Goal: Task Accomplishment & Management: Use online tool/utility

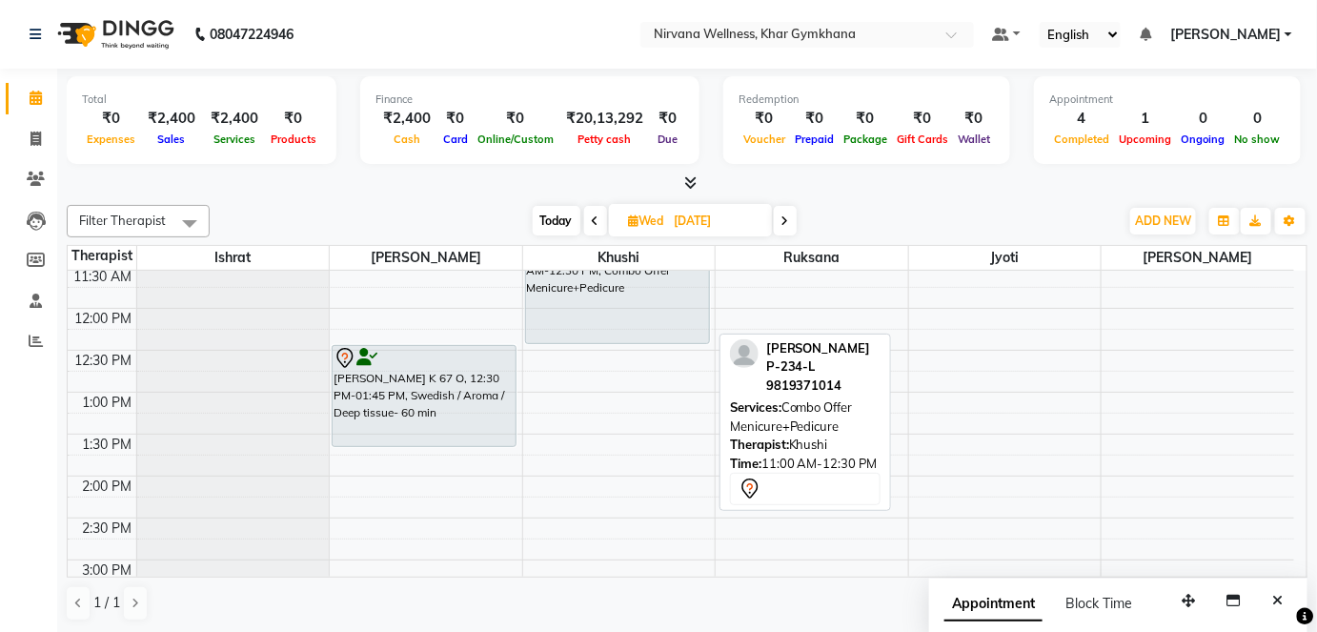
scroll to position [295, 0]
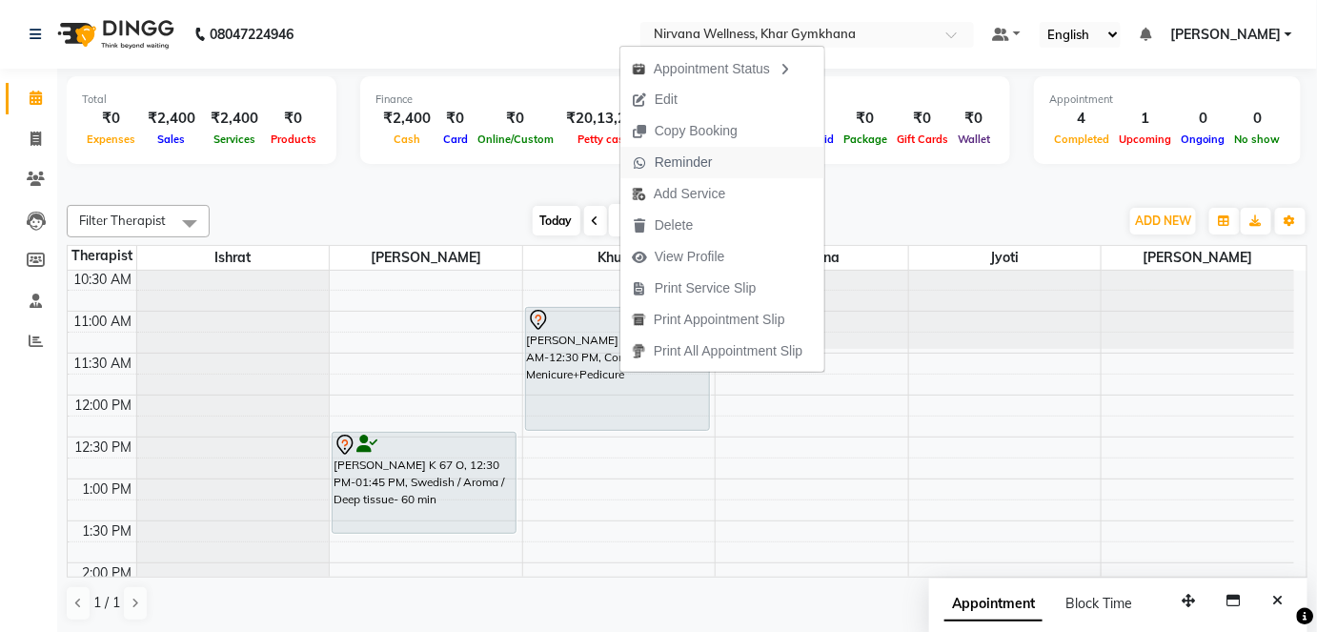
click at [709, 165] on span "Reminder" at bounding box center [684, 163] width 58 height 20
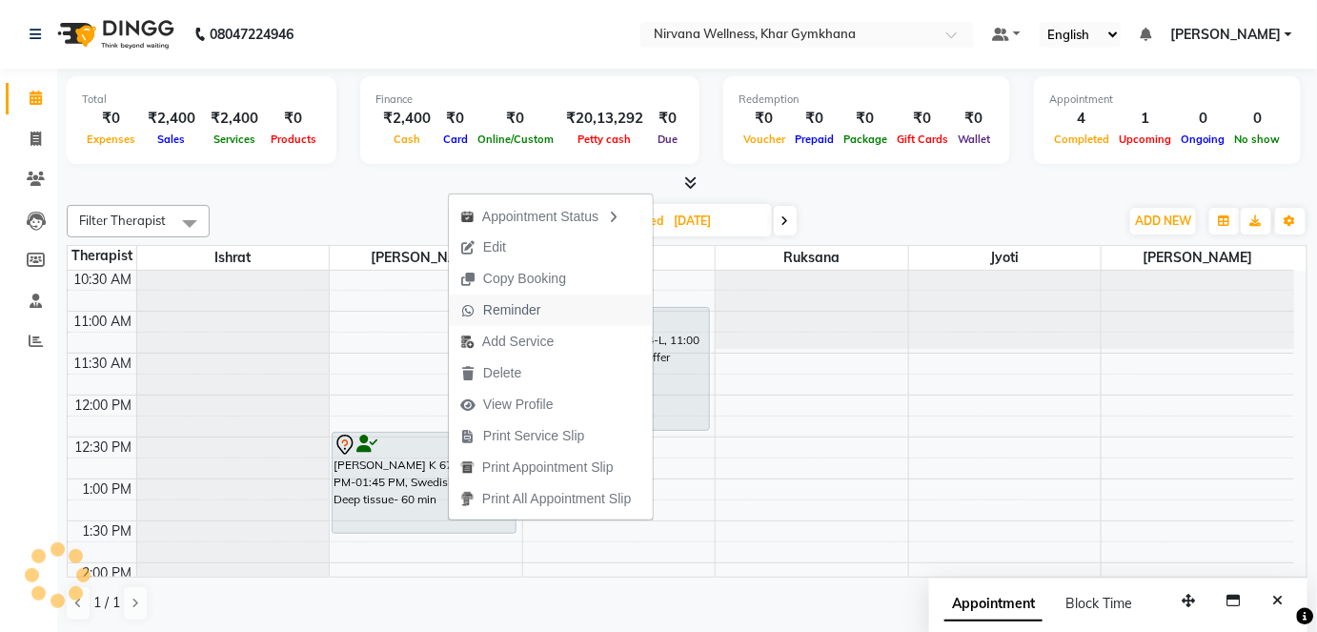
click at [543, 318] on span "Reminder" at bounding box center [501, 310] width 104 height 31
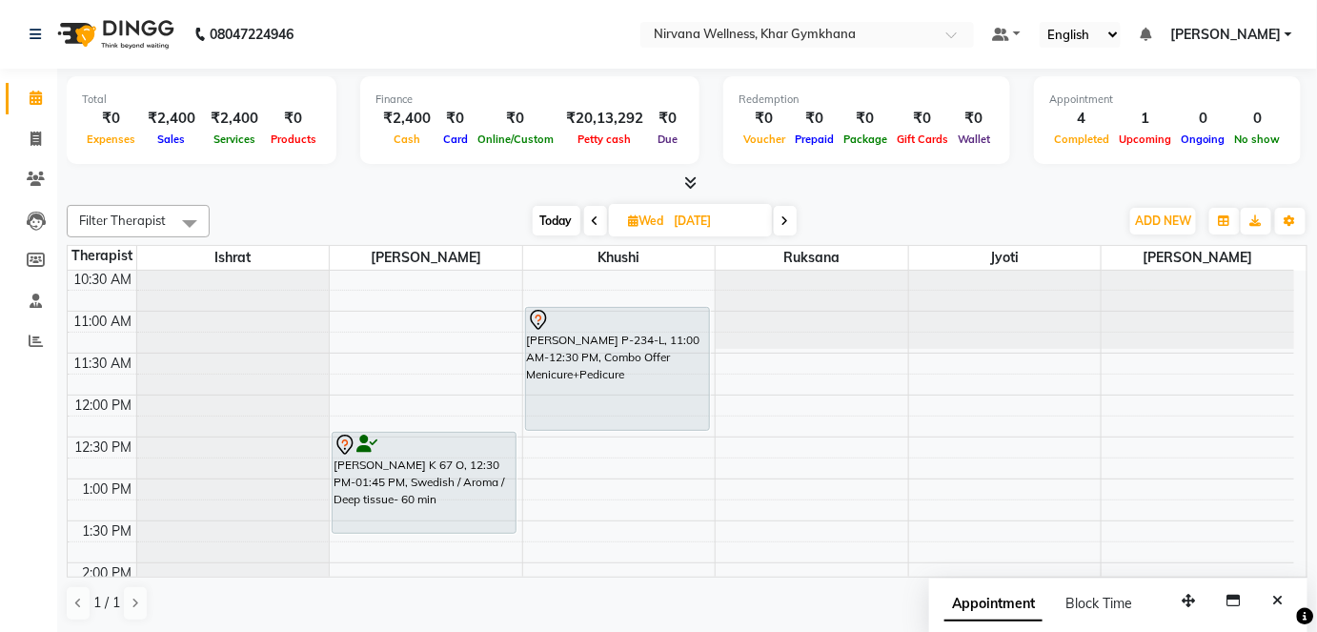
scroll to position [208, 0]
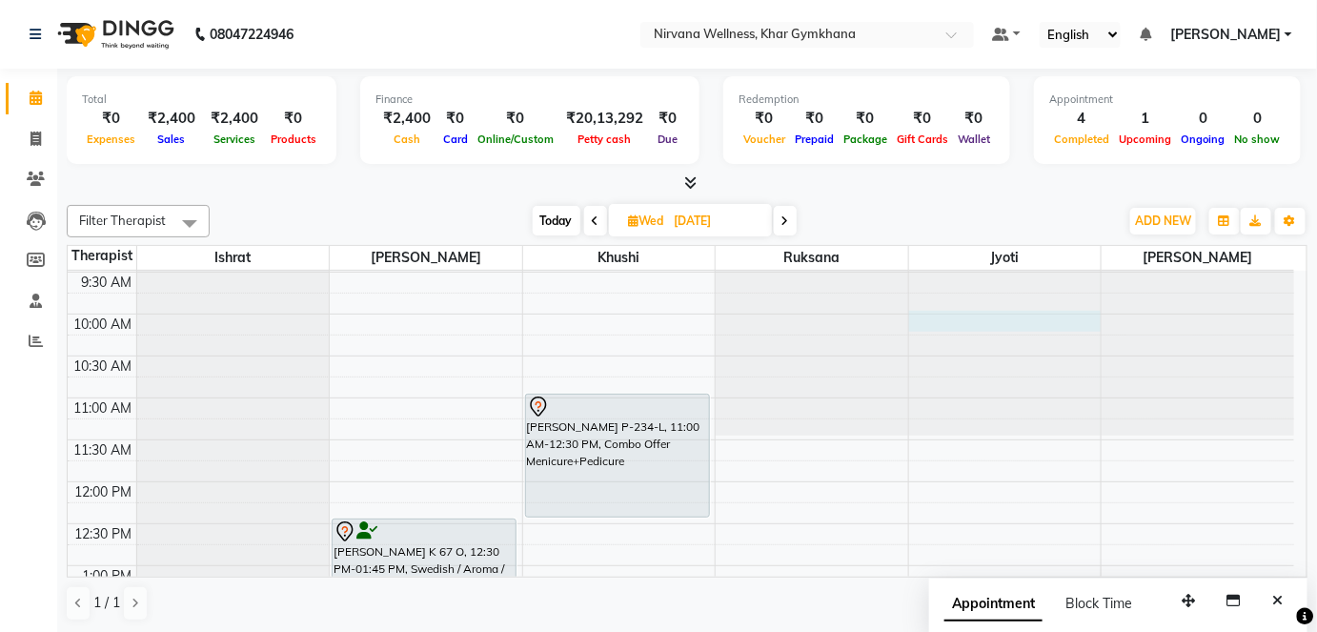
click at [928, 63] on div at bounding box center [1005, 63] width 193 height 0
select select "78895"
select select "600"
select select "tentative"
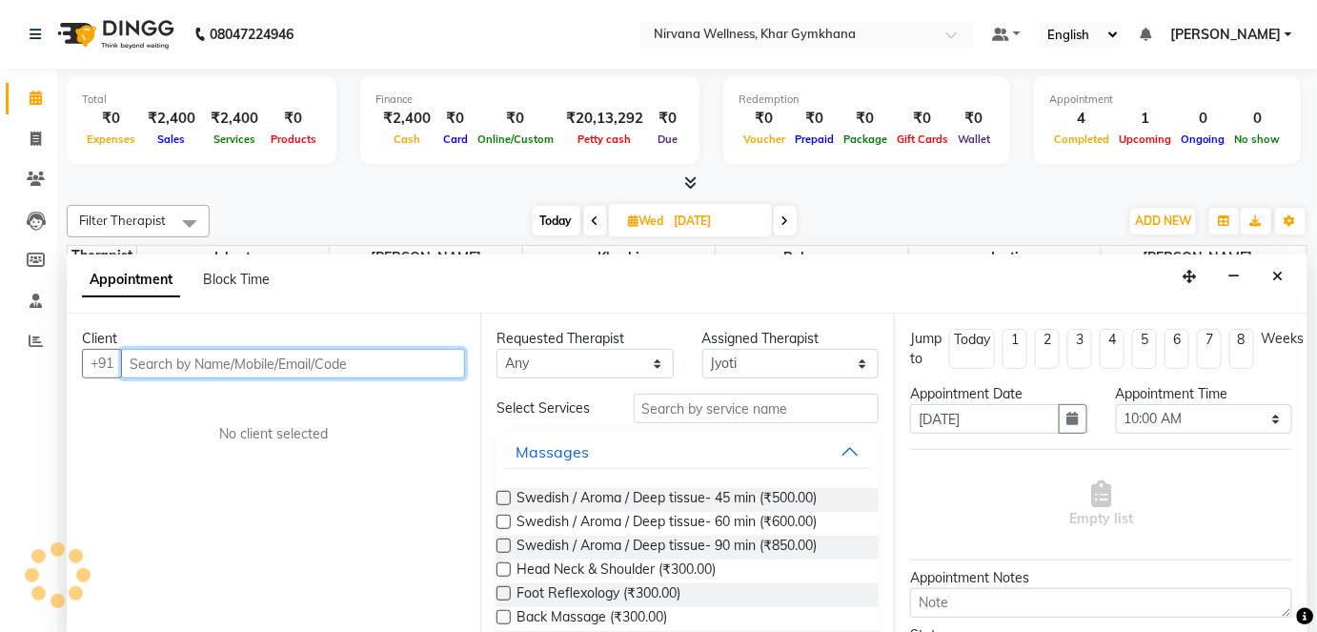
scroll to position [0, 0]
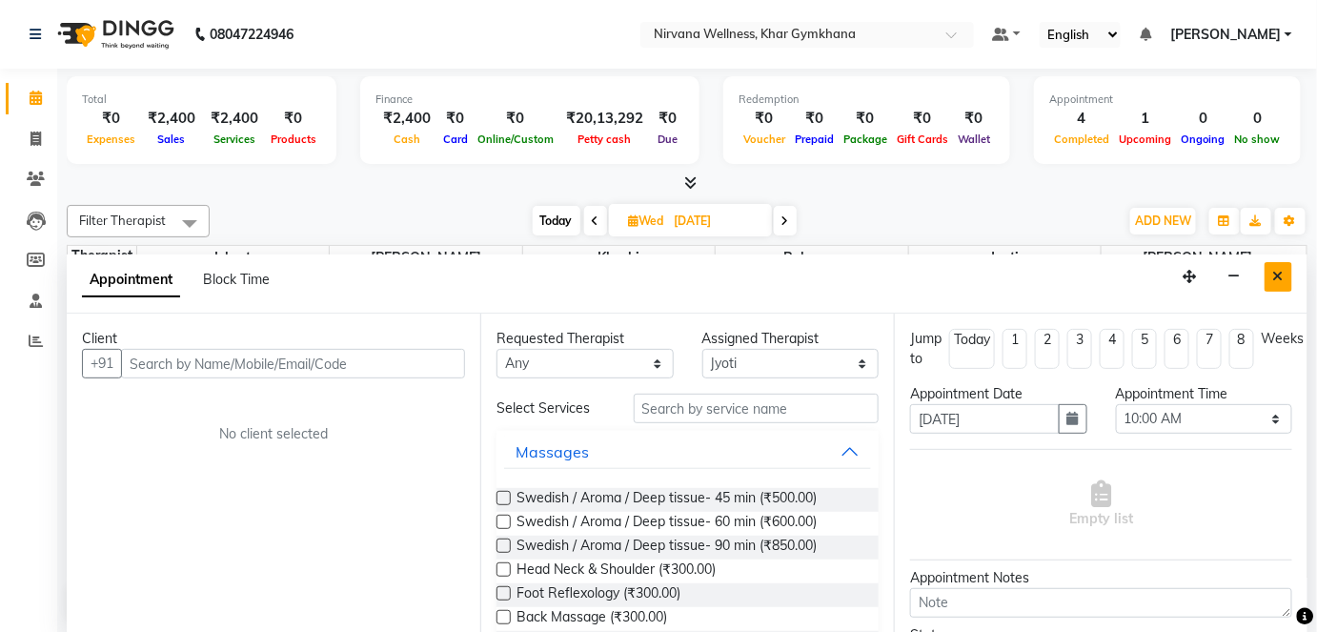
click at [1275, 271] on icon "Close" at bounding box center [1279, 276] width 10 height 13
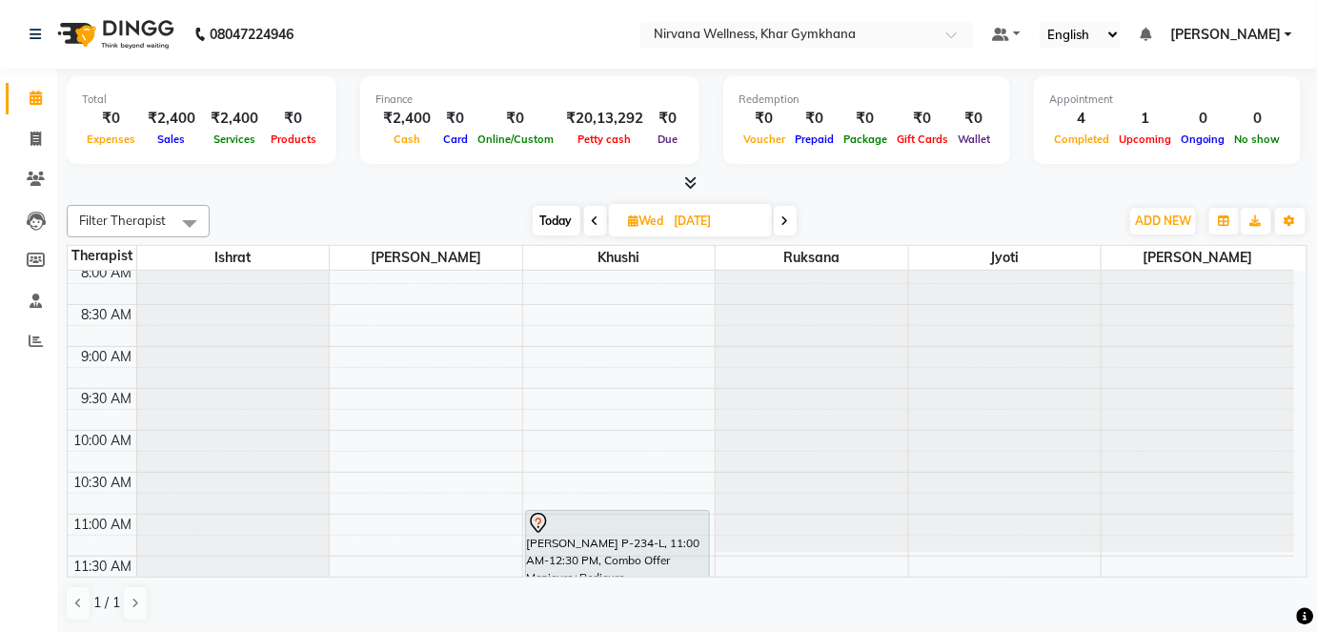
scroll to position [121, 0]
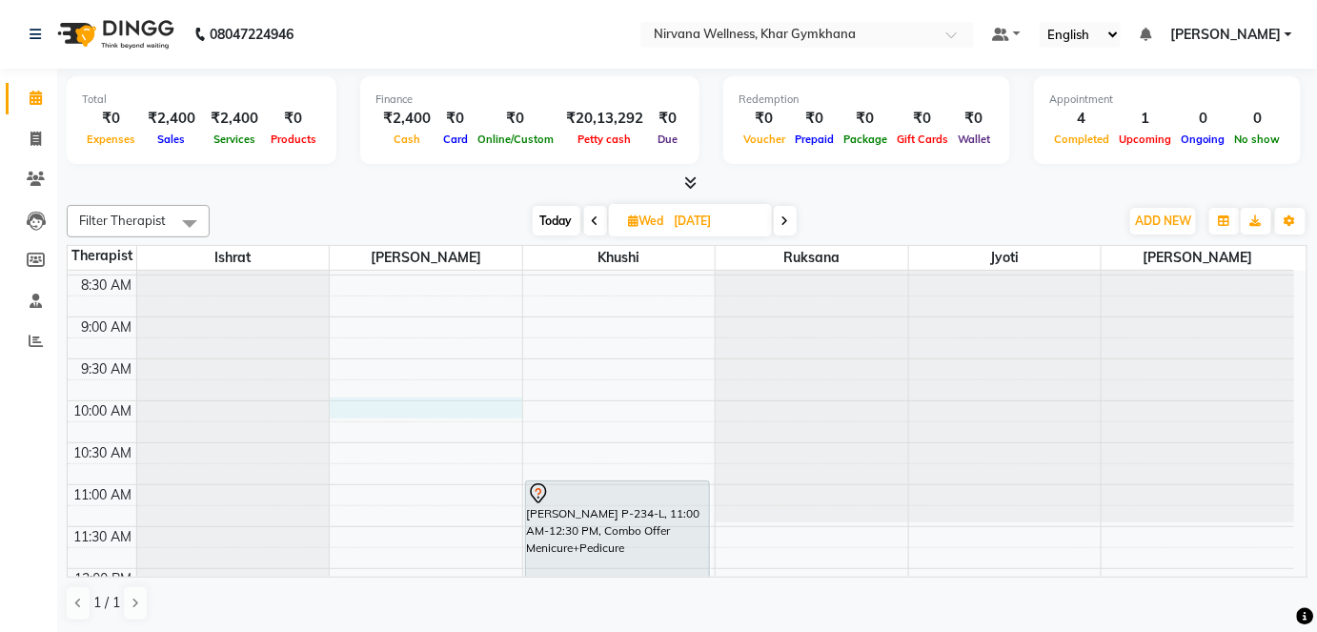
select select "68038"
select select "600"
select select "tentative"
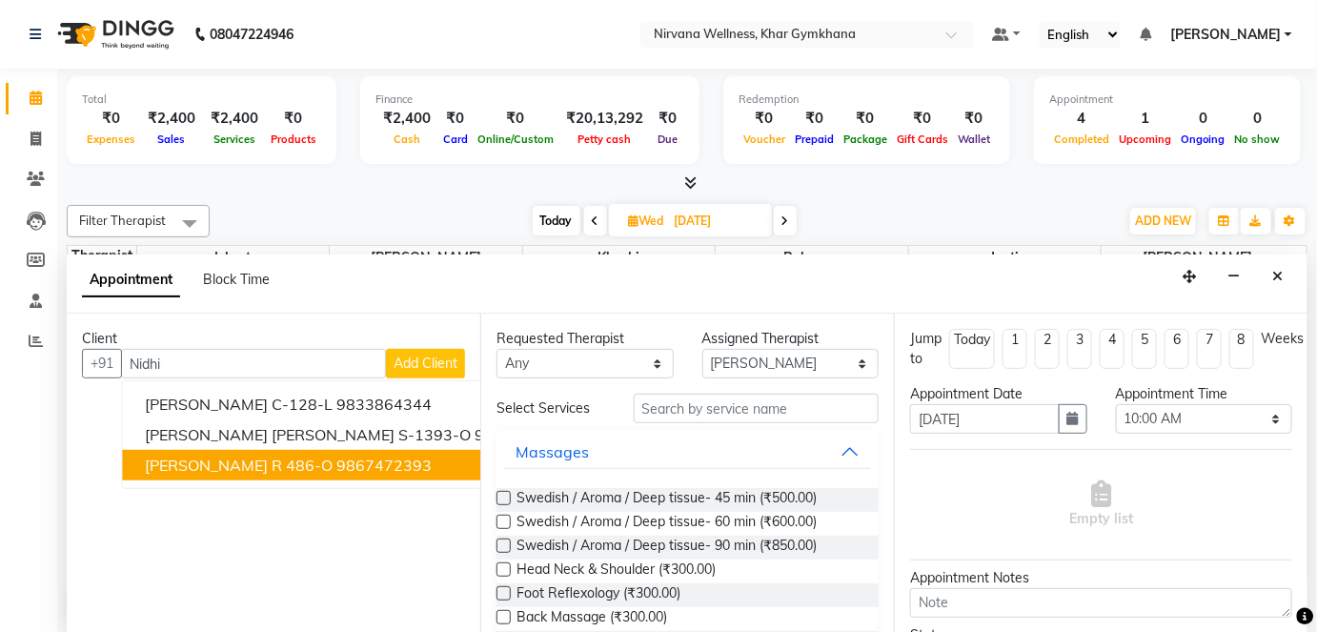
click at [337, 456] on ngb-highlight "9867472393" at bounding box center [384, 465] width 95 height 19
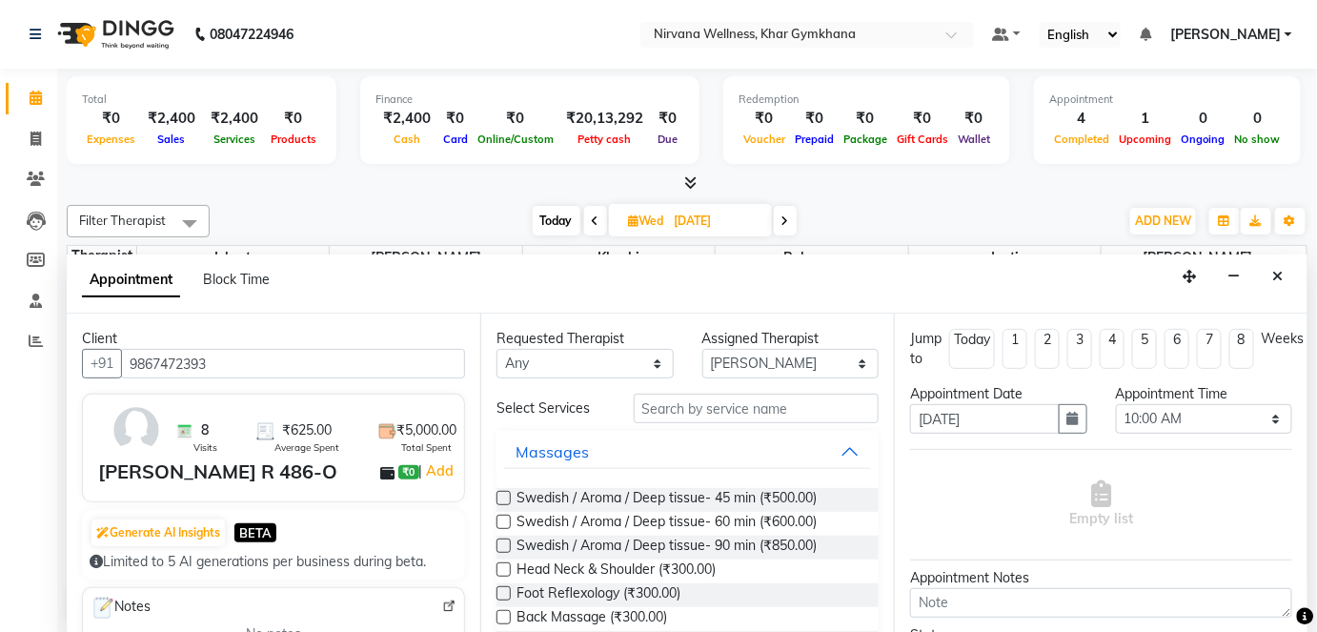
type input "9867472393"
click at [630, 364] on select "Any [PERSON_NAME] Jyoti [PERSON_NAME] [PERSON_NAME]" at bounding box center [585, 364] width 177 height 30
click at [497, 349] on select "Any [PERSON_NAME] Jyoti [PERSON_NAME] [PERSON_NAME]" at bounding box center [585, 364] width 177 height 30
click at [587, 362] on select "Any [PERSON_NAME] Jyoti [PERSON_NAME] [PERSON_NAME]" at bounding box center [585, 364] width 177 height 30
select select "null"
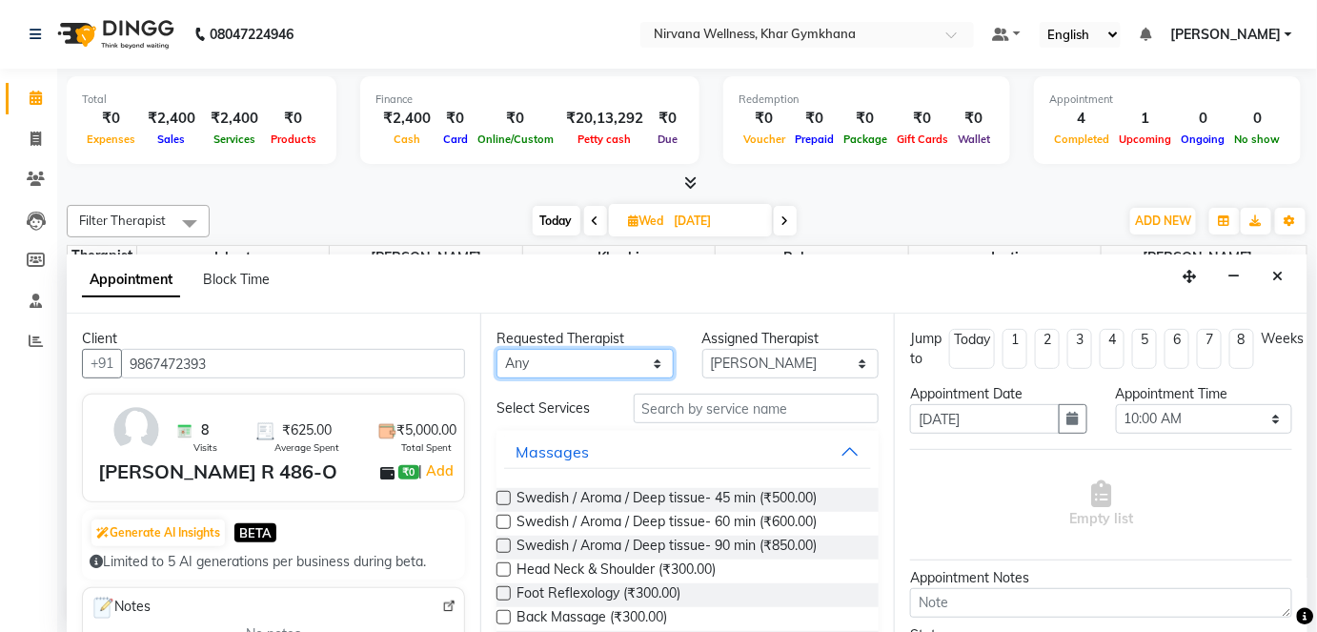
click at [497, 349] on select "Any [PERSON_NAME] Jyoti [PERSON_NAME] [PERSON_NAME]" at bounding box center [585, 364] width 177 height 30
select select
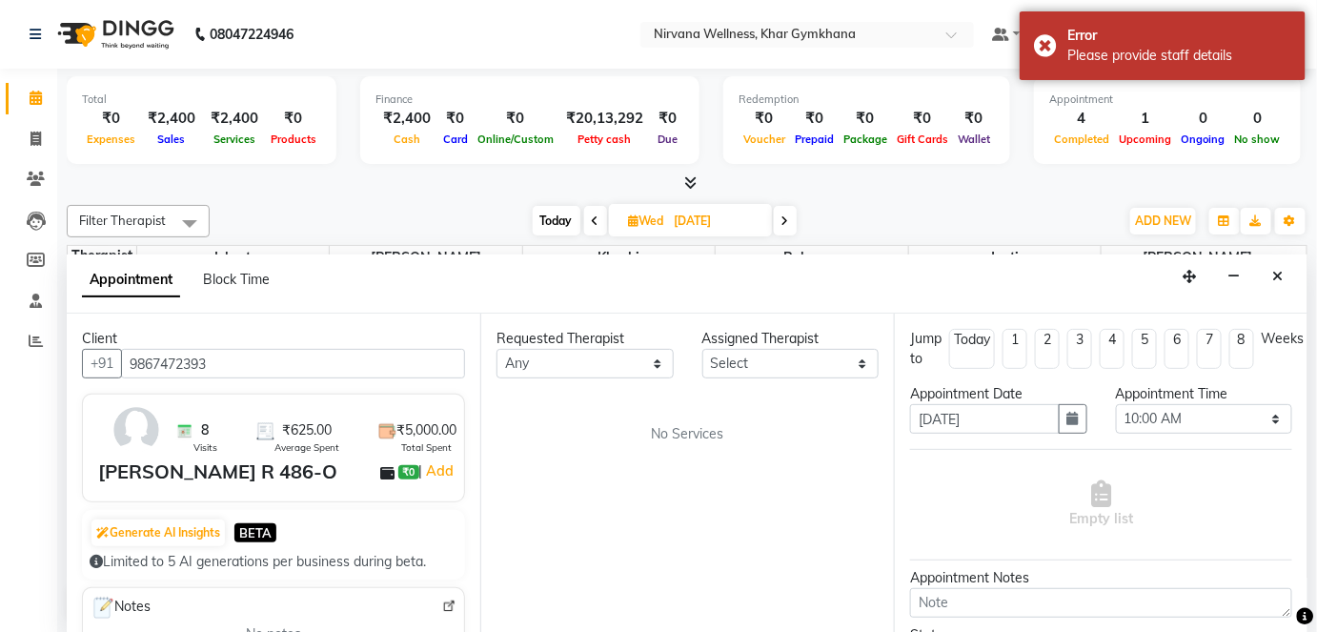
click at [1274, 280] on button "Close" at bounding box center [1279, 277] width 28 height 30
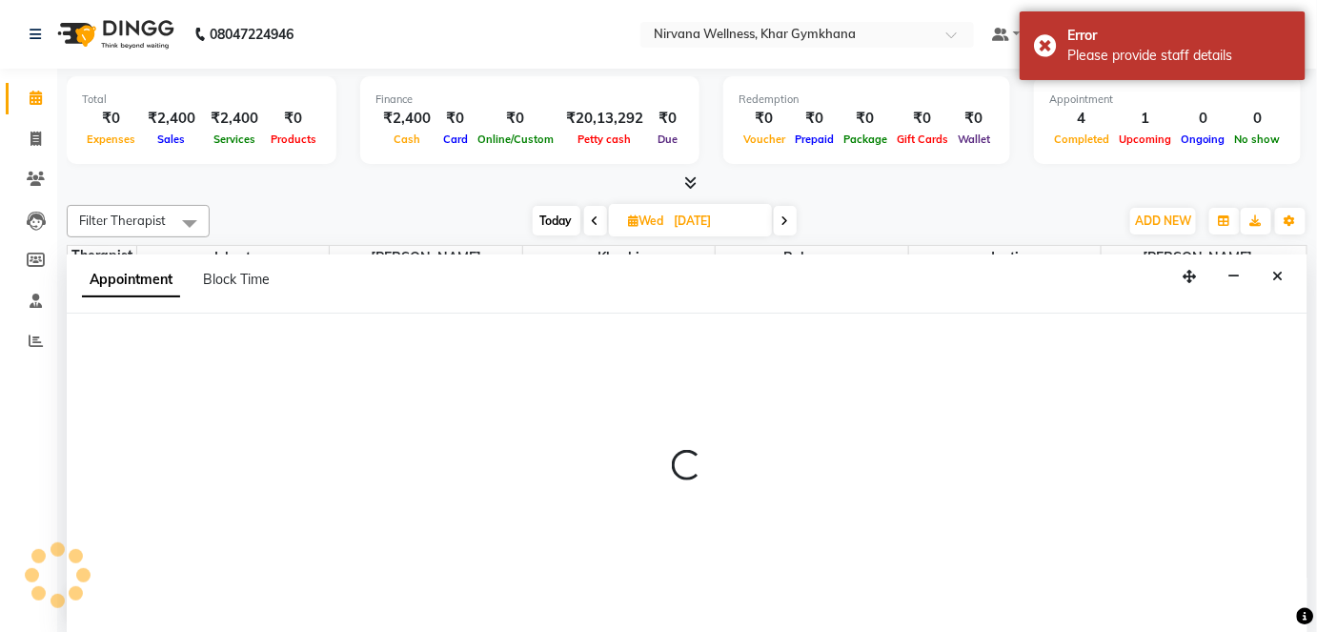
select select "68038"
select select "600"
select select "tentative"
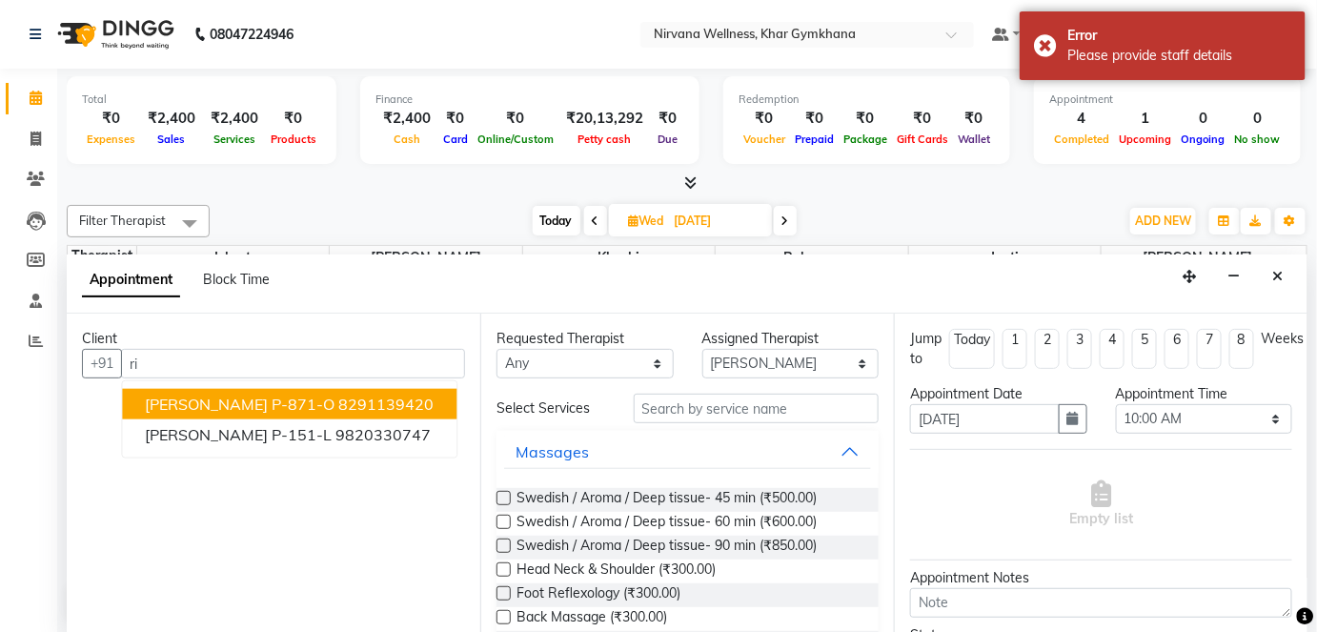
type input "r"
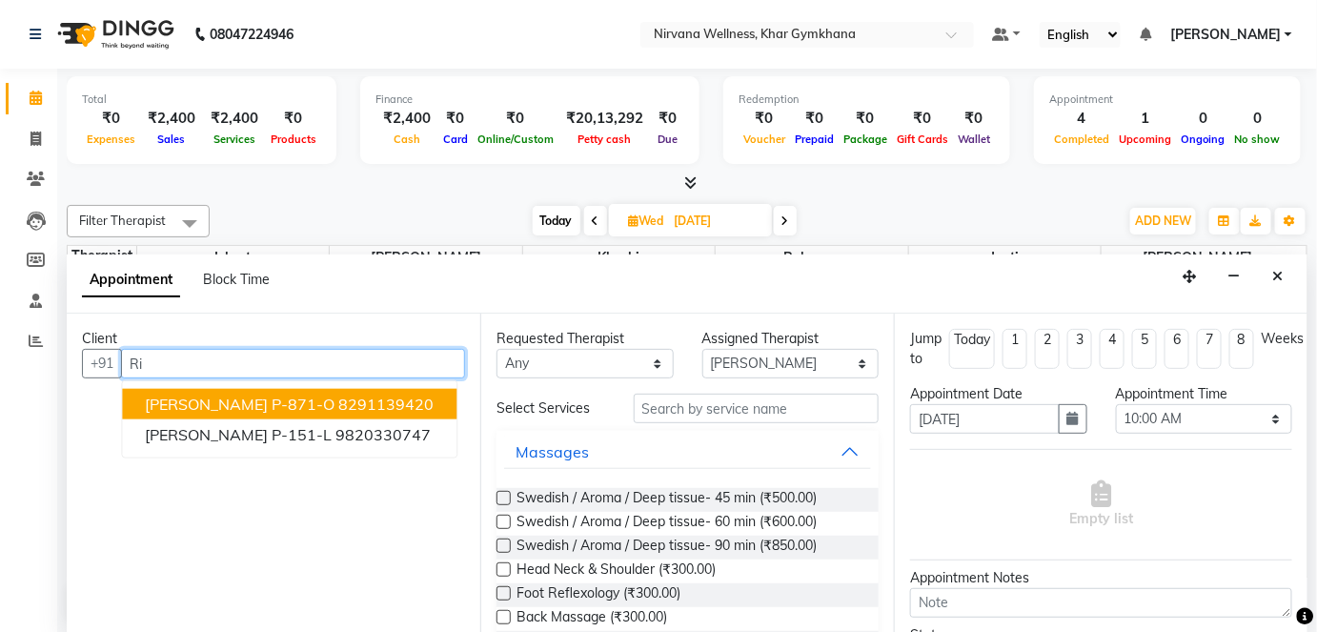
type input "R"
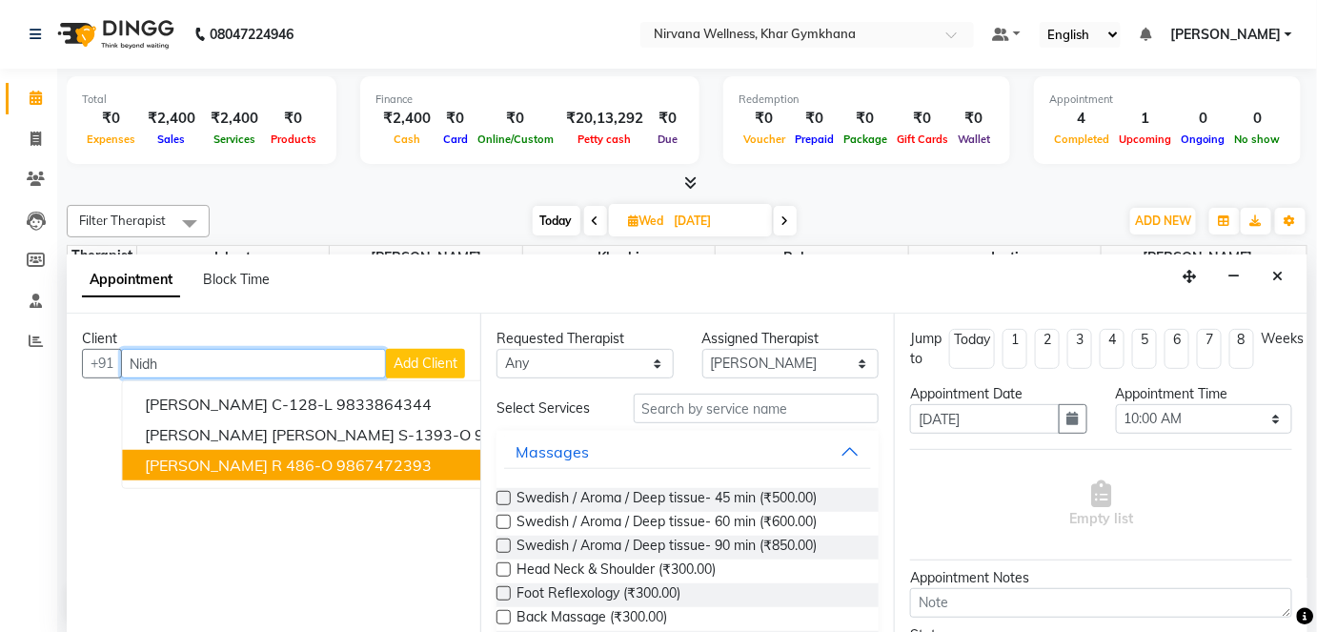
click at [340, 470] on ngb-highlight "9867472393" at bounding box center [384, 465] width 95 height 19
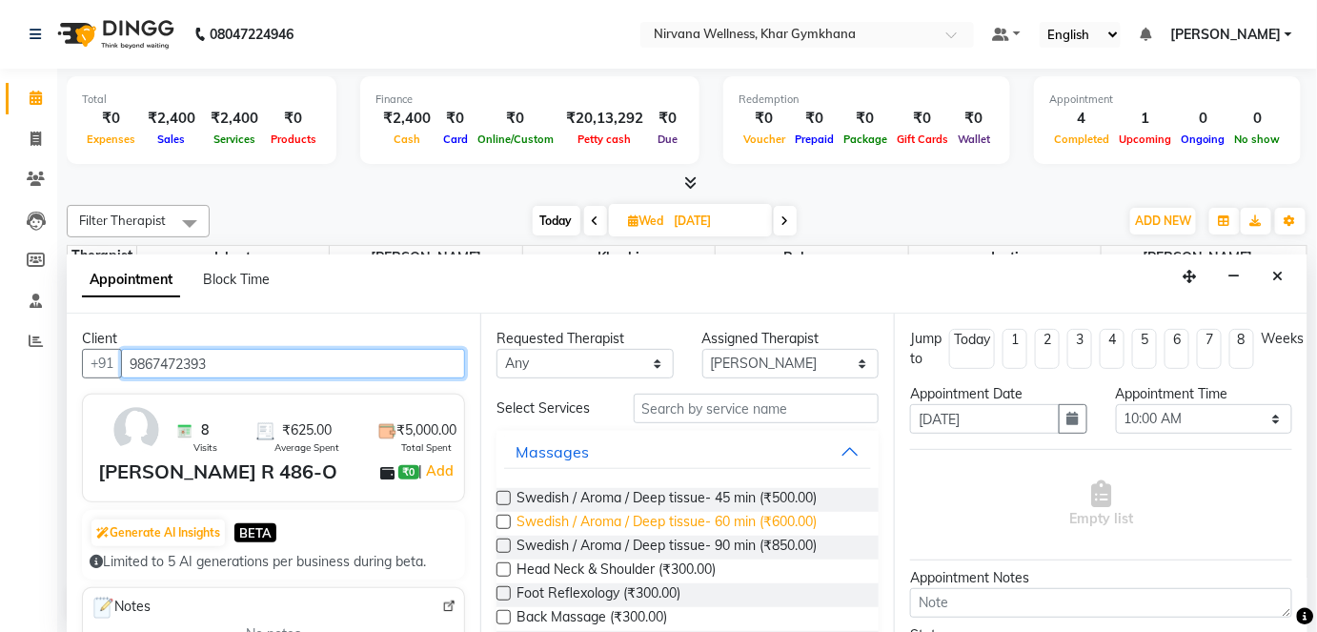
type input "9867472393"
click at [631, 526] on span "Swedish / Aroma / Deep tissue- 60 min (₹600.00)" at bounding box center [667, 524] width 300 height 24
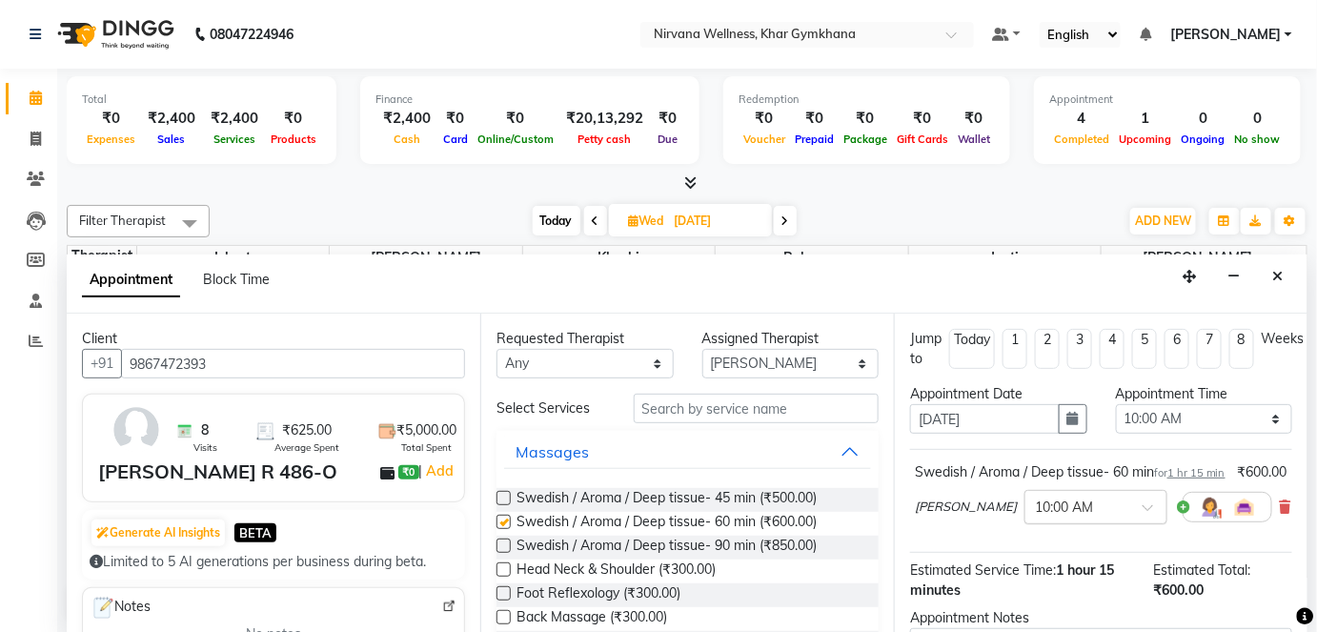
checkbox input "false"
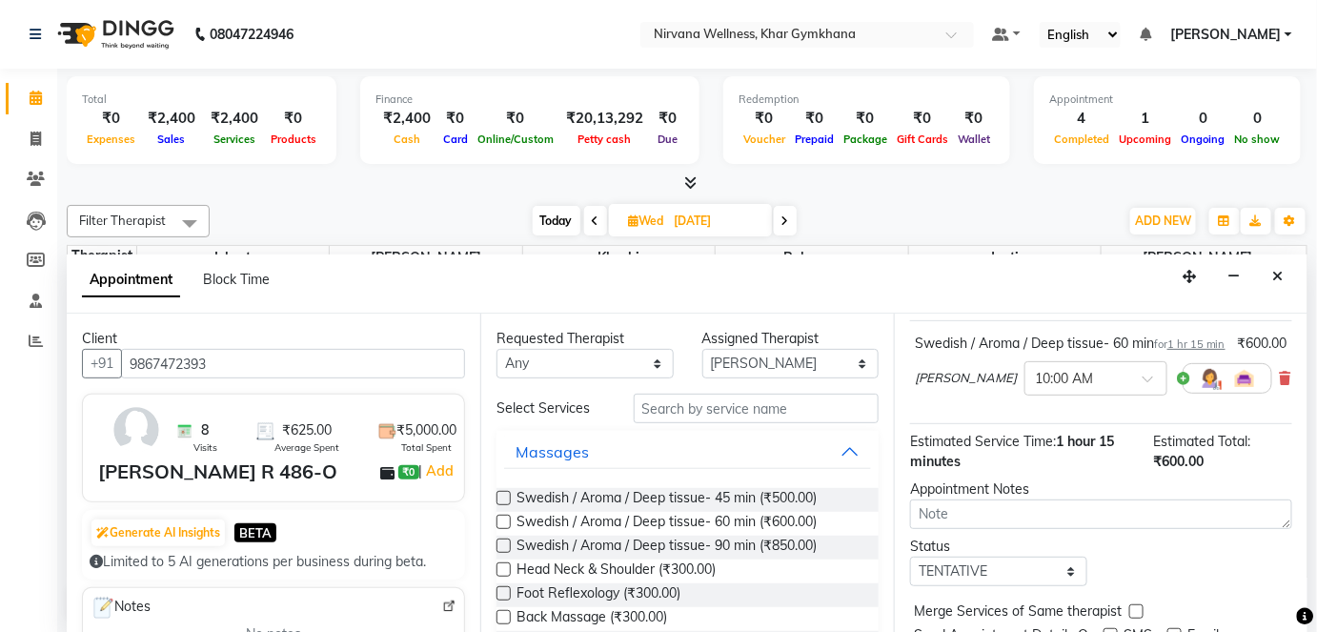
scroll to position [220, 0]
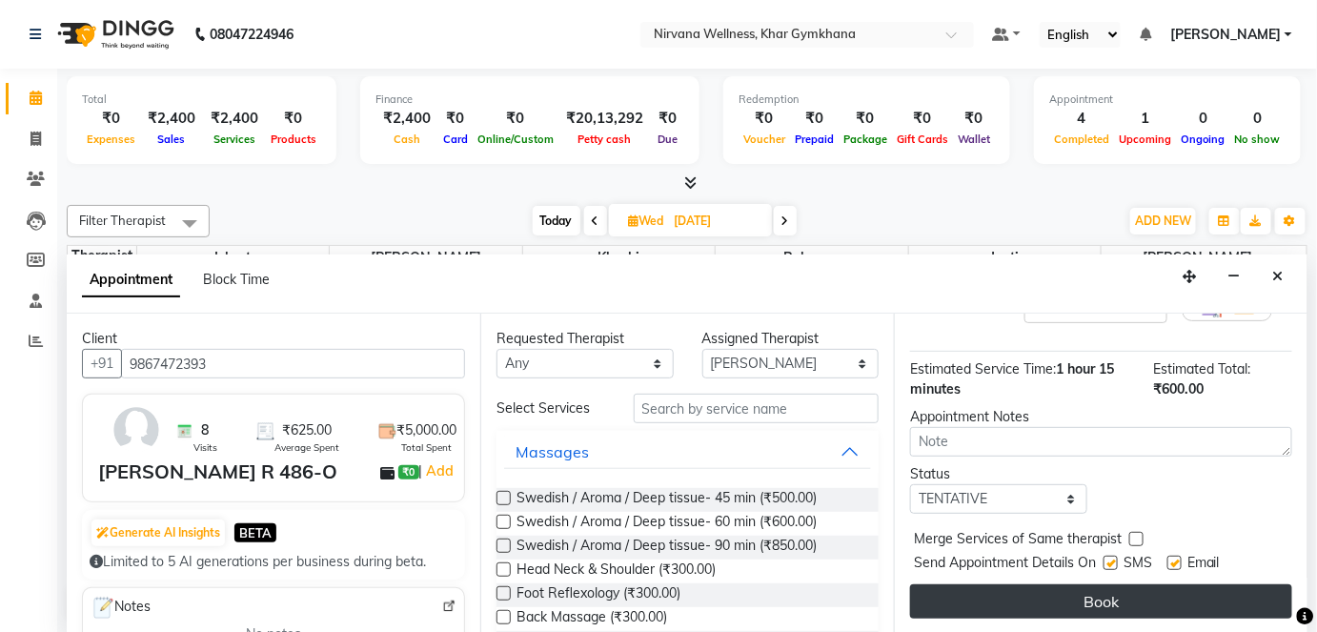
click at [1111, 605] on button "Book" at bounding box center [1101, 601] width 382 height 34
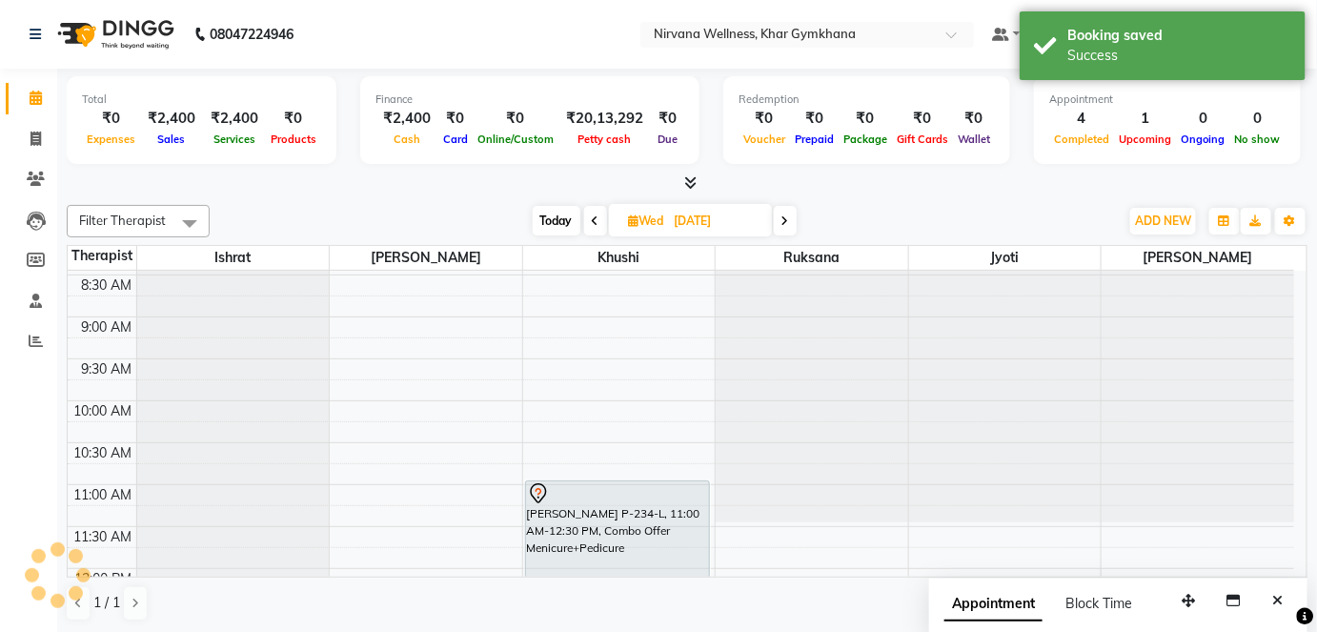
scroll to position [0, 0]
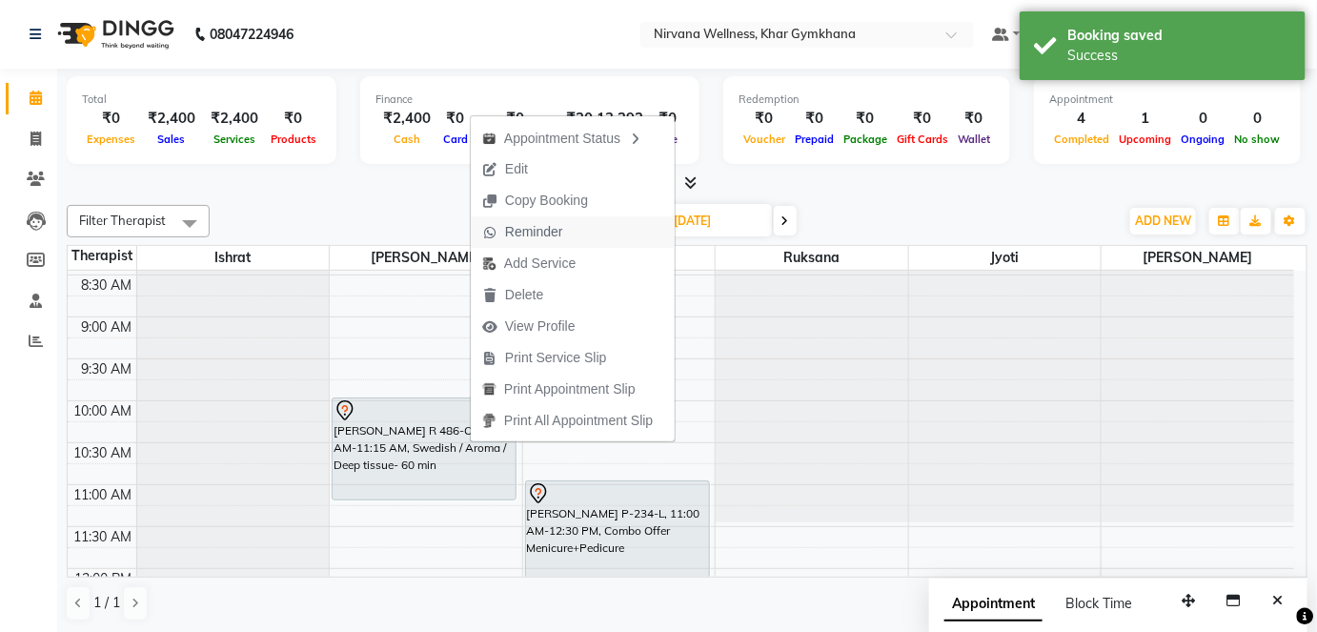
click at [525, 224] on span "Reminder" at bounding box center [534, 232] width 58 height 20
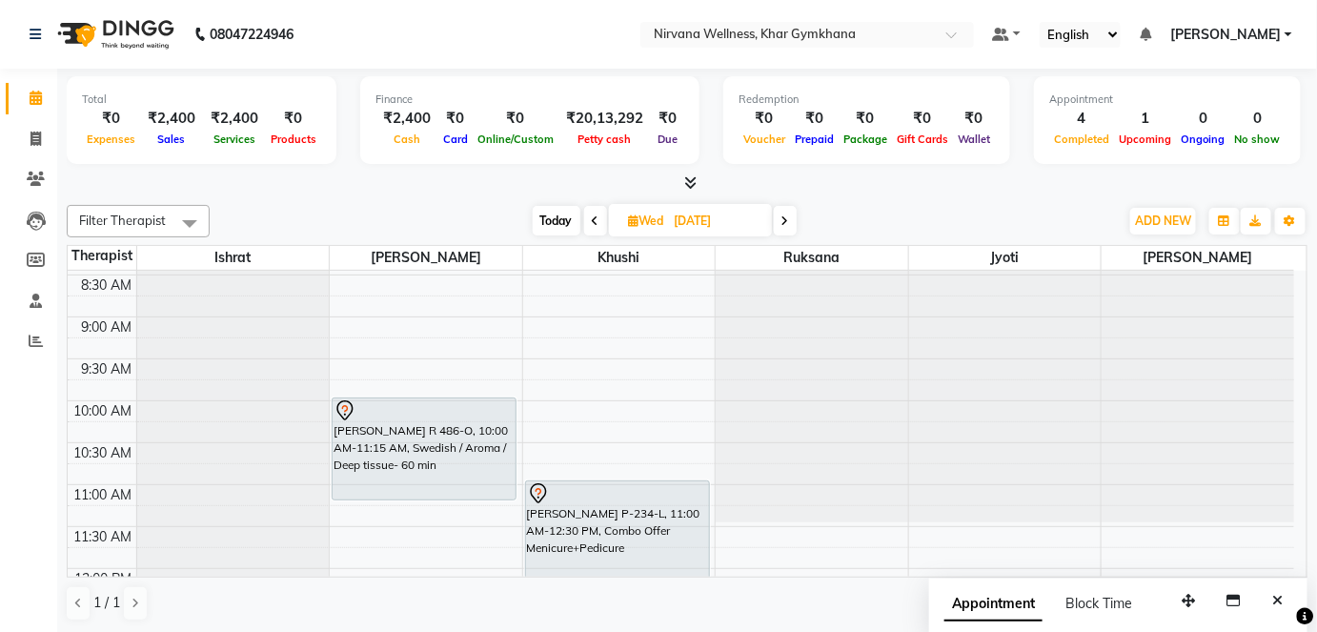
click at [543, 228] on span "Today" at bounding box center [557, 221] width 48 height 30
type input "02-09-2025"
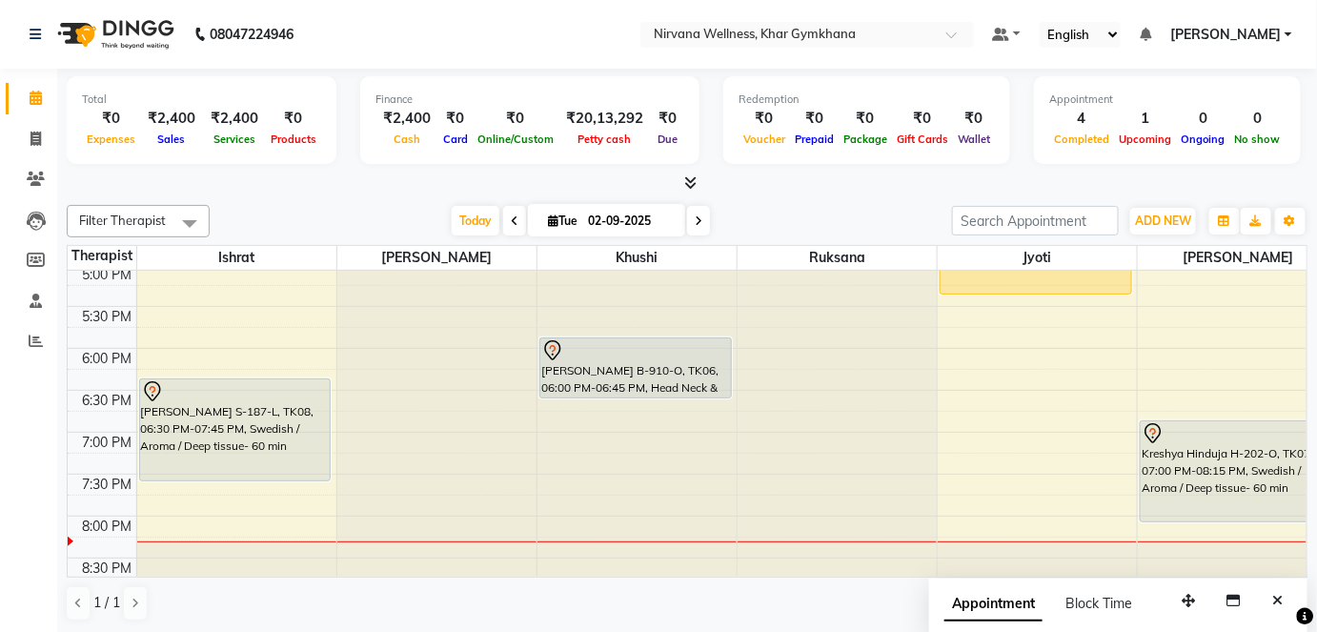
scroll to position [931, 0]
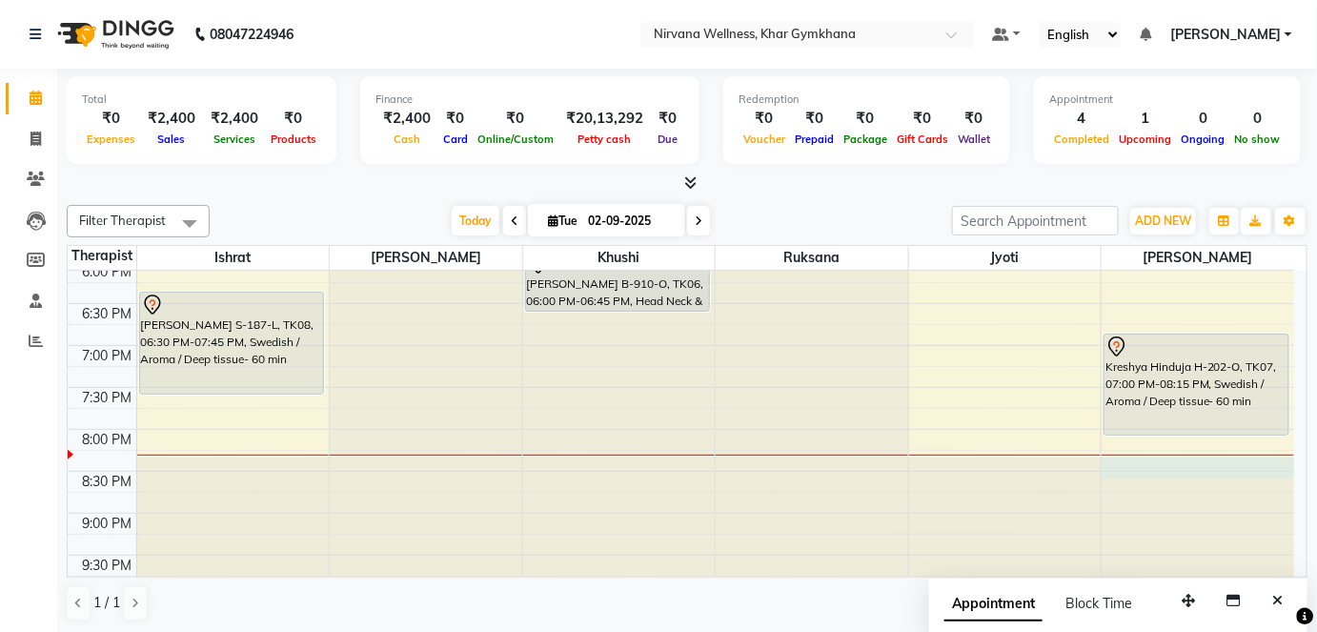
select select "79305"
select select "tentative"
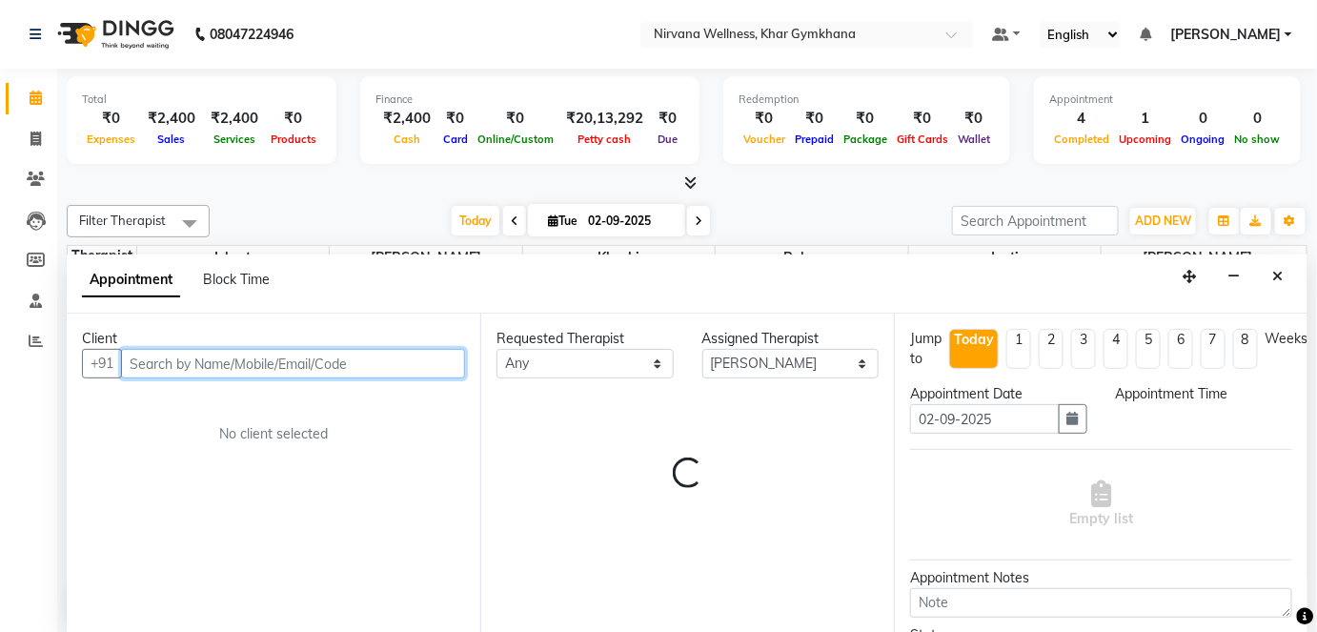
scroll to position [0, 0]
select select "1230"
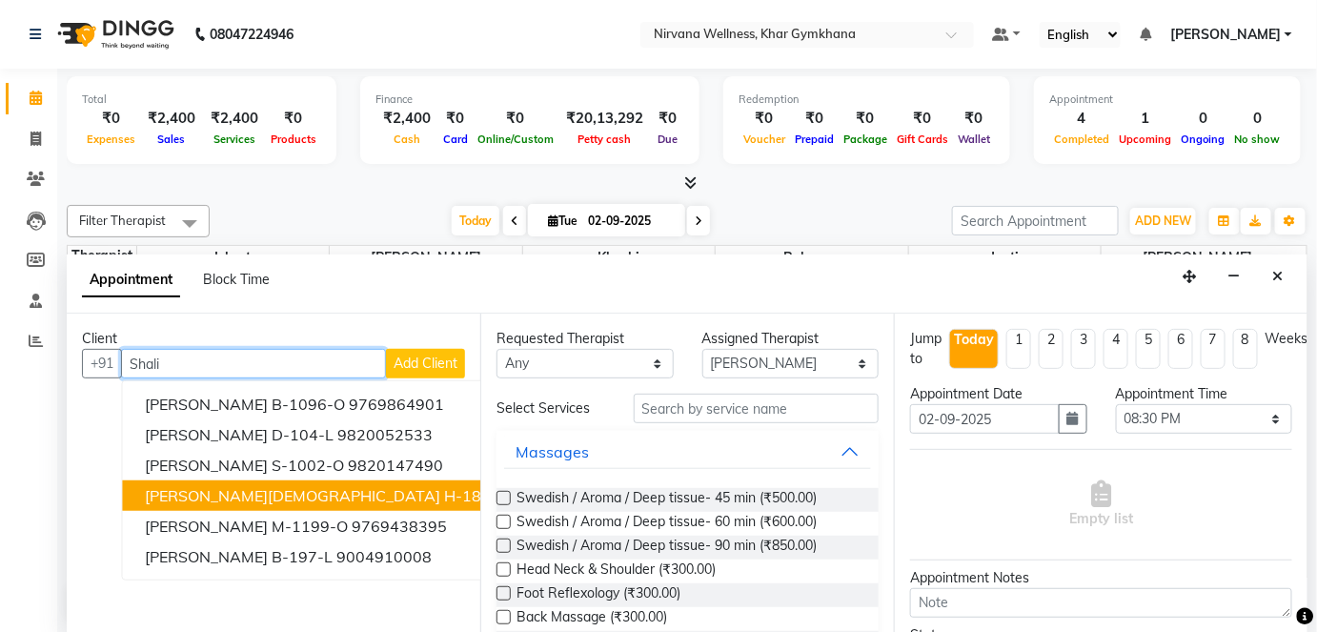
click at [513, 488] on ngb-highlight "9820322411" at bounding box center [560, 495] width 95 height 19
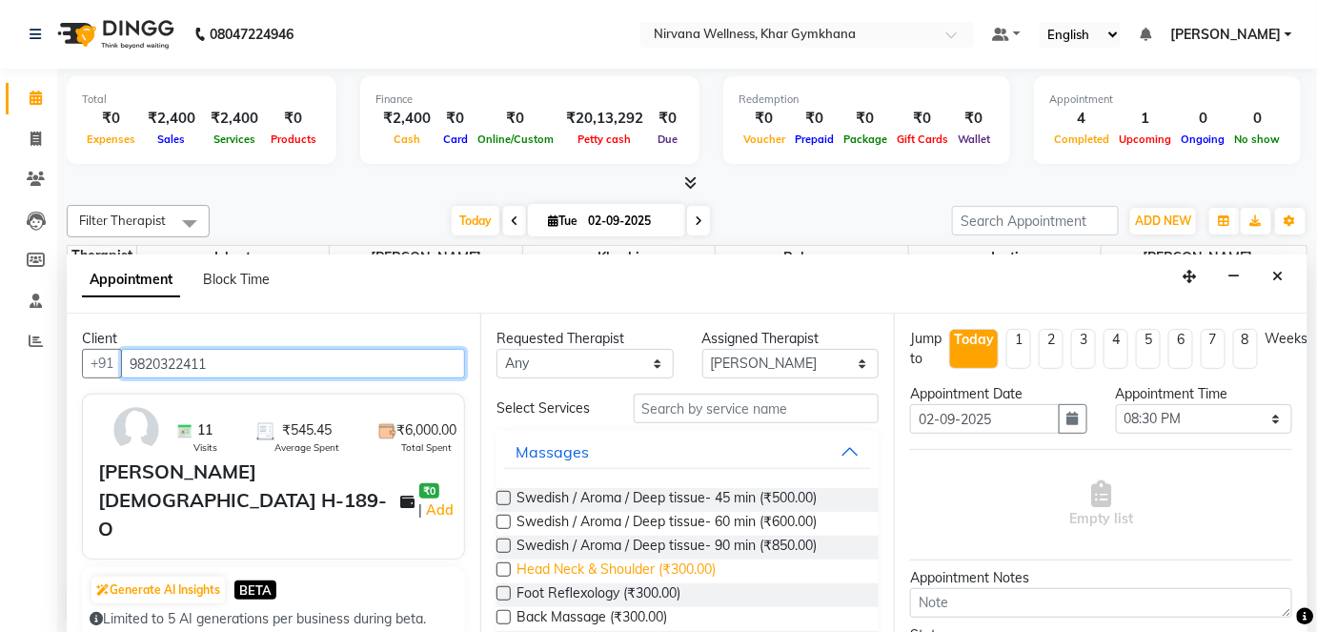
type input "9820322411"
click at [658, 570] on span "Head Neck & Shoulder (₹300.00)" at bounding box center [616, 572] width 199 height 24
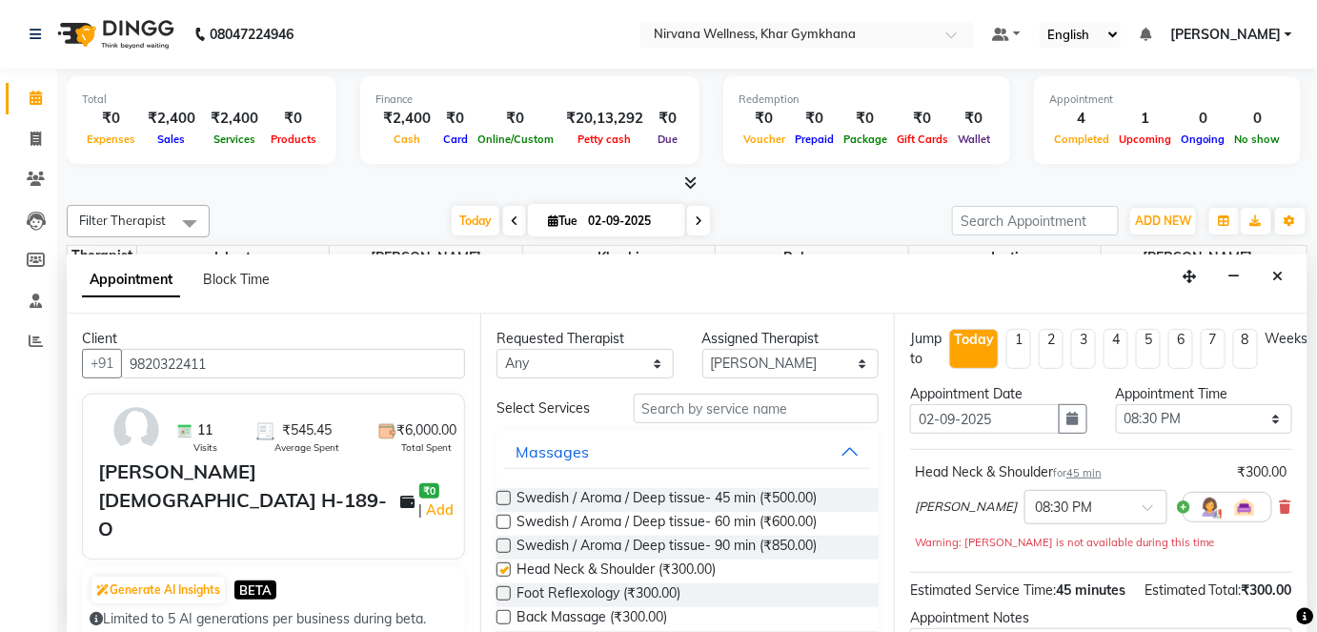
checkbox input "false"
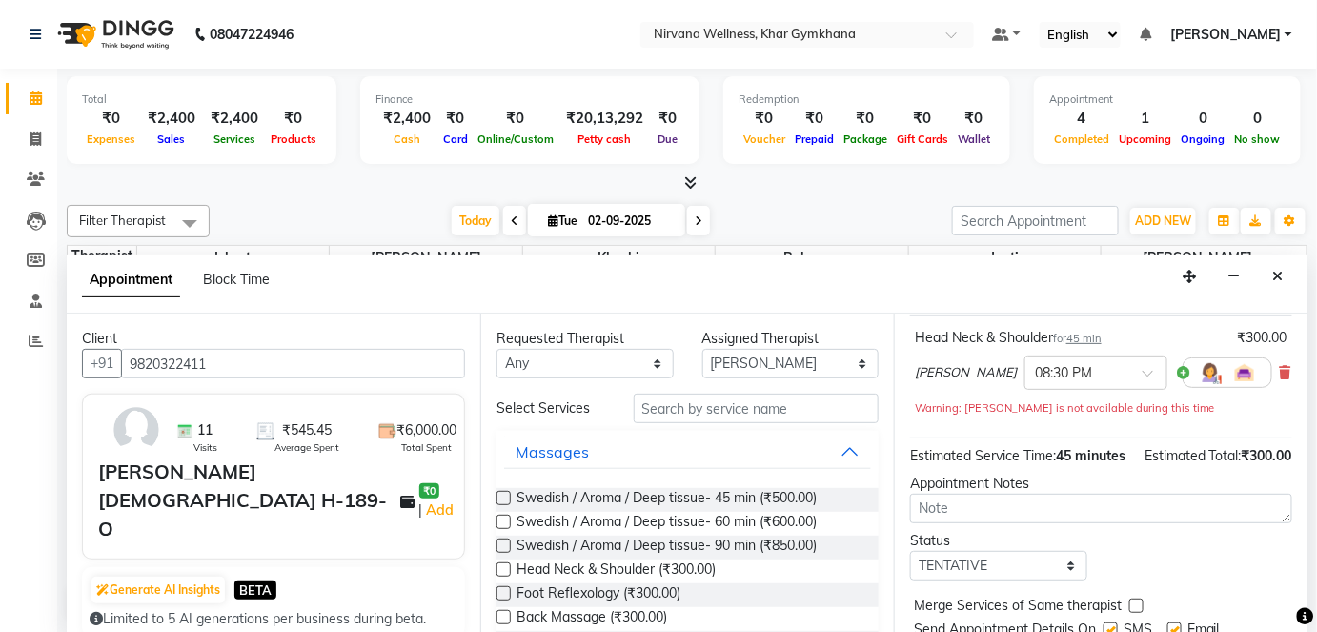
scroll to position [220, 0]
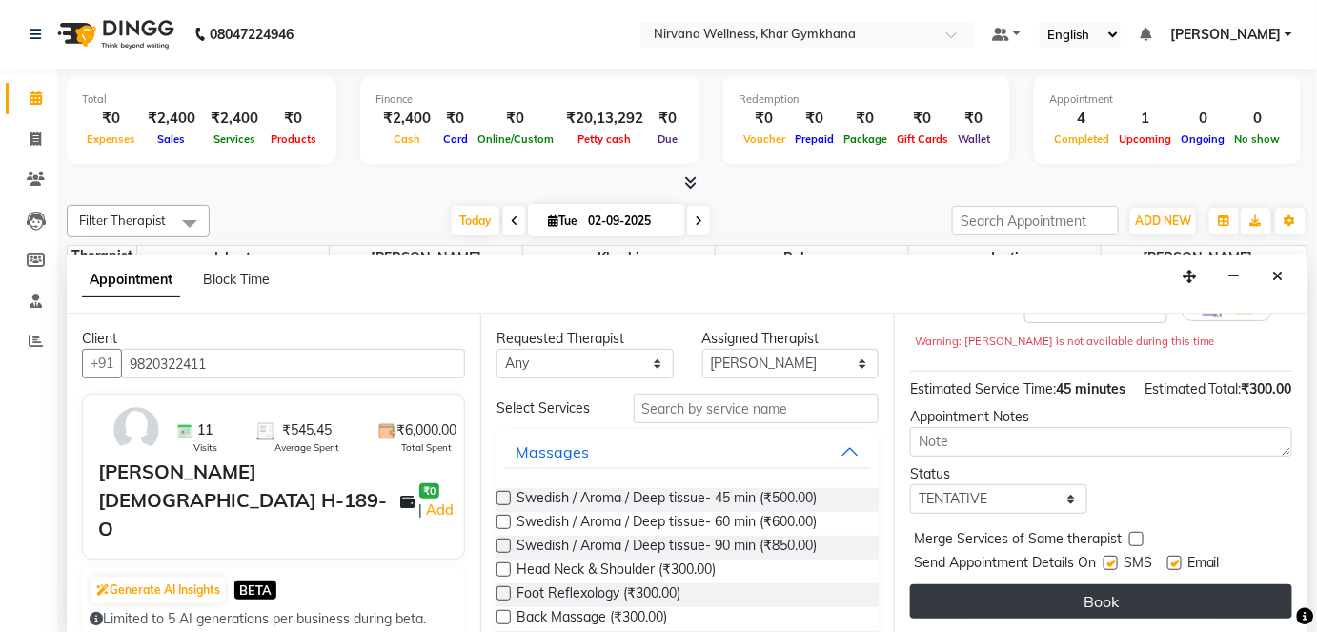
click at [1054, 593] on button "Book" at bounding box center [1101, 601] width 382 height 34
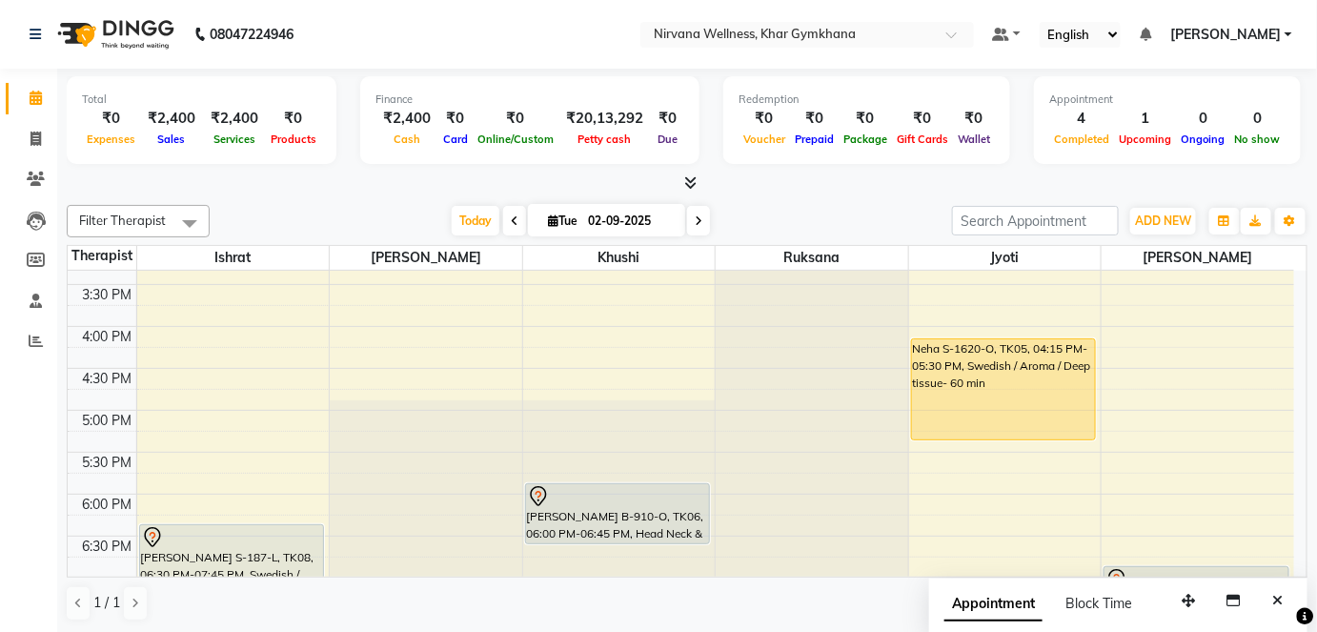
scroll to position [671, 0]
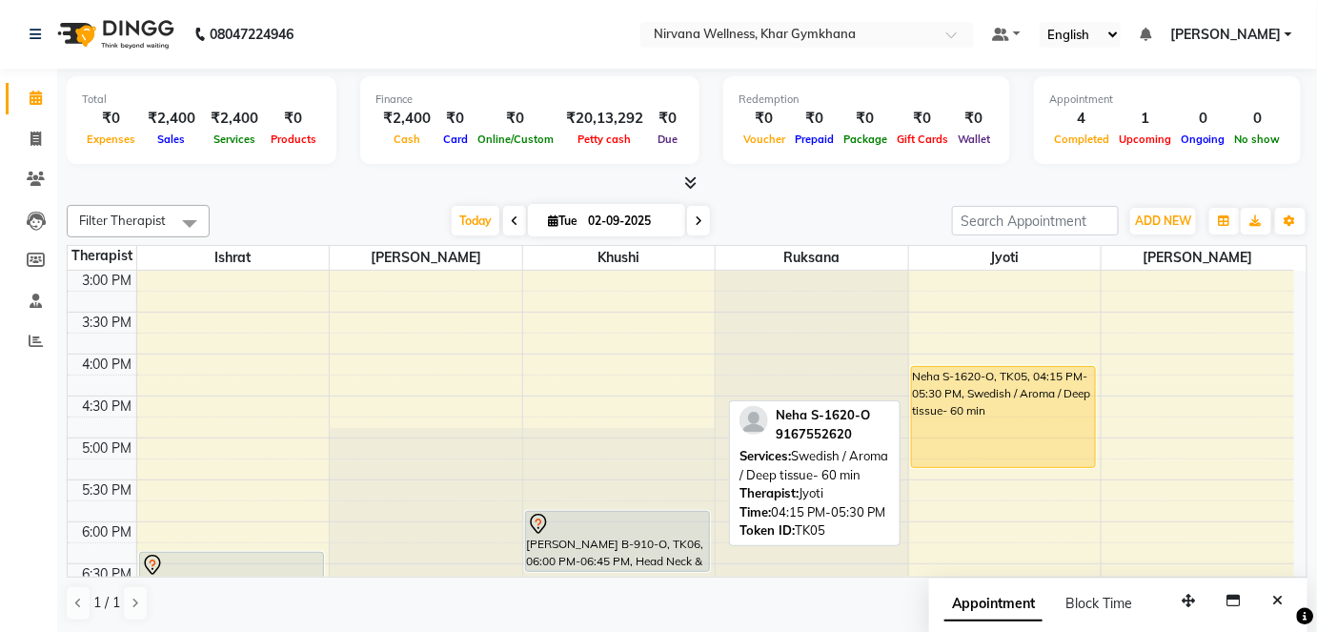
click at [976, 404] on div "Neha S-1620-O, TK05, 04:15 PM-05:30 PM, Swedish / Aroma / Deep tissue- 60 min" at bounding box center [1003, 417] width 183 height 100
select select "1"
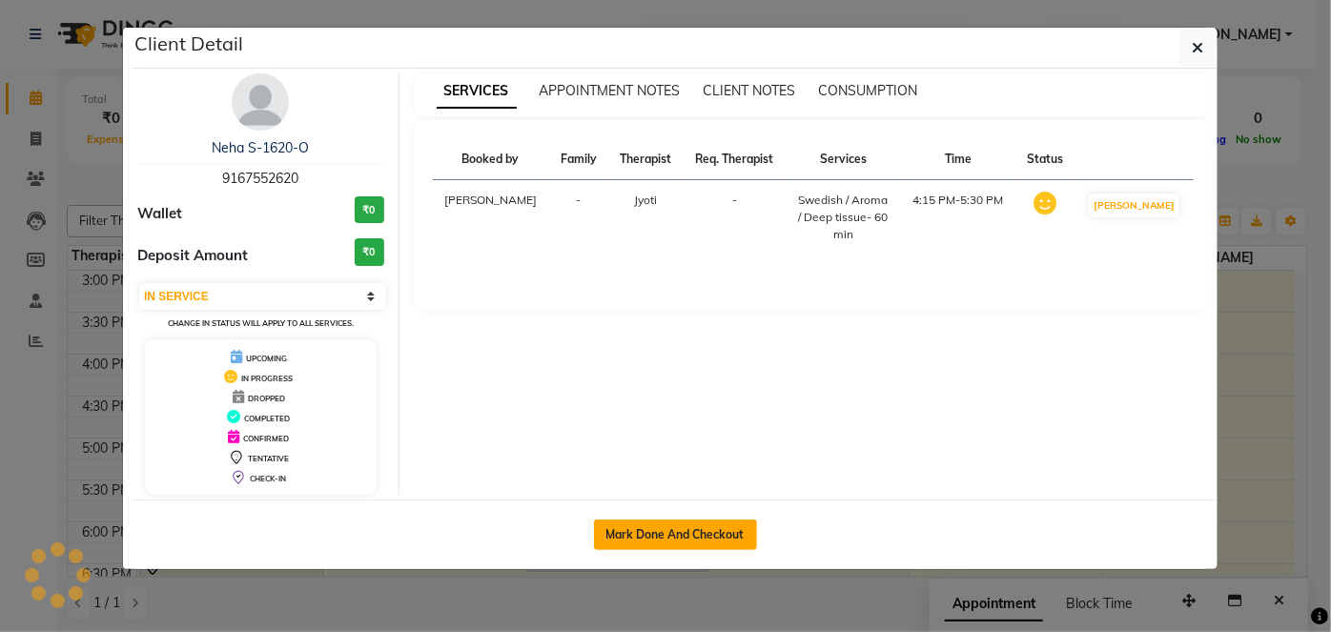
click at [709, 541] on button "Mark Done And Checkout" at bounding box center [675, 535] width 163 height 31
select select "6844"
select select "service"
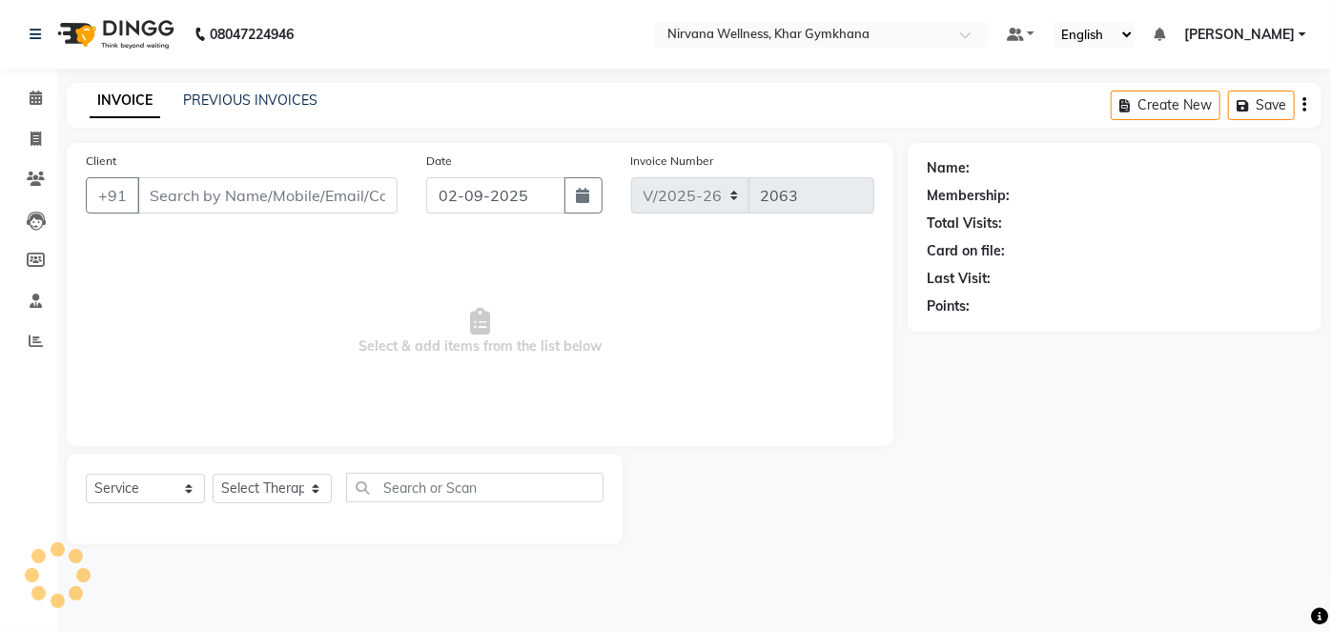
type input "9167552620"
select select "78895"
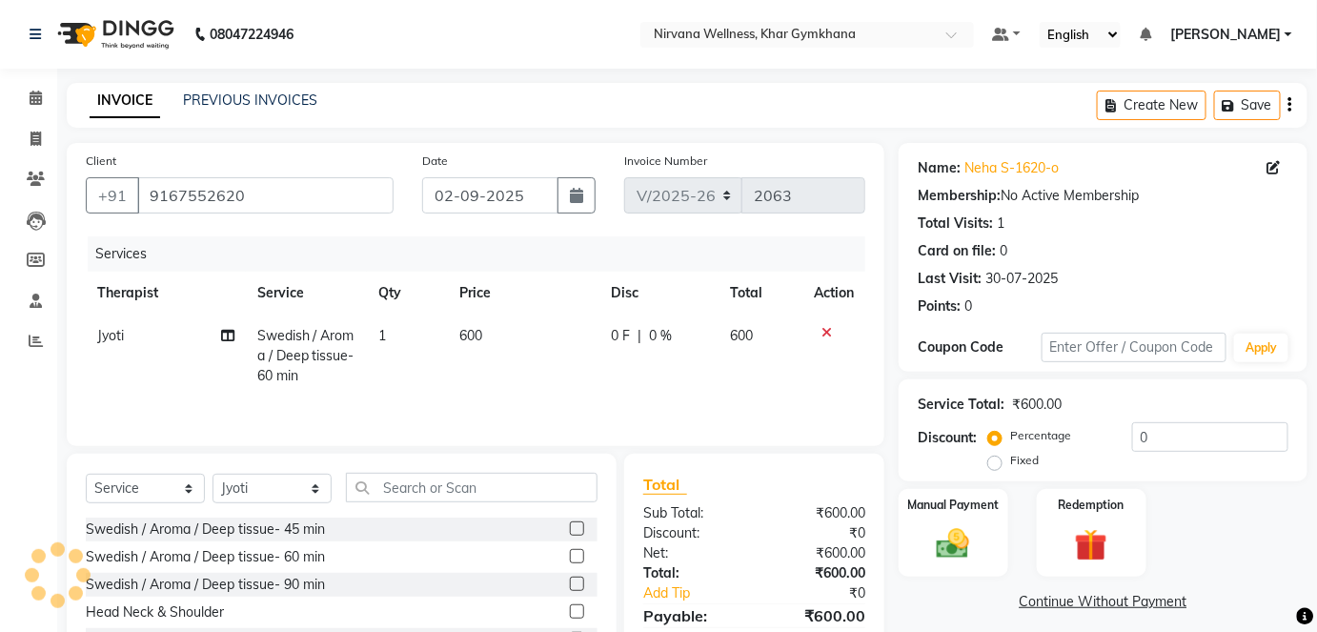
click at [930, 525] on img at bounding box center [953, 544] width 53 height 38
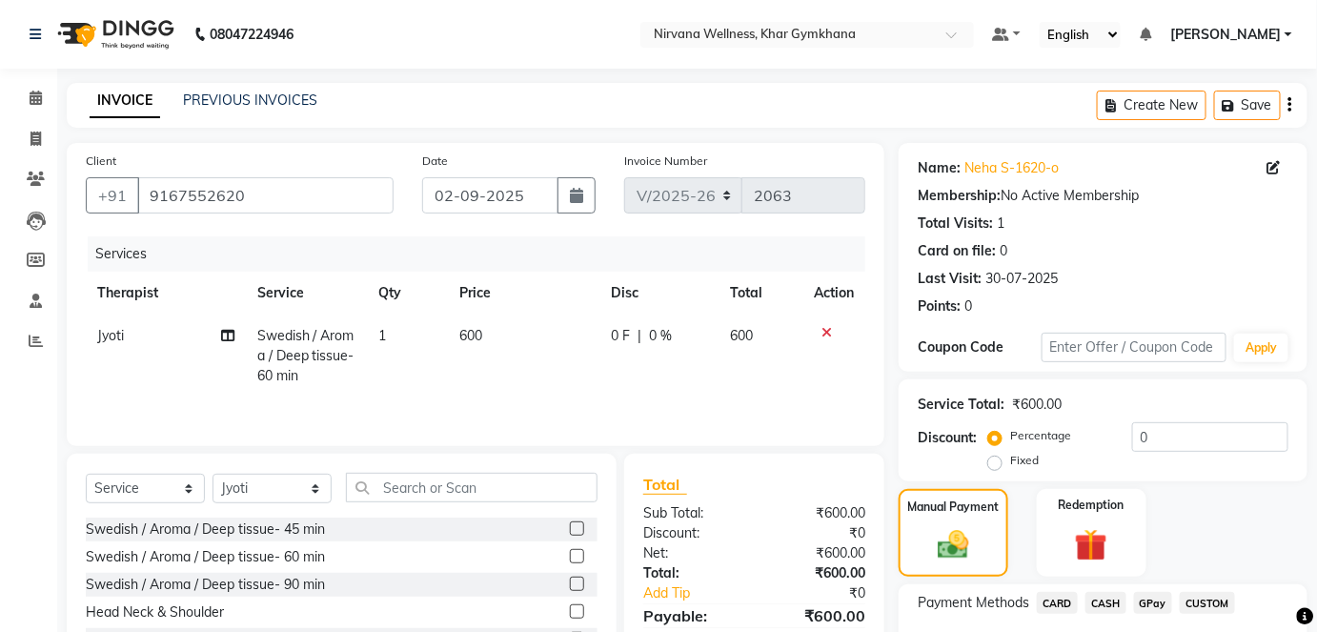
scroll to position [133, 0]
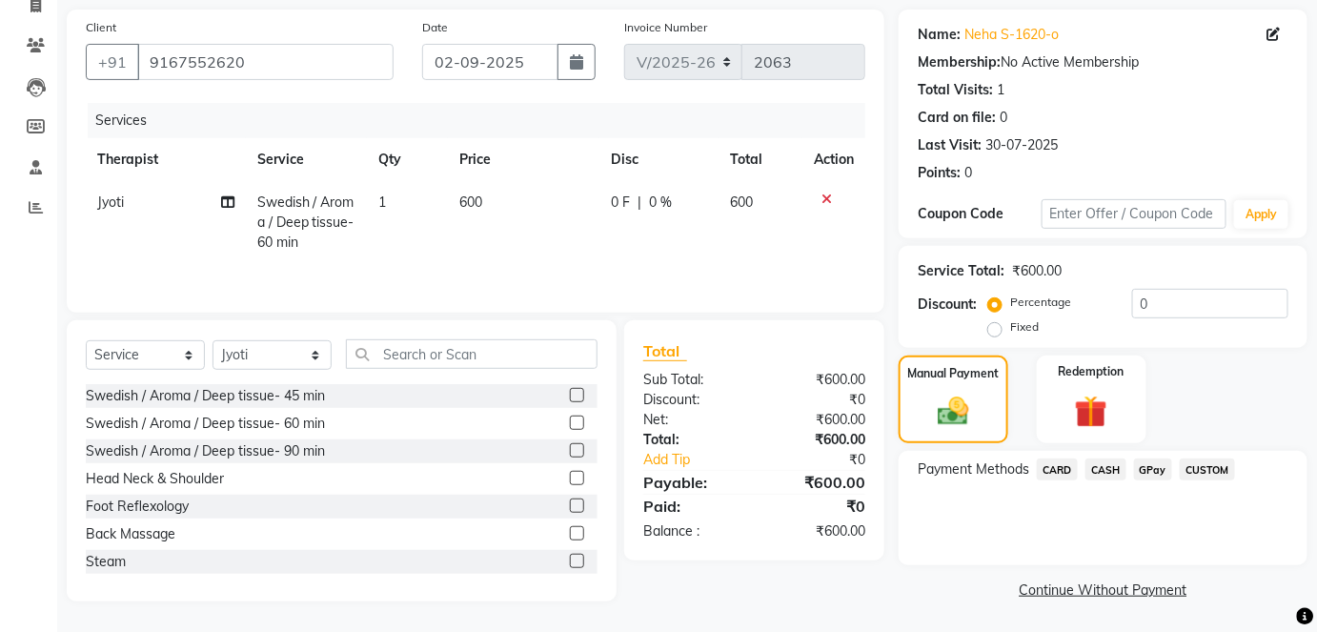
click at [1095, 475] on span "CASH" at bounding box center [1106, 470] width 41 height 22
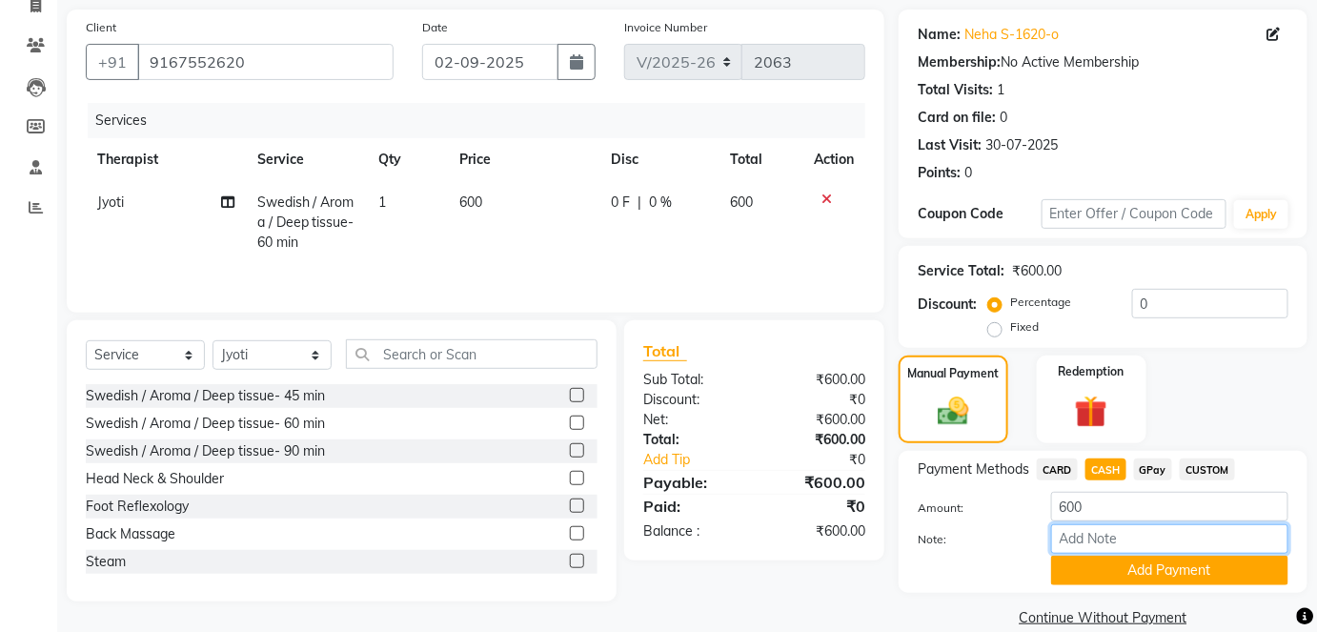
paste input "HL0002312"
type input "HL0002312"
click at [1193, 569] on button "Add Payment" at bounding box center [1169, 571] width 237 height 30
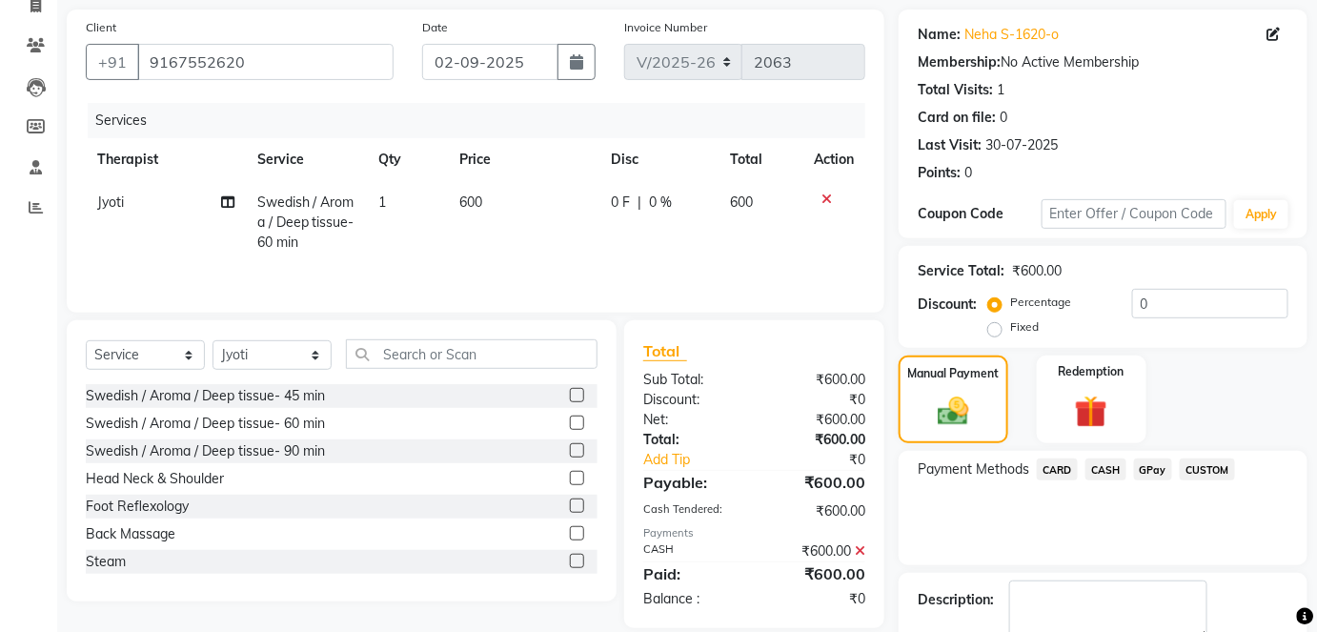
scroll to position [240, 0]
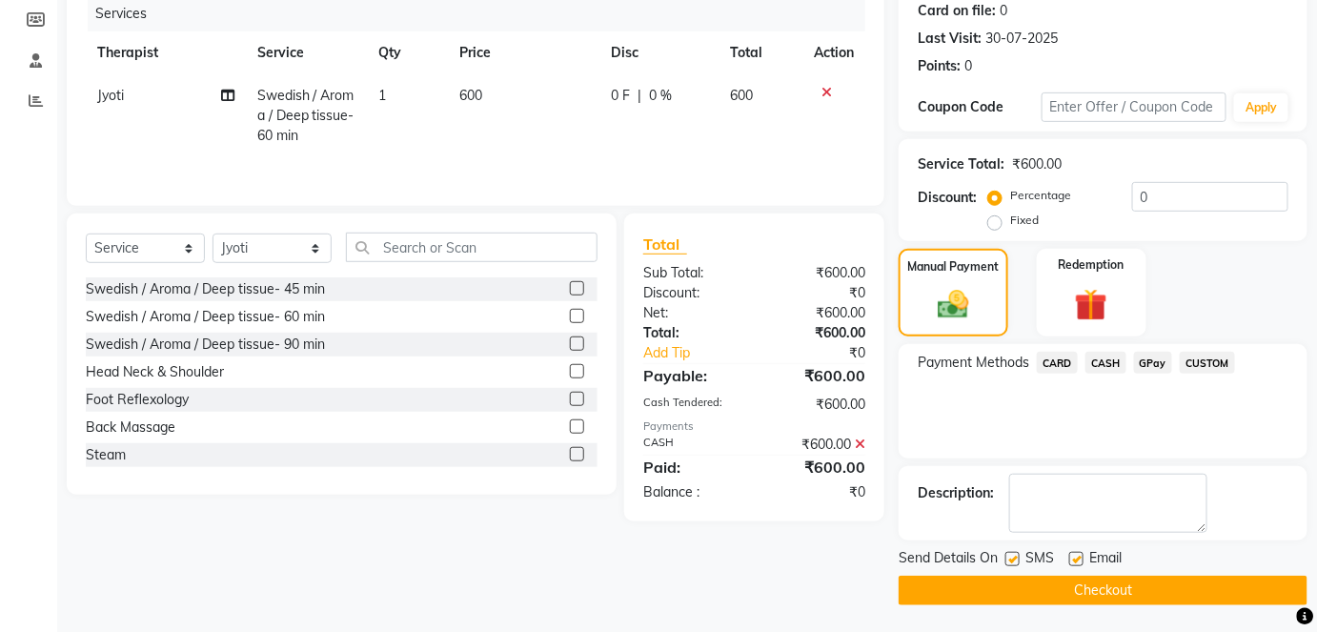
drag, startPoint x: 1191, startPoint y: 589, endPoint x: 1176, endPoint y: 577, distance: 18.9
click at [1191, 590] on button "Checkout" at bounding box center [1103, 591] width 409 height 30
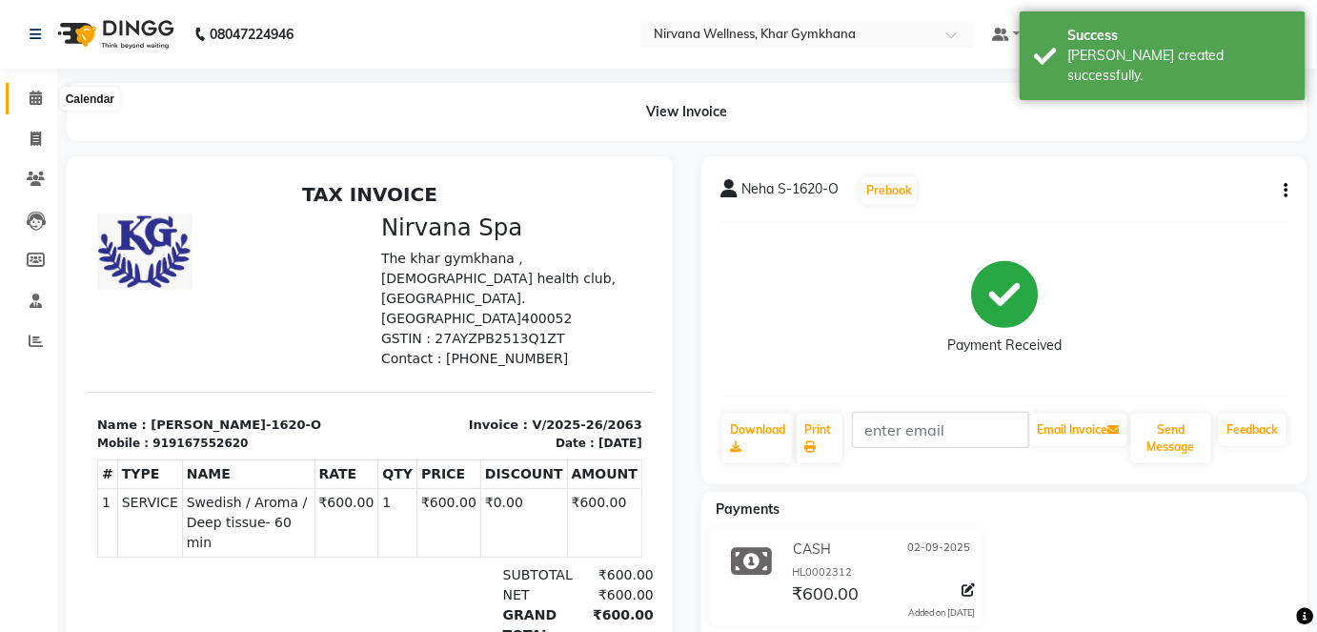
drag, startPoint x: 43, startPoint y: 105, endPoint x: 53, endPoint y: 114, distance: 14.2
click at [43, 105] on span at bounding box center [35, 99] width 33 height 22
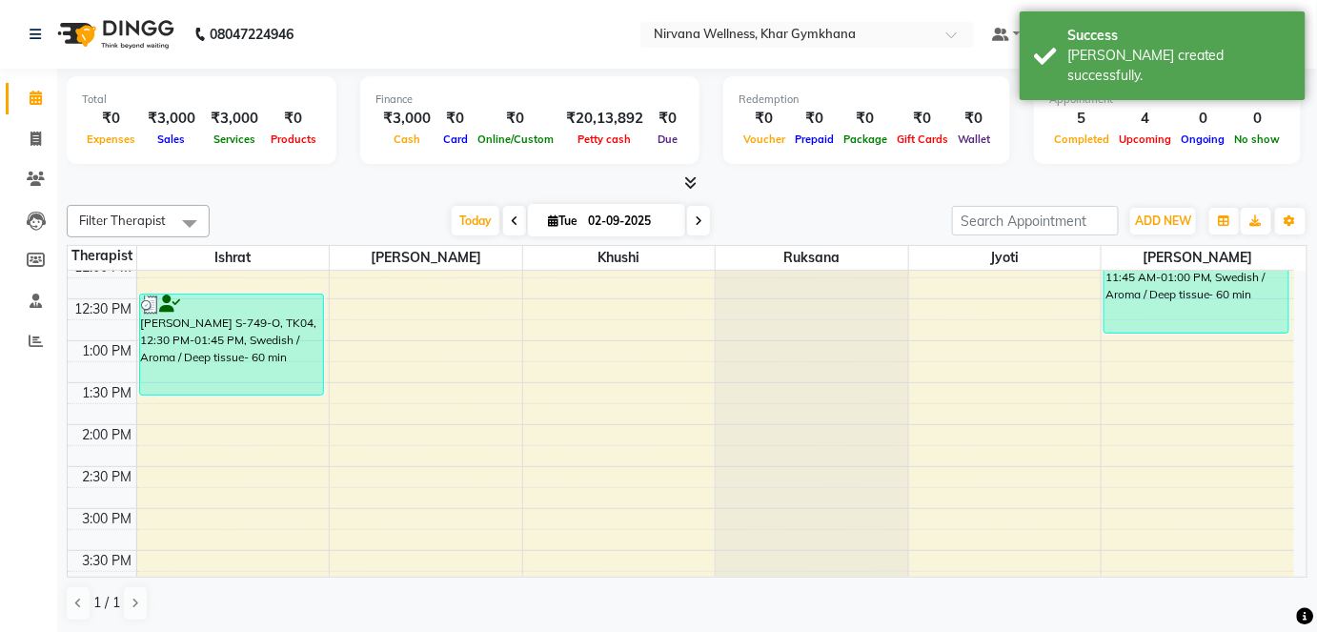
scroll to position [780, 0]
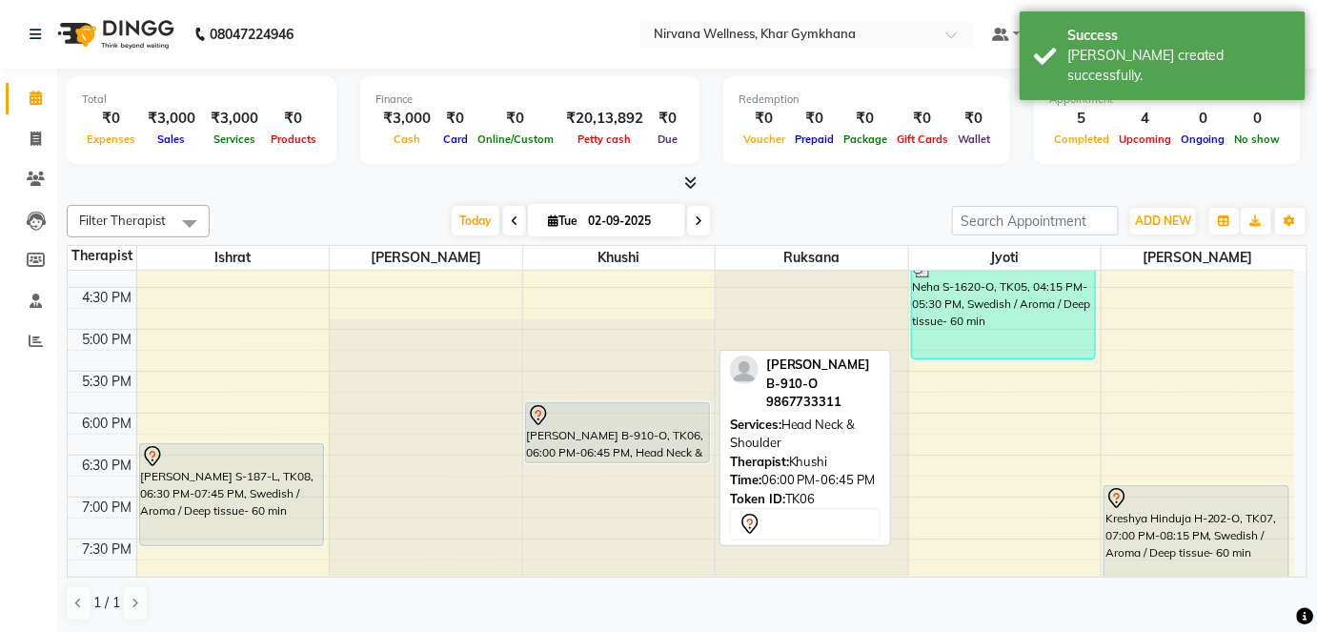
click at [668, 434] on div "[PERSON_NAME] B-910-O, TK06, 06:00 PM-06:45 PM, Head Neck & Shoulder" at bounding box center [617, 432] width 183 height 59
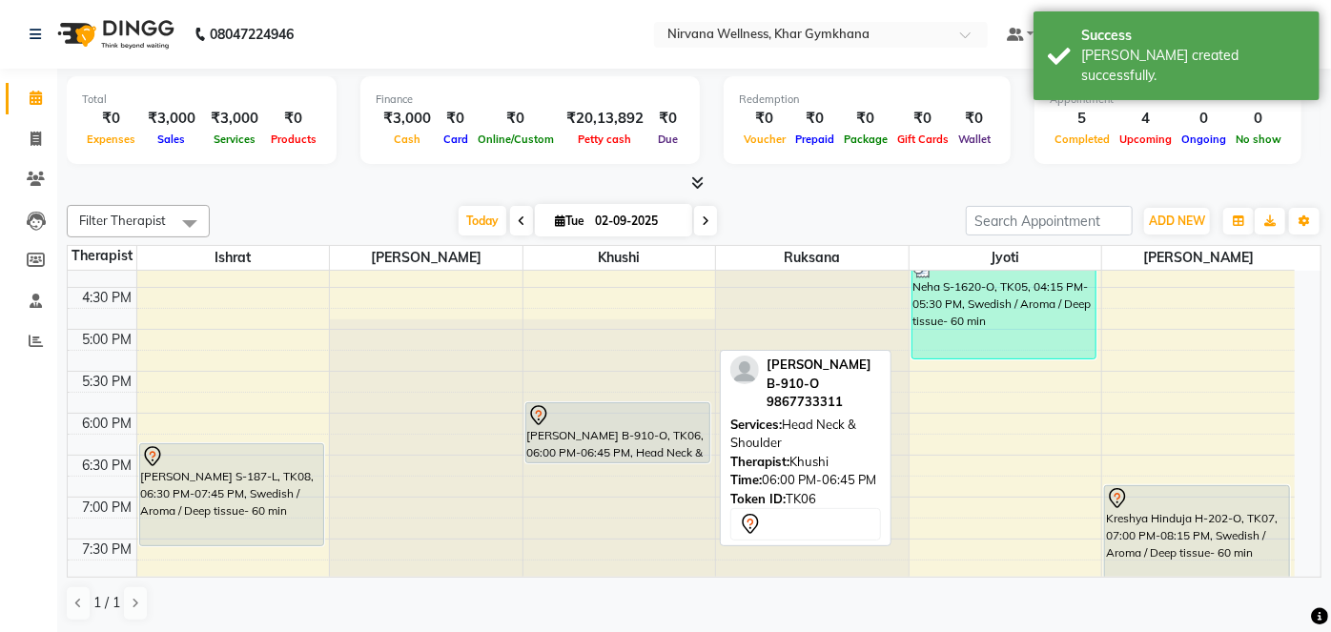
select select "7"
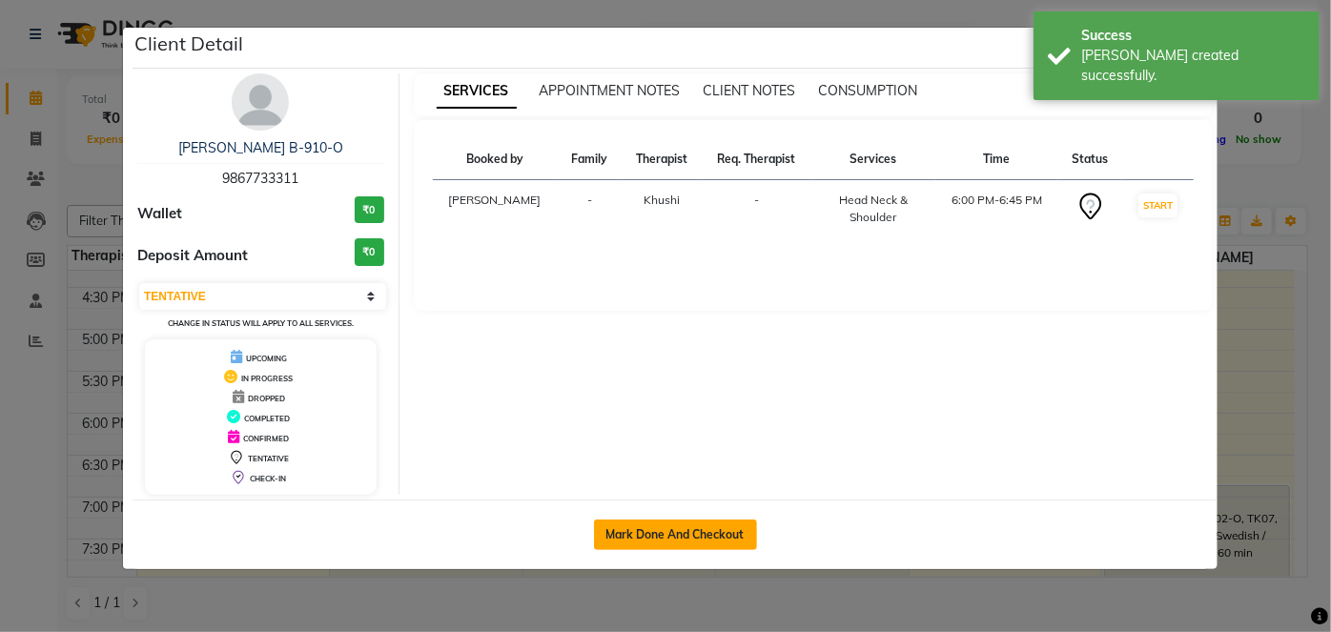
click at [739, 544] on button "Mark Done And Checkout" at bounding box center [675, 535] width 163 height 31
select select "6844"
select select "service"
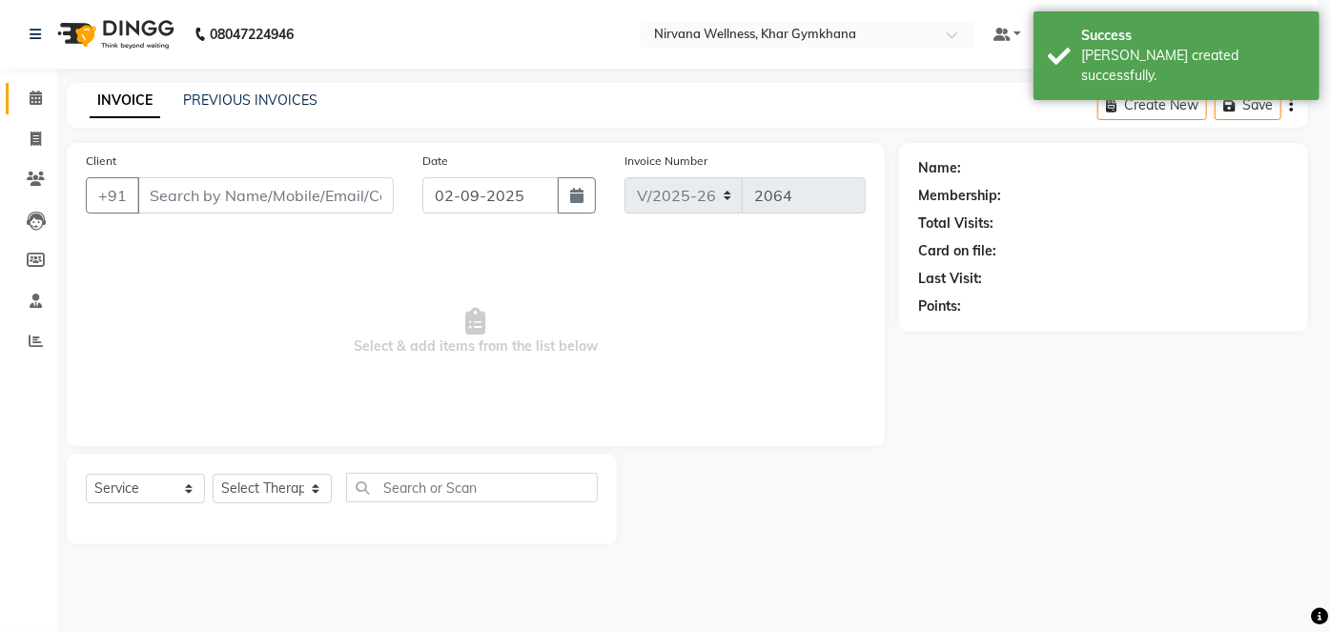
select select "3"
type input "9867733311"
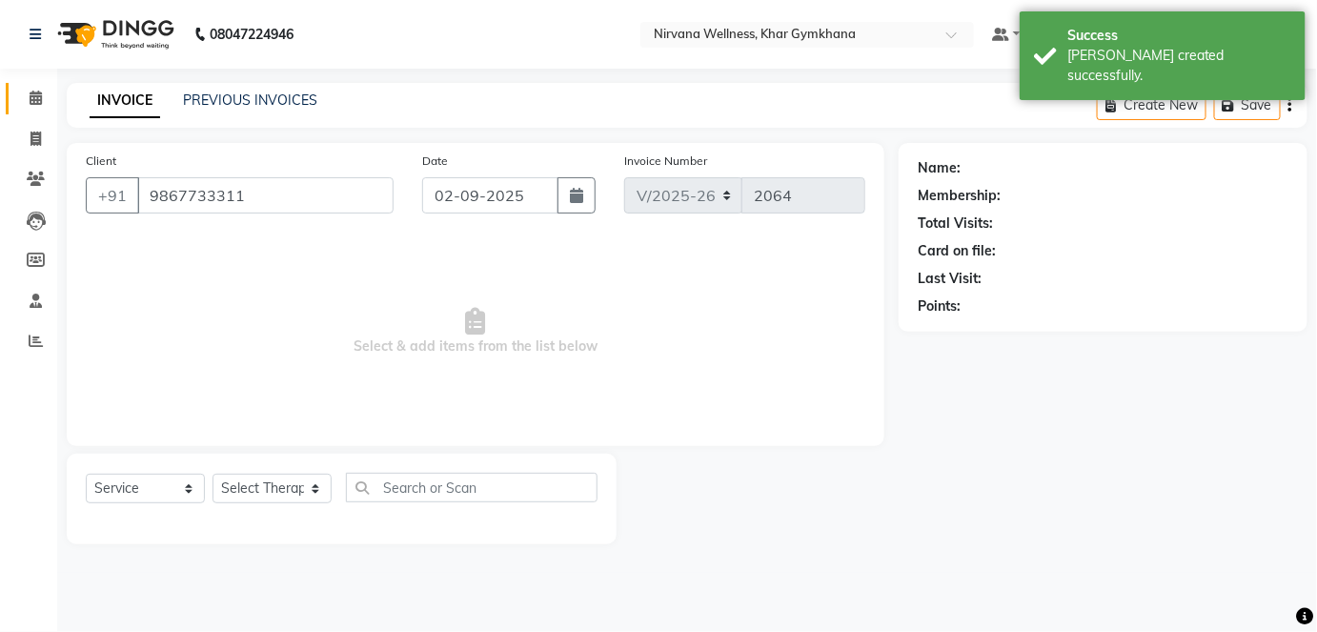
select select "68039"
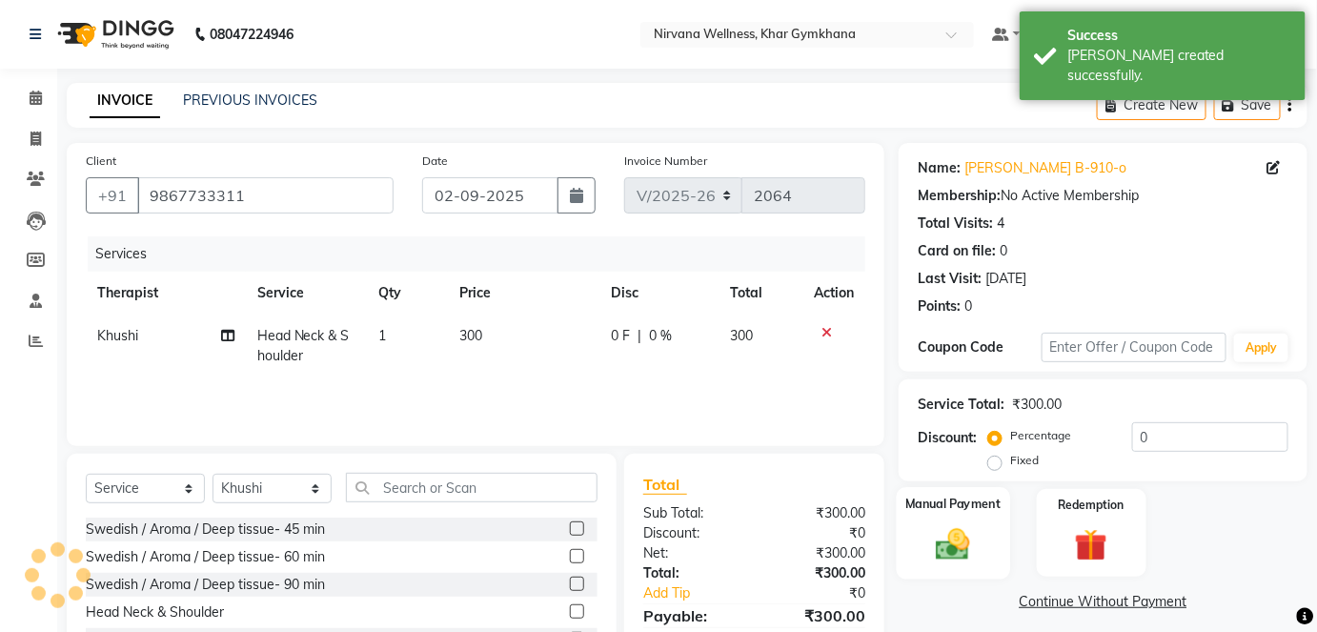
click at [909, 529] on div "Manual Payment" at bounding box center [953, 533] width 113 height 92
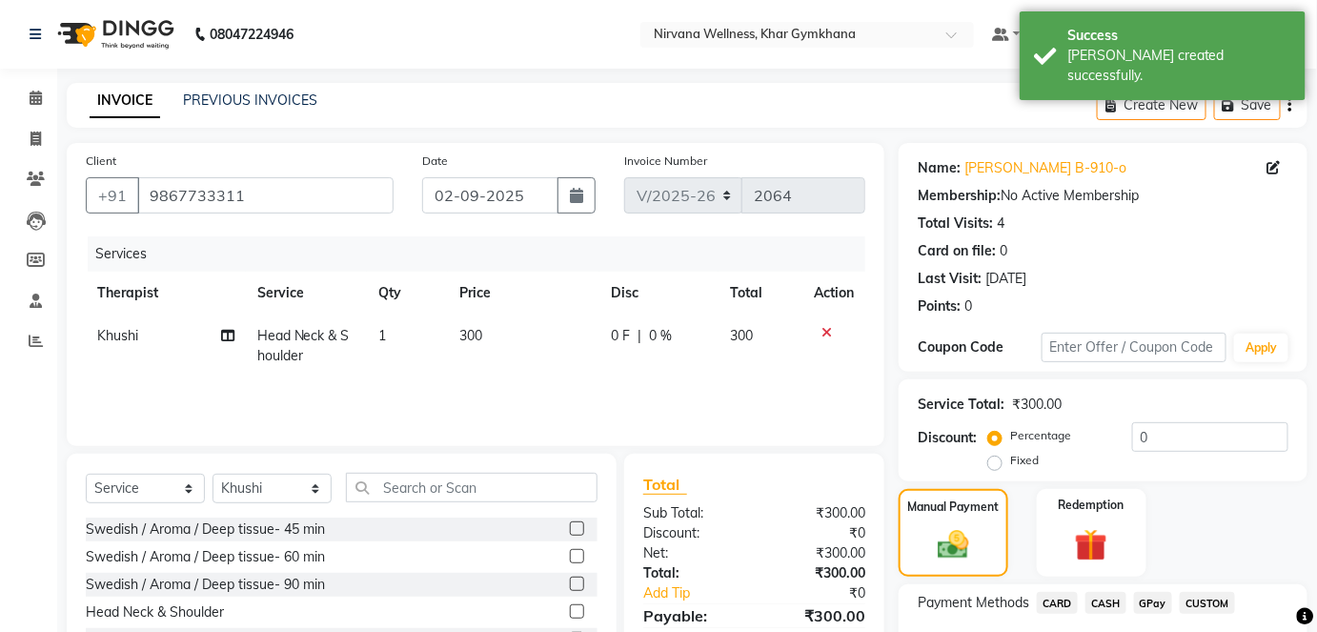
scroll to position [133, 0]
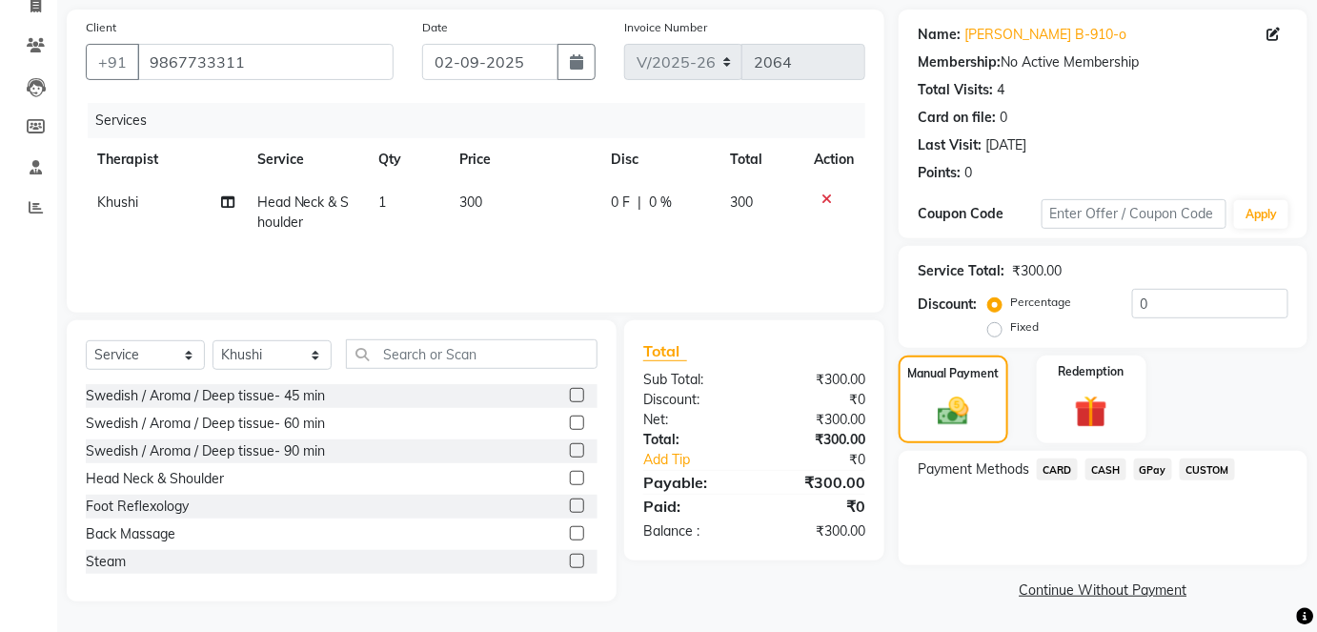
click at [1098, 468] on span "CASH" at bounding box center [1106, 470] width 41 height 22
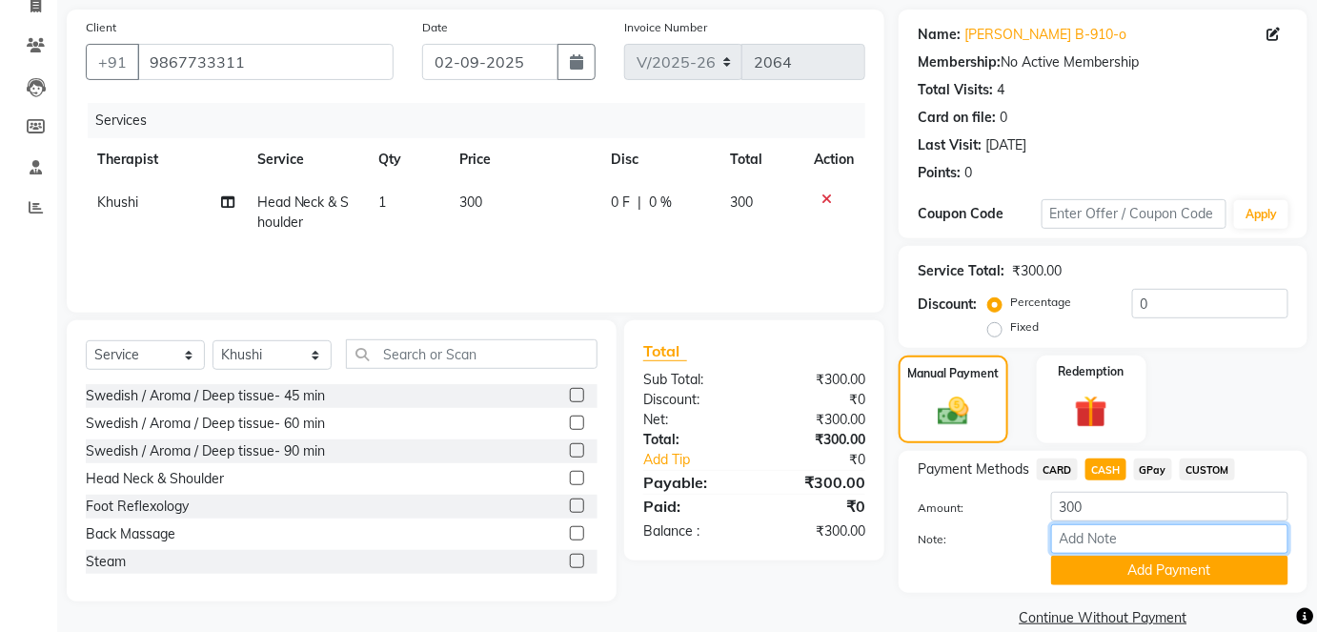
paste input "HL0002313"
type input "HL0002313"
click at [1138, 564] on button "Add Payment" at bounding box center [1169, 571] width 237 height 30
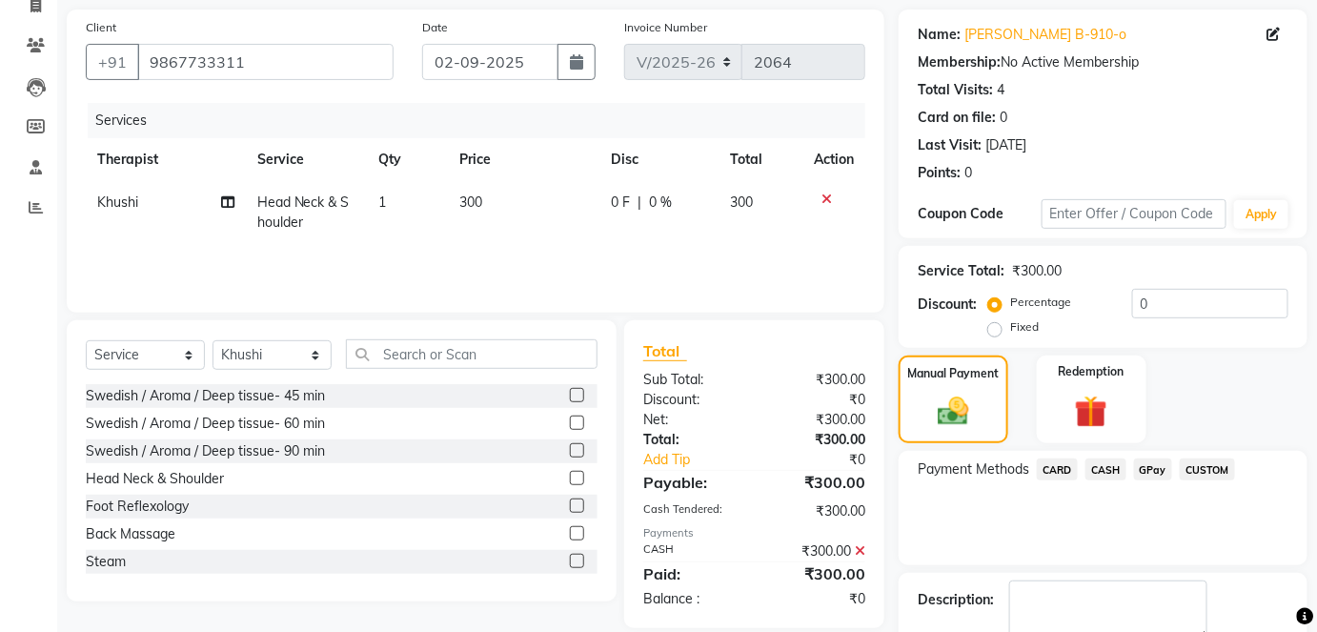
scroll to position [240, 0]
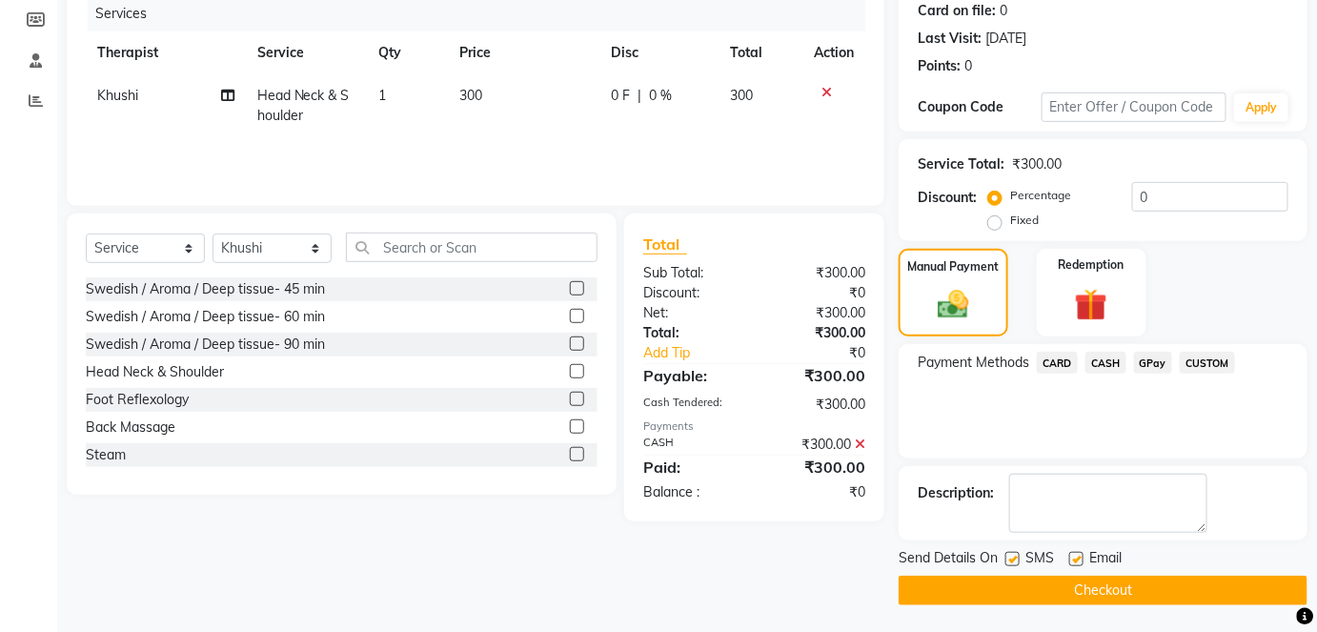
click at [1157, 578] on button "Checkout" at bounding box center [1103, 591] width 409 height 30
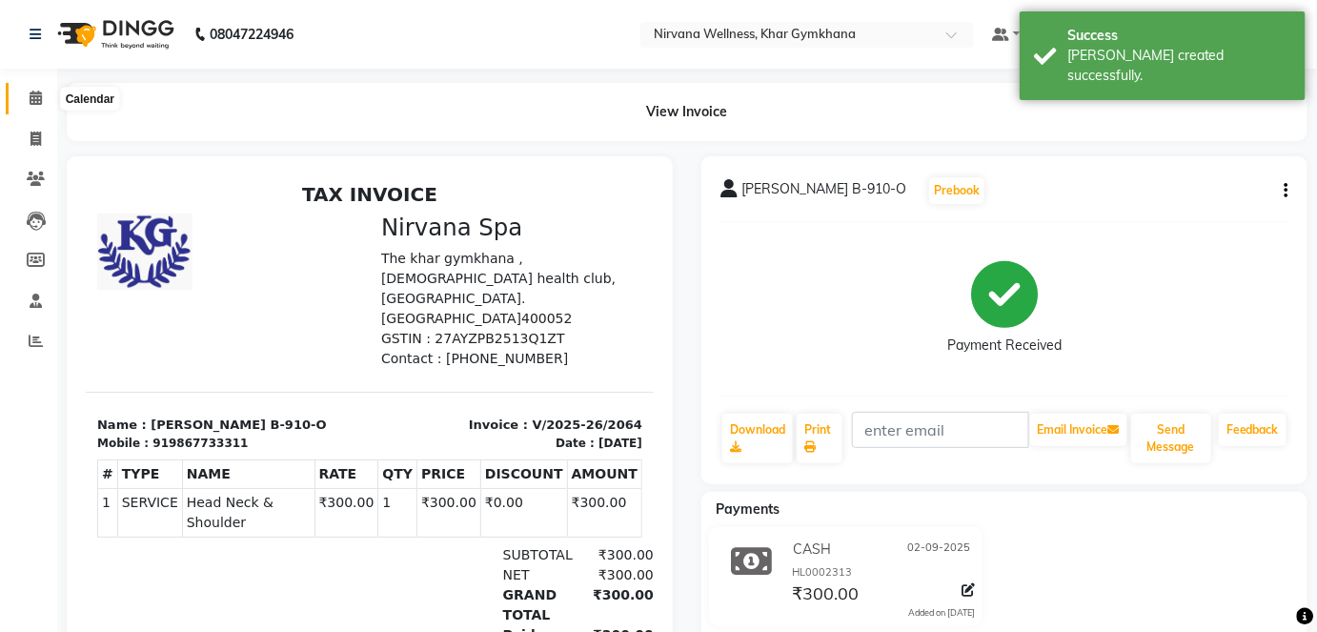
click at [37, 100] on icon at bounding box center [36, 98] width 12 height 14
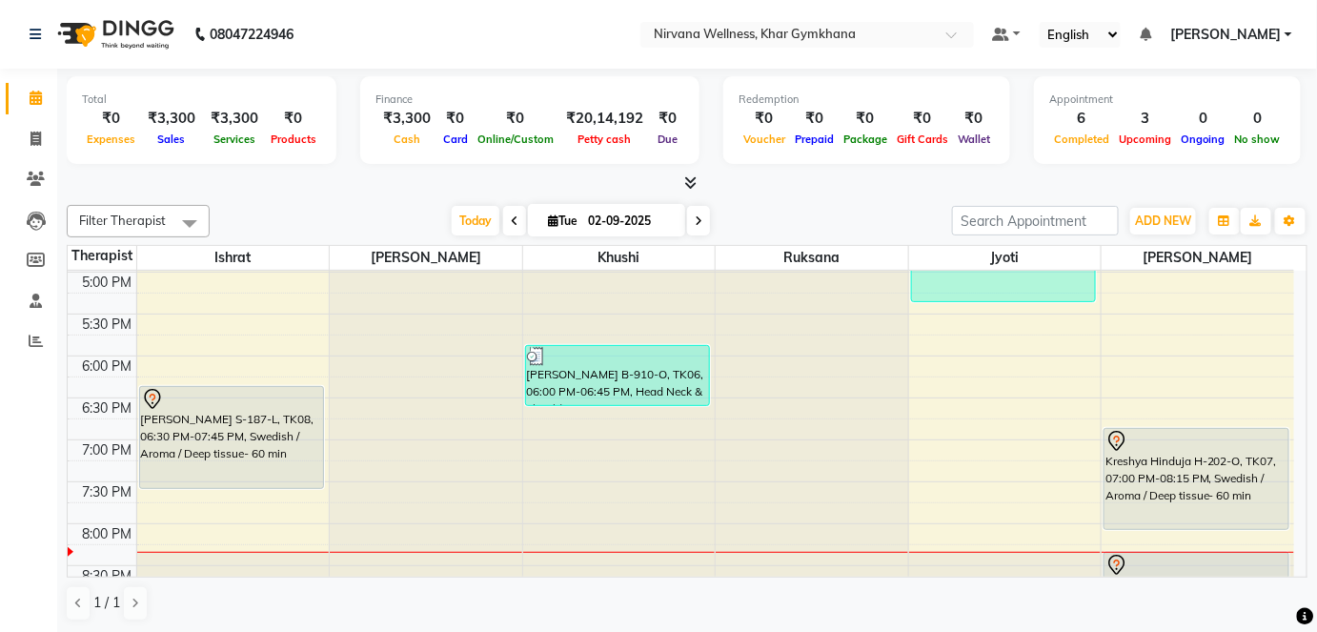
scroll to position [867, 0]
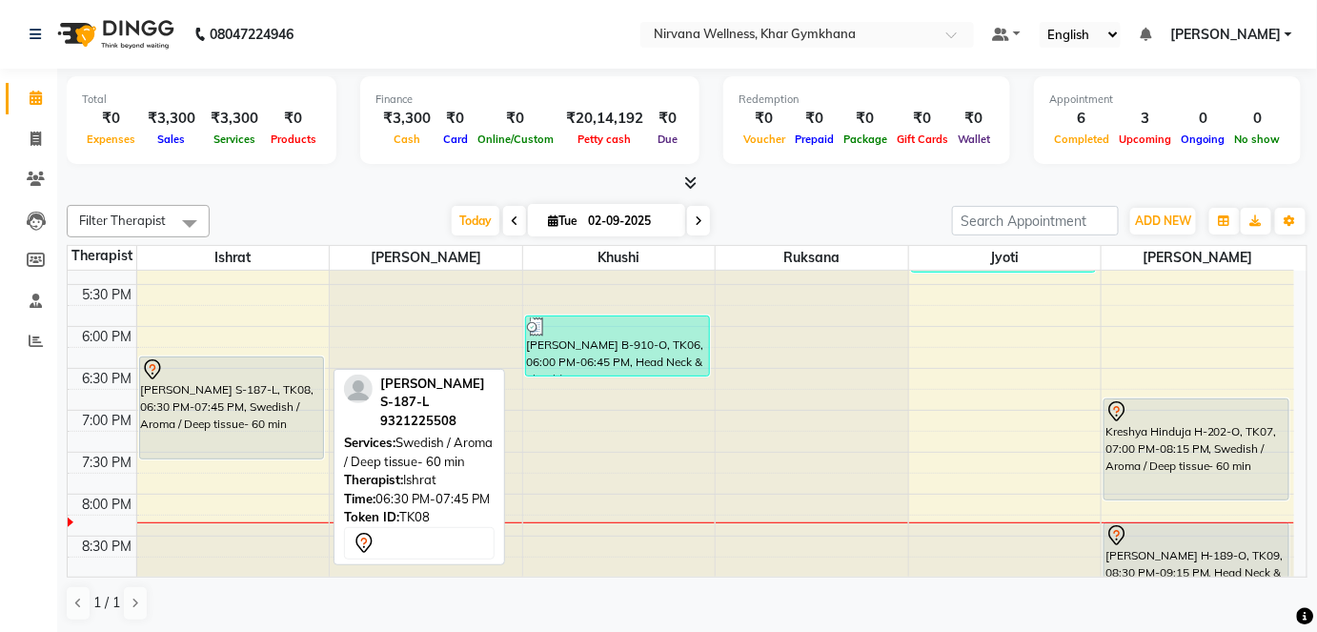
click at [183, 424] on div "[PERSON_NAME] S-187-L, TK08, 06:30 PM-07:45 PM, Swedish / Aroma / Deep tissue- …" at bounding box center [231, 407] width 183 height 101
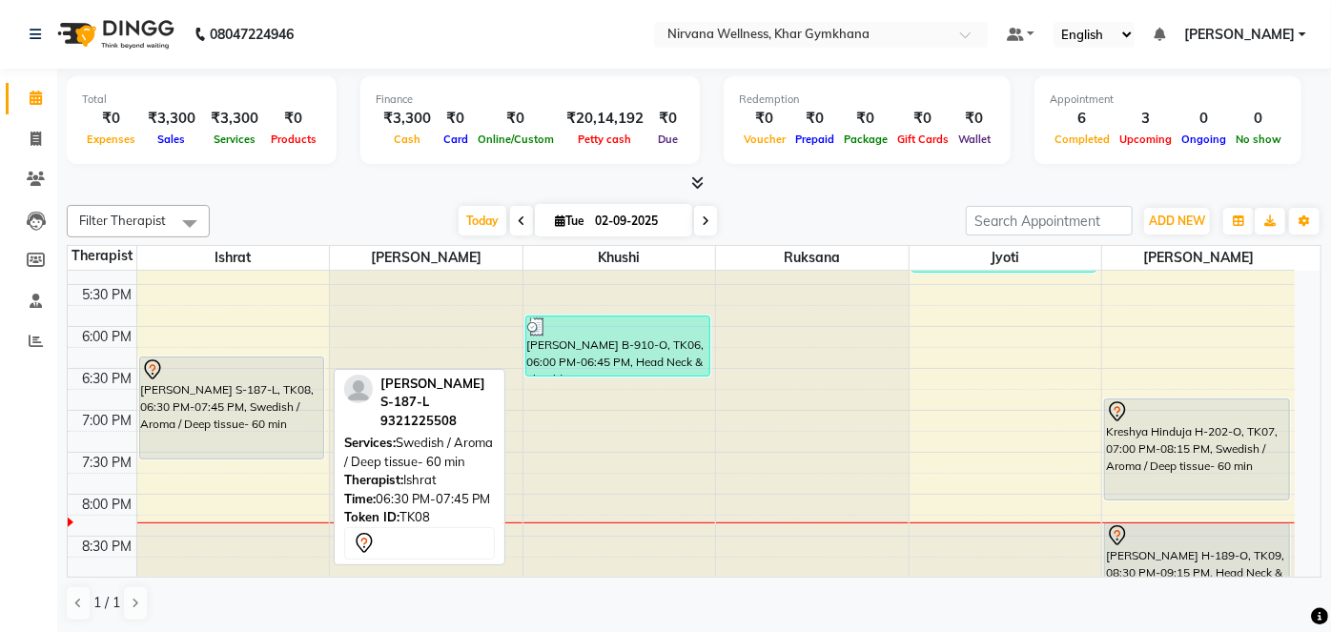
select select "7"
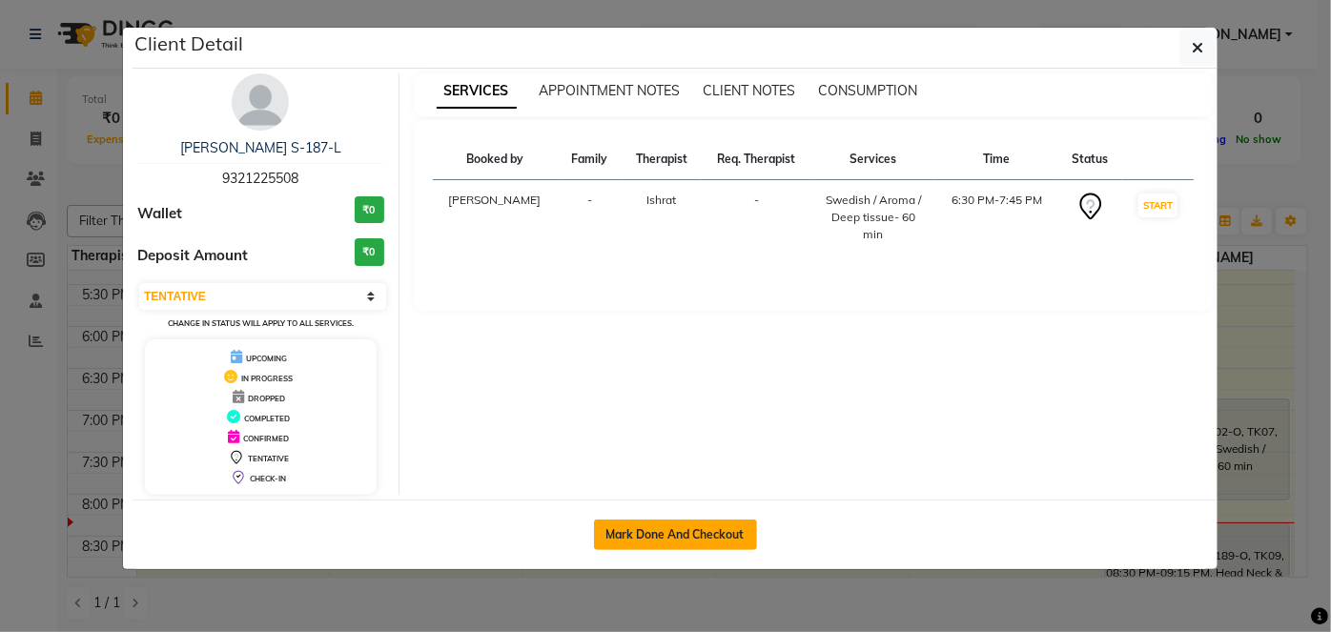
click at [724, 542] on button "Mark Done And Checkout" at bounding box center [675, 535] width 163 height 31
select select "service"
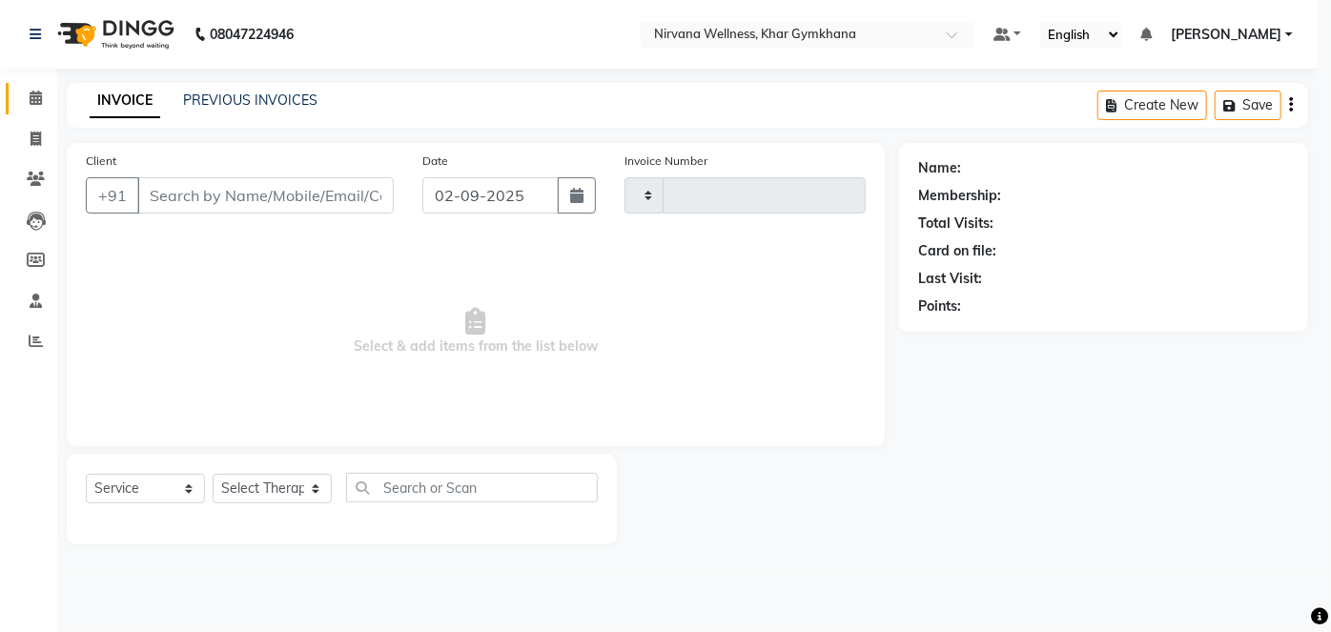
type input "2065"
select select "3"
select select "6844"
type input "9321225508"
select select "67021"
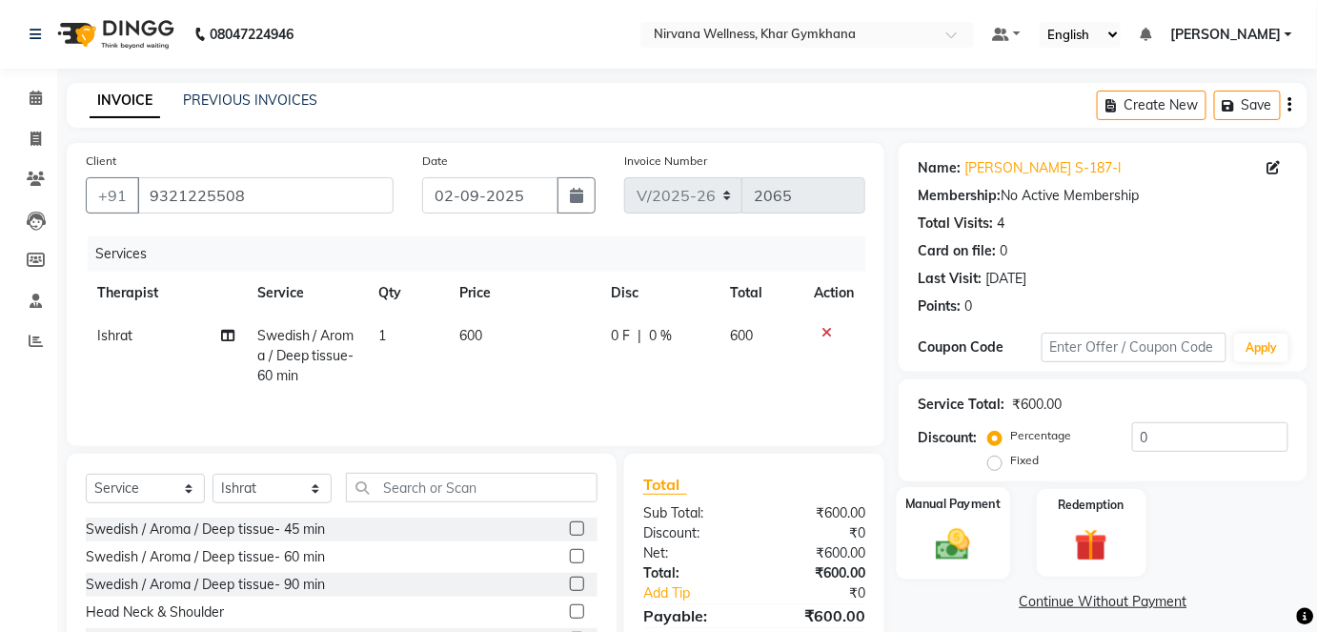
click at [976, 534] on img at bounding box center [953, 543] width 55 height 39
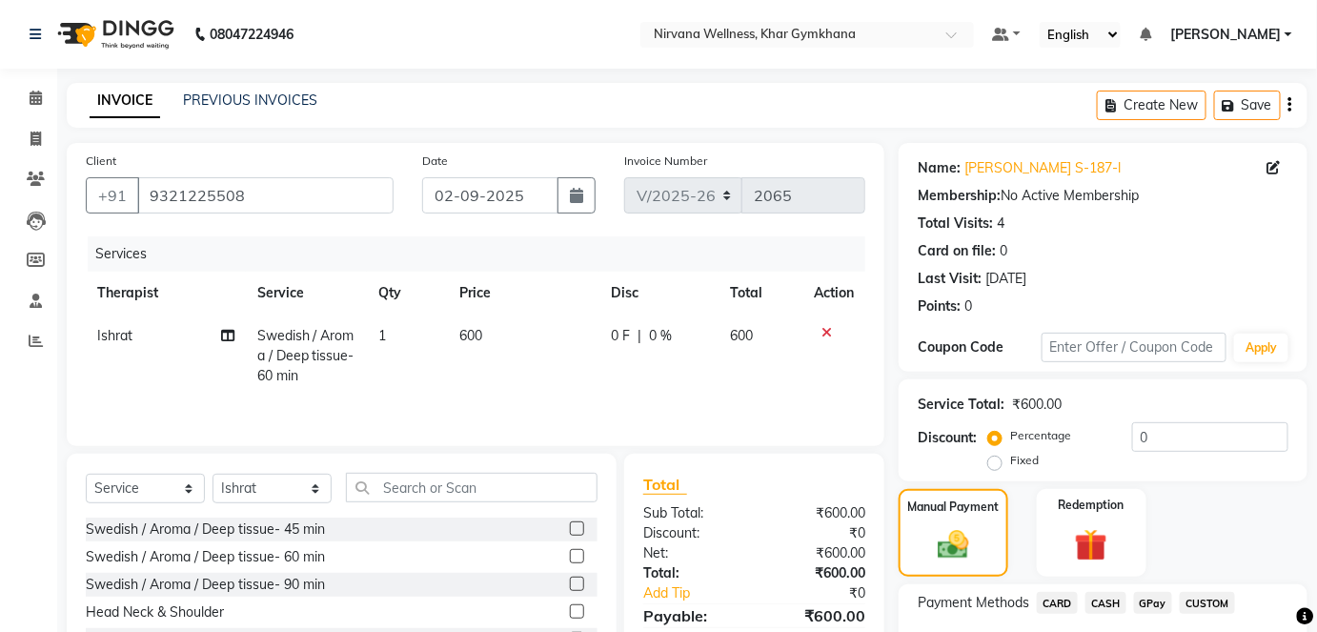
scroll to position [133, 0]
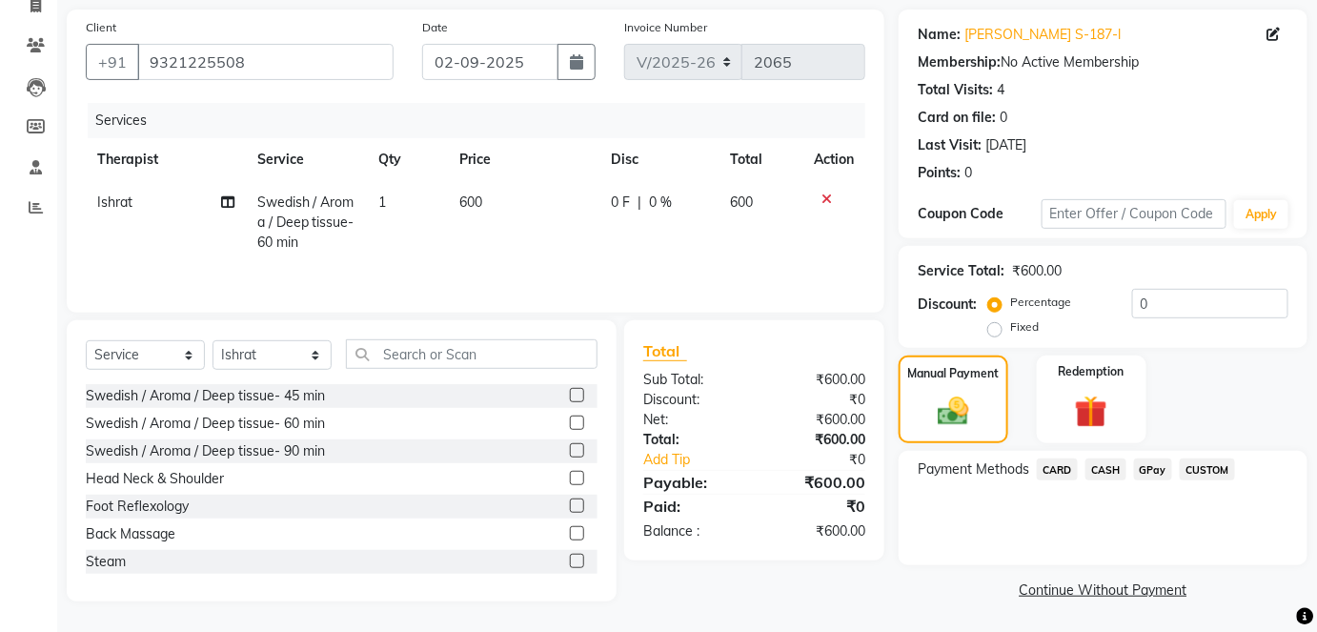
click at [1095, 480] on div "CASH" at bounding box center [1102, 472] width 49 height 26
click at [1092, 474] on span "CASH" at bounding box center [1106, 470] width 41 height 22
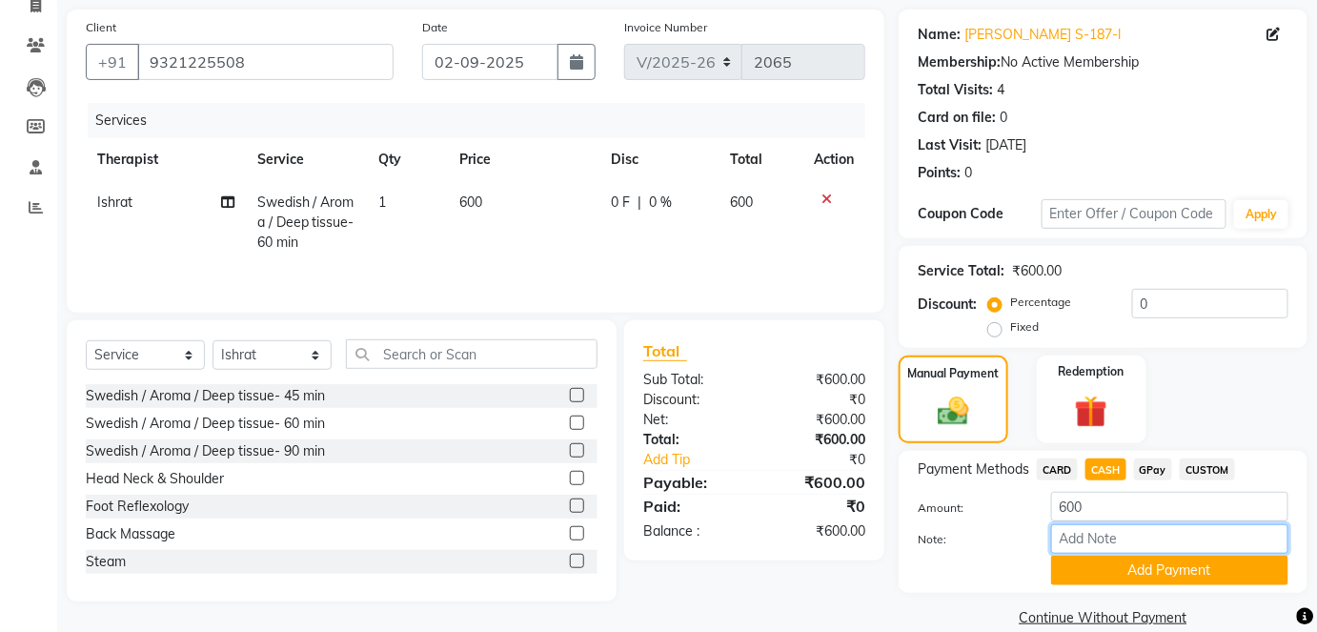
paste input "HL0002314"
type input "HL0002314"
click at [1202, 563] on button "Add Payment" at bounding box center [1169, 571] width 237 height 30
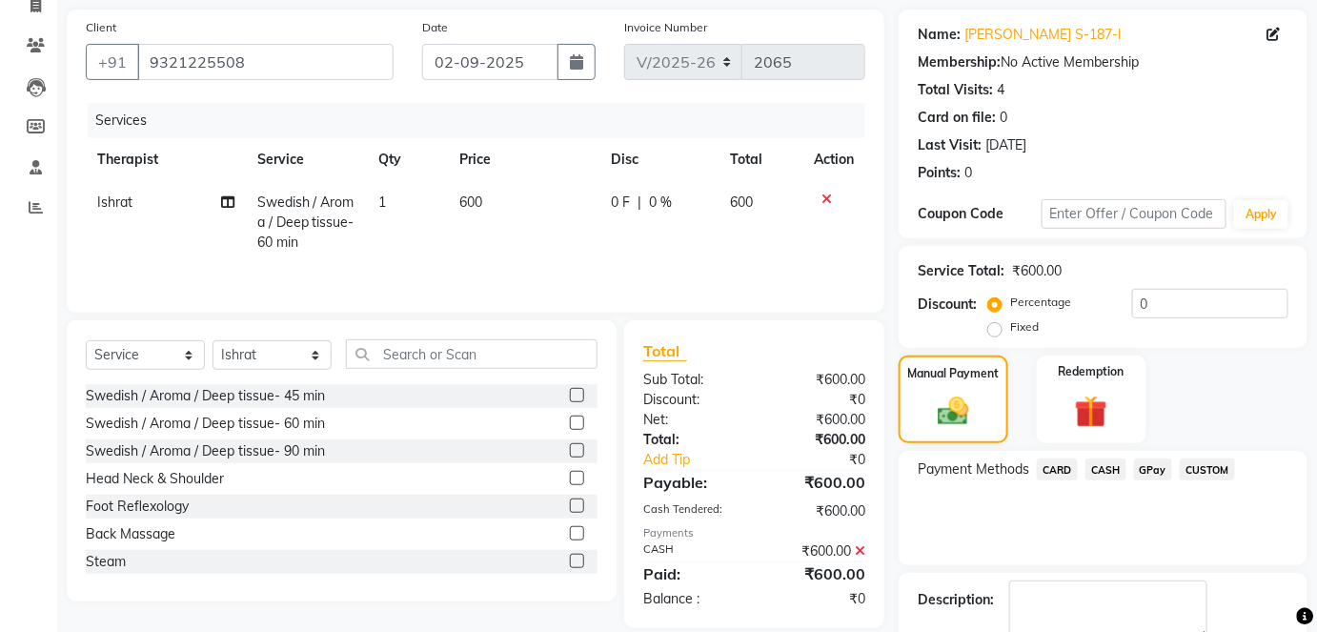
scroll to position [240, 0]
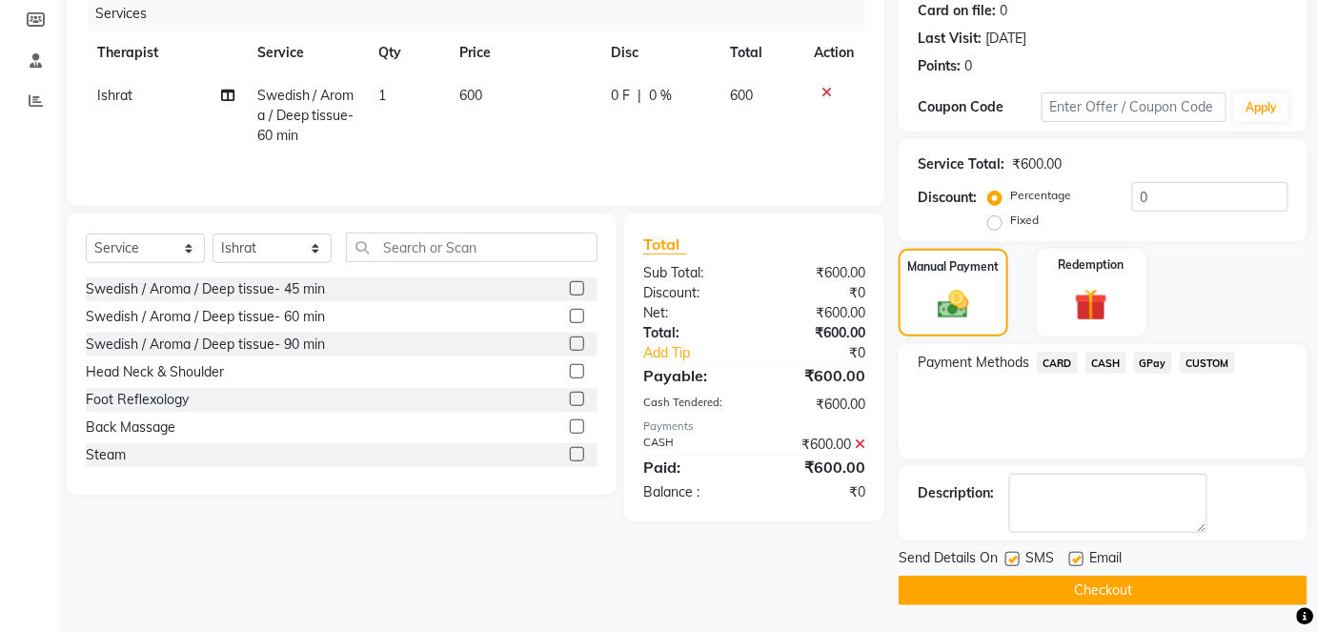
click at [1201, 593] on button "Checkout" at bounding box center [1103, 591] width 409 height 30
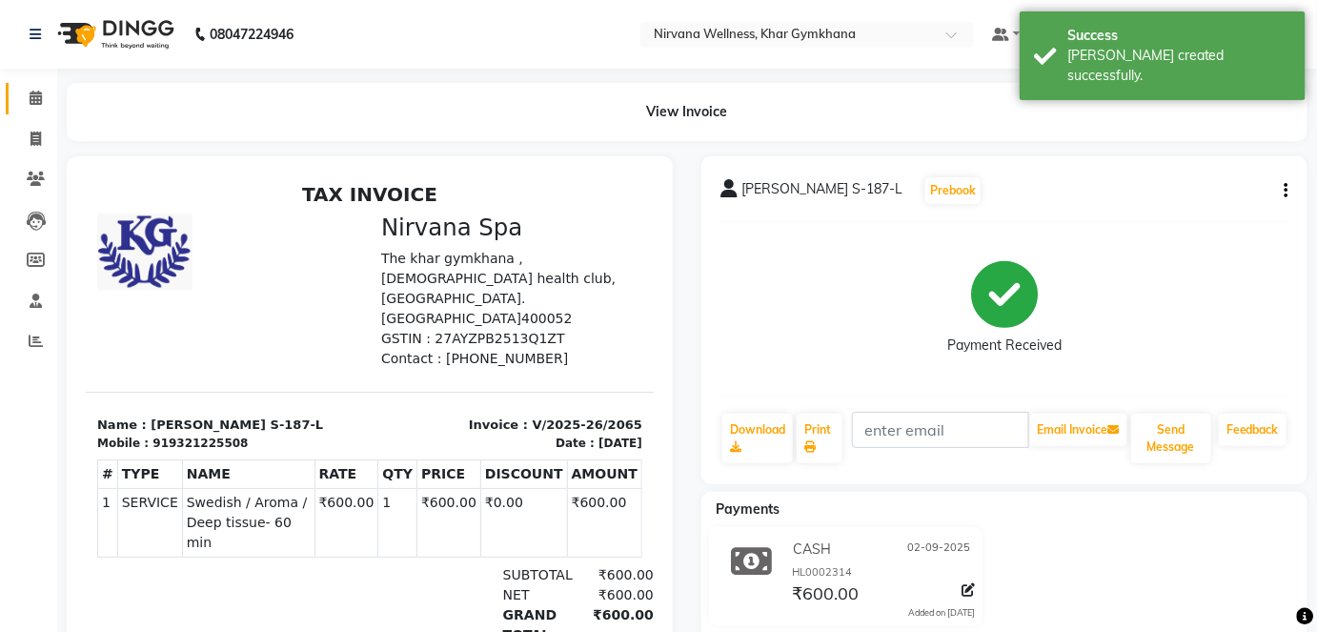
click at [17, 102] on link "Calendar" at bounding box center [29, 98] width 46 height 31
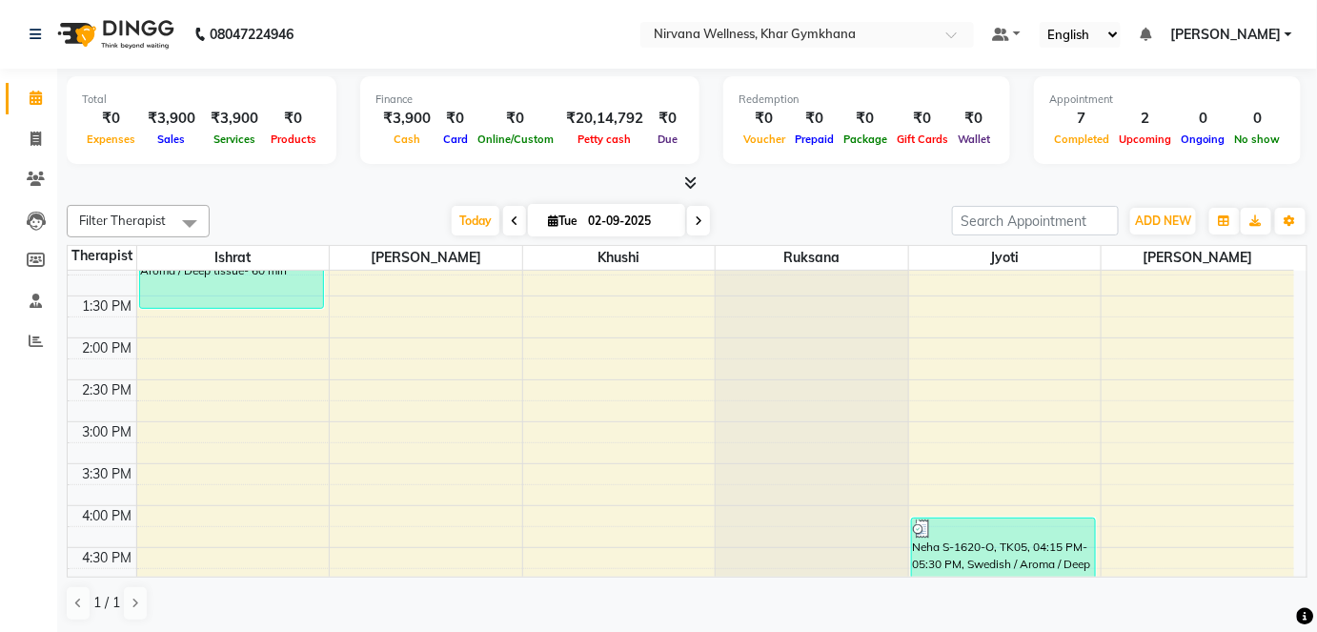
scroll to position [780, 0]
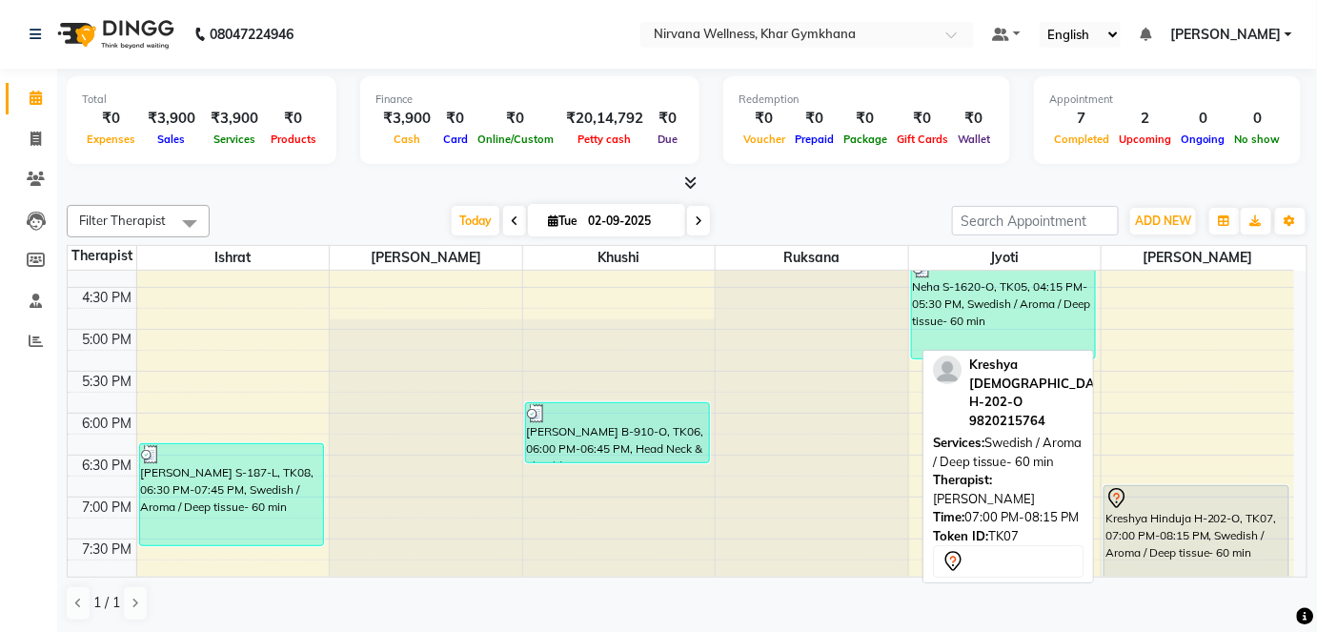
click at [1194, 506] on div at bounding box center [1197, 498] width 182 height 23
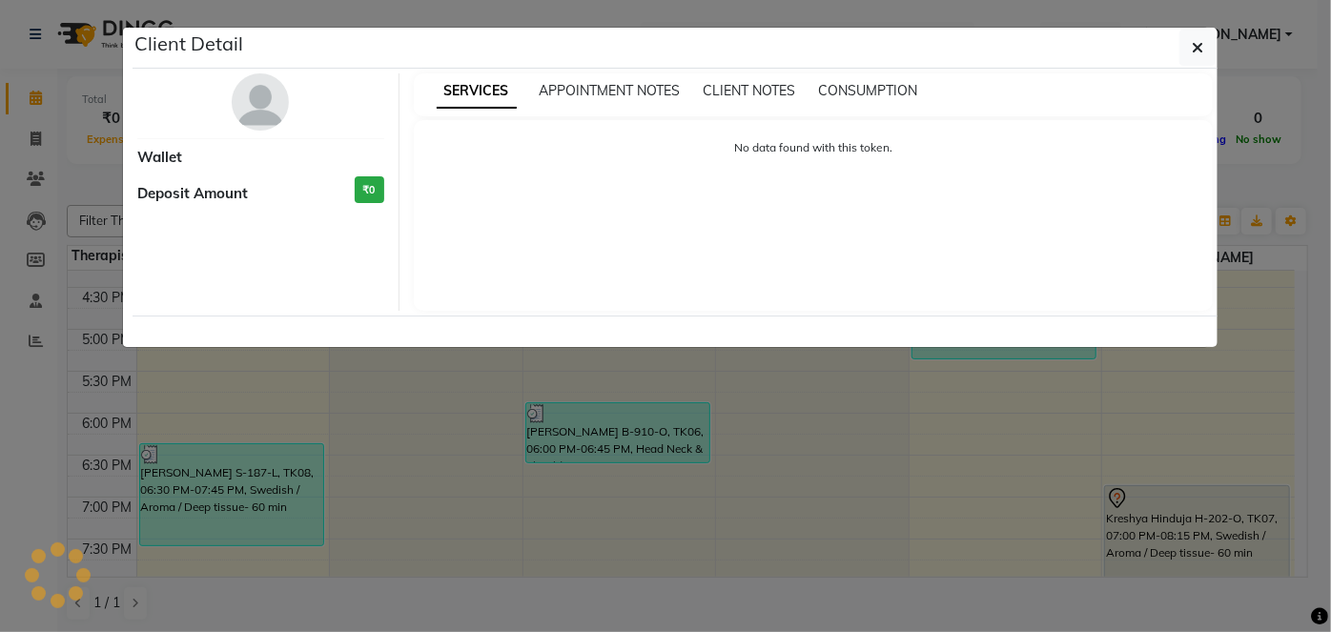
select select "7"
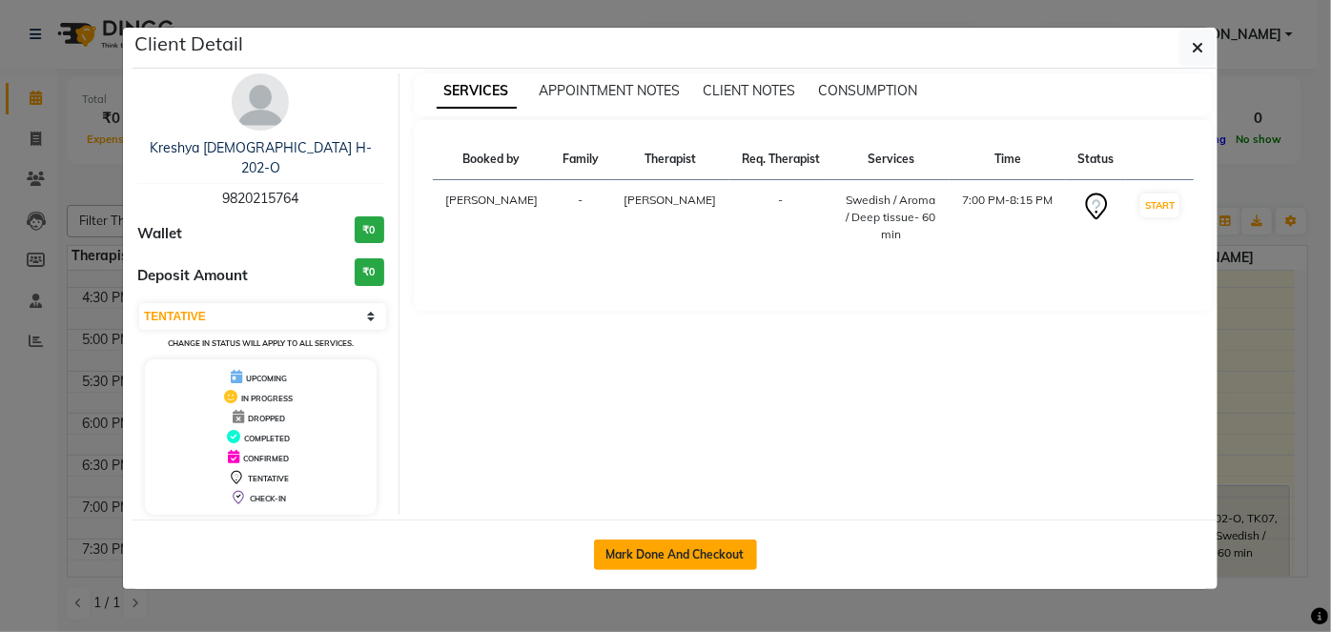
click at [659, 540] on button "Mark Done And Checkout" at bounding box center [675, 555] width 163 height 31
select select "6844"
select select "service"
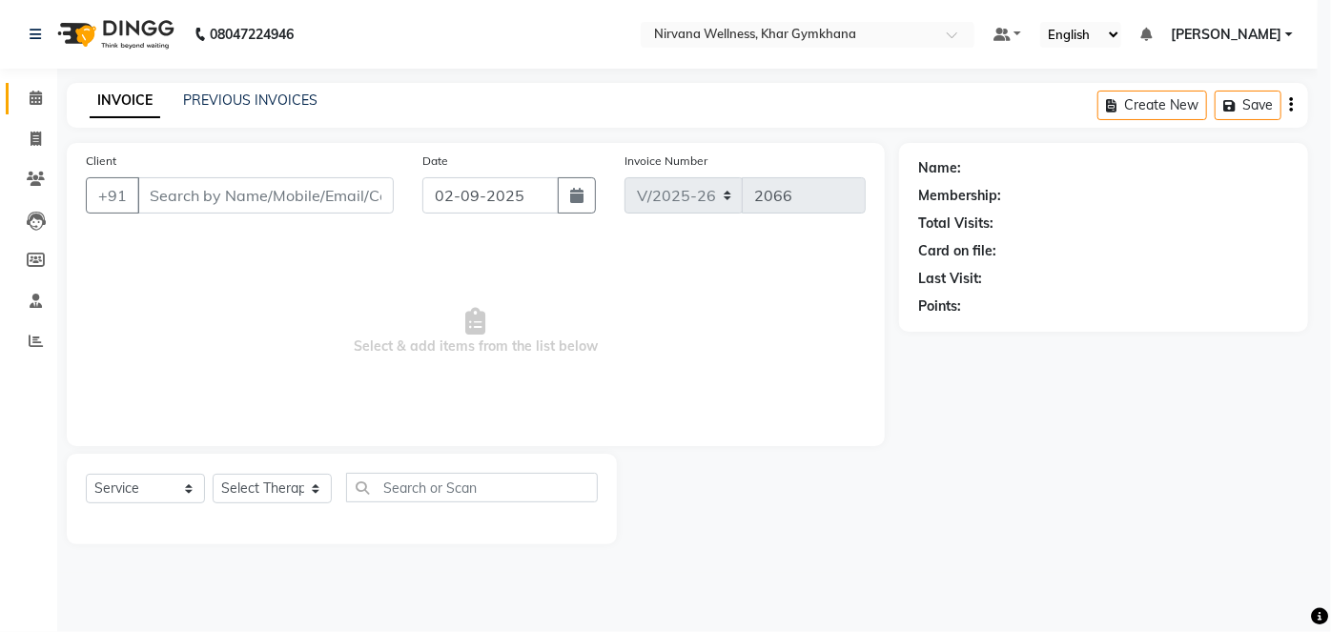
select select "3"
type input "9820215764"
select select "79305"
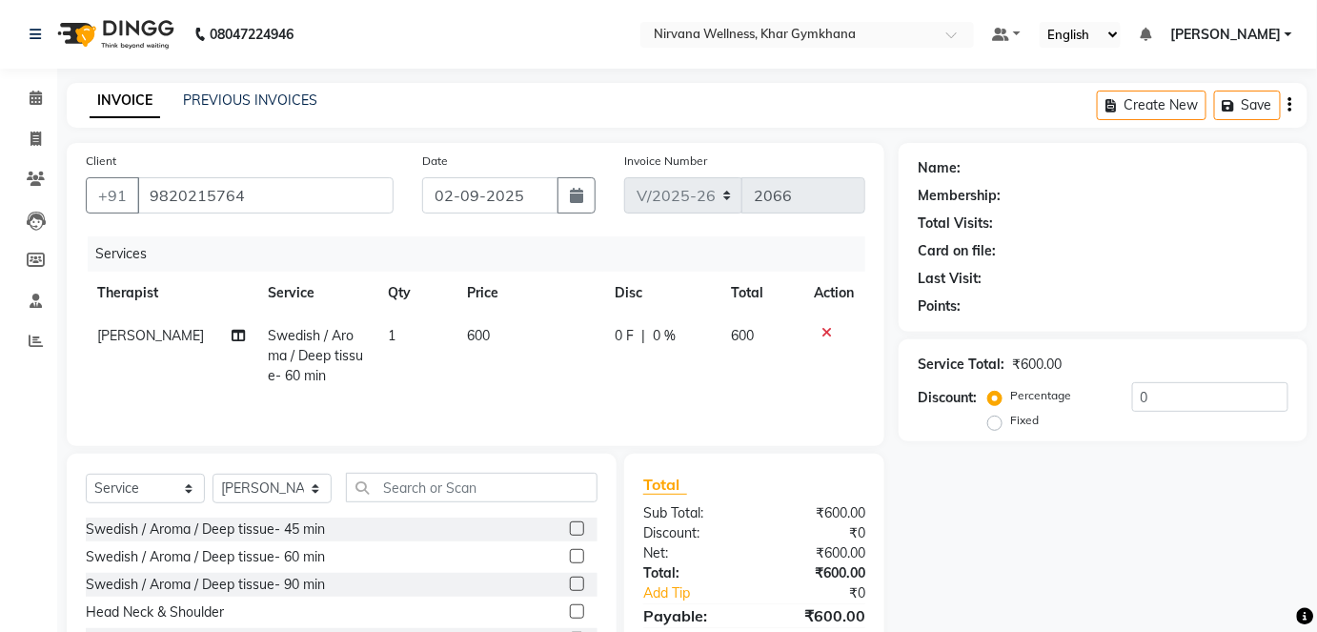
click at [968, 526] on div "Name: Membership: Total Visits: Card on file: Last Visit: Points: Service Total…" at bounding box center [1110, 439] width 423 height 592
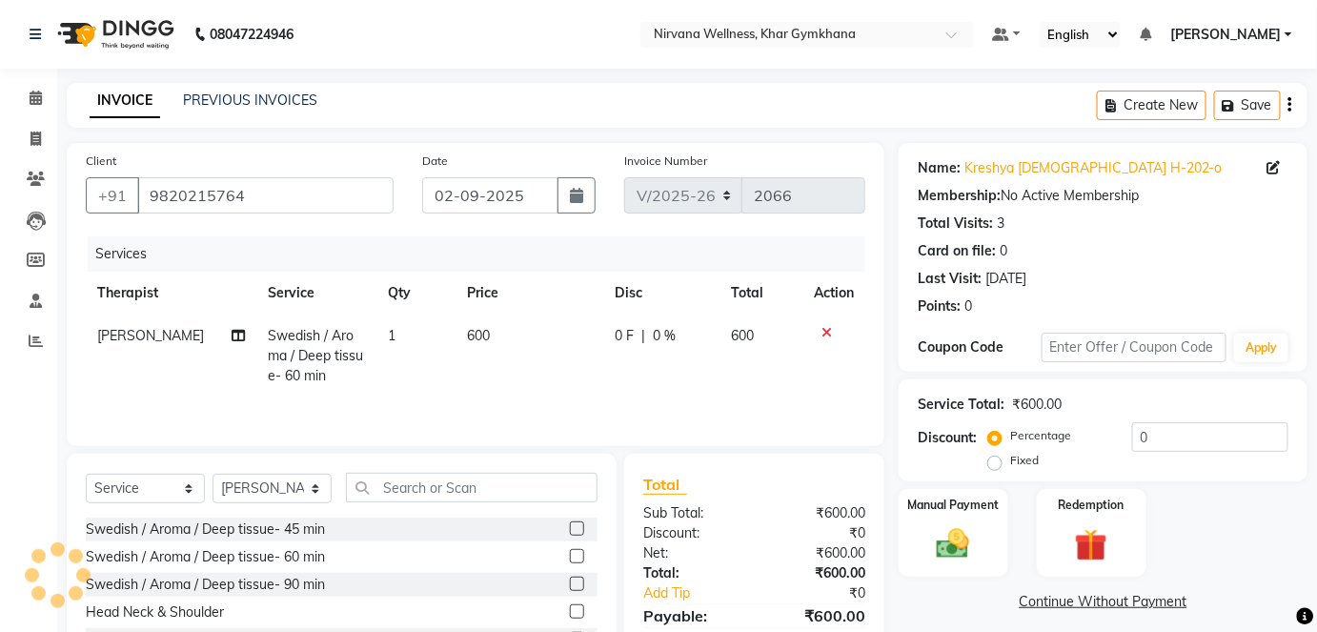
click at [968, 526] on img at bounding box center [953, 544] width 53 height 38
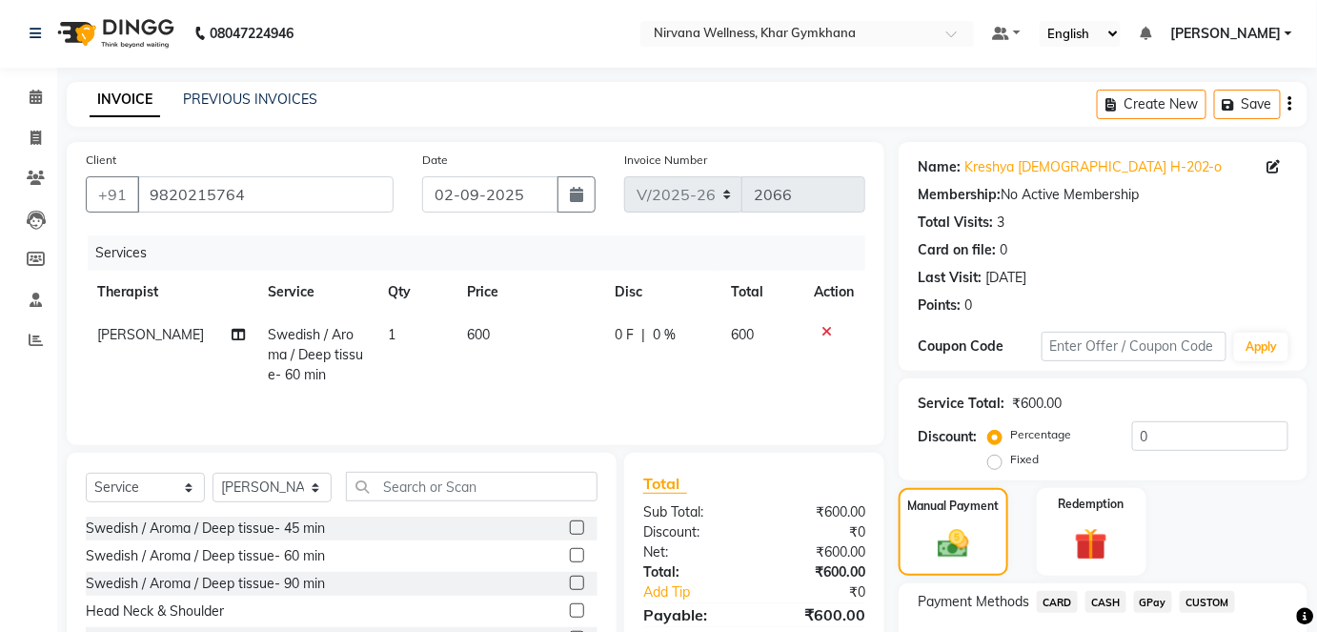
scroll to position [133, 0]
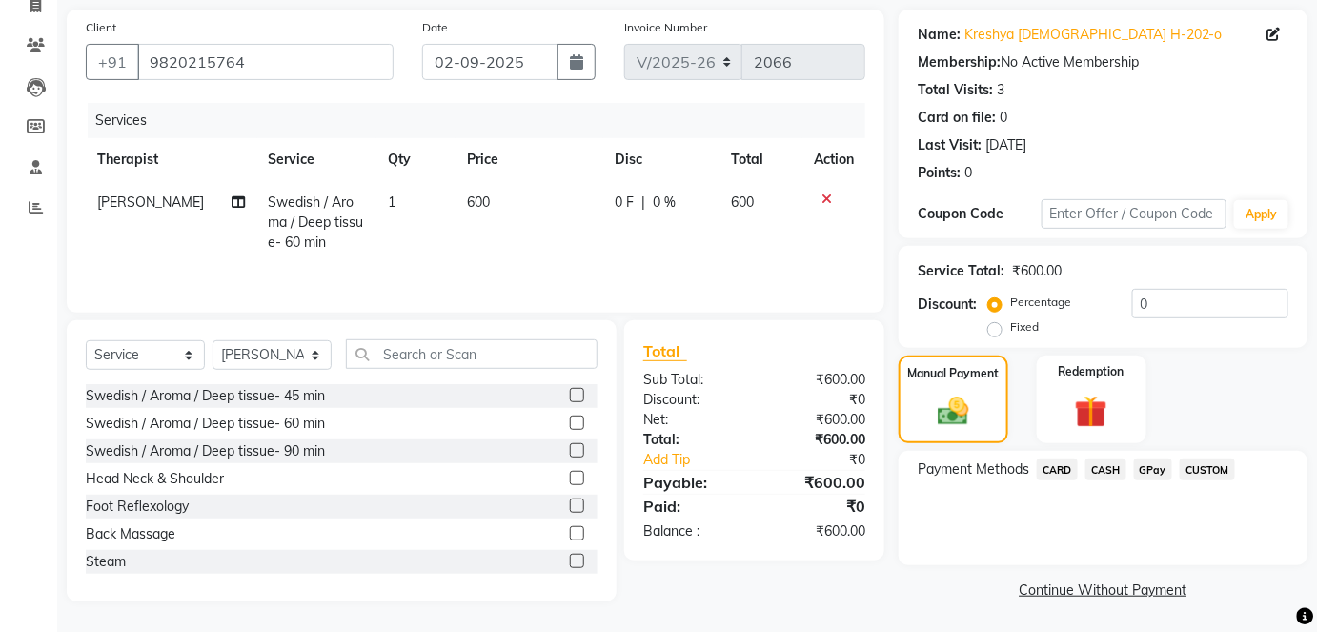
click at [1098, 472] on span "CASH" at bounding box center [1106, 470] width 41 height 22
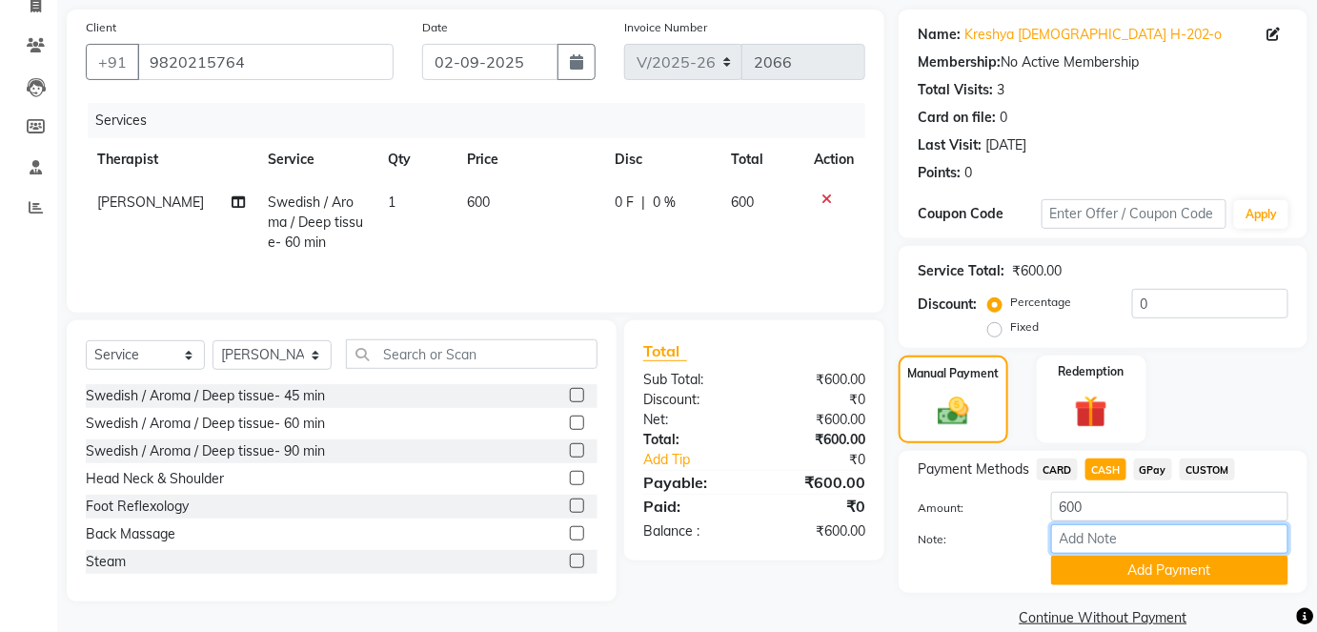
paste input "HL0002315"
type input "HL0002315"
click at [1165, 565] on button "Add Payment" at bounding box center [1169, 571] width 237 height 30
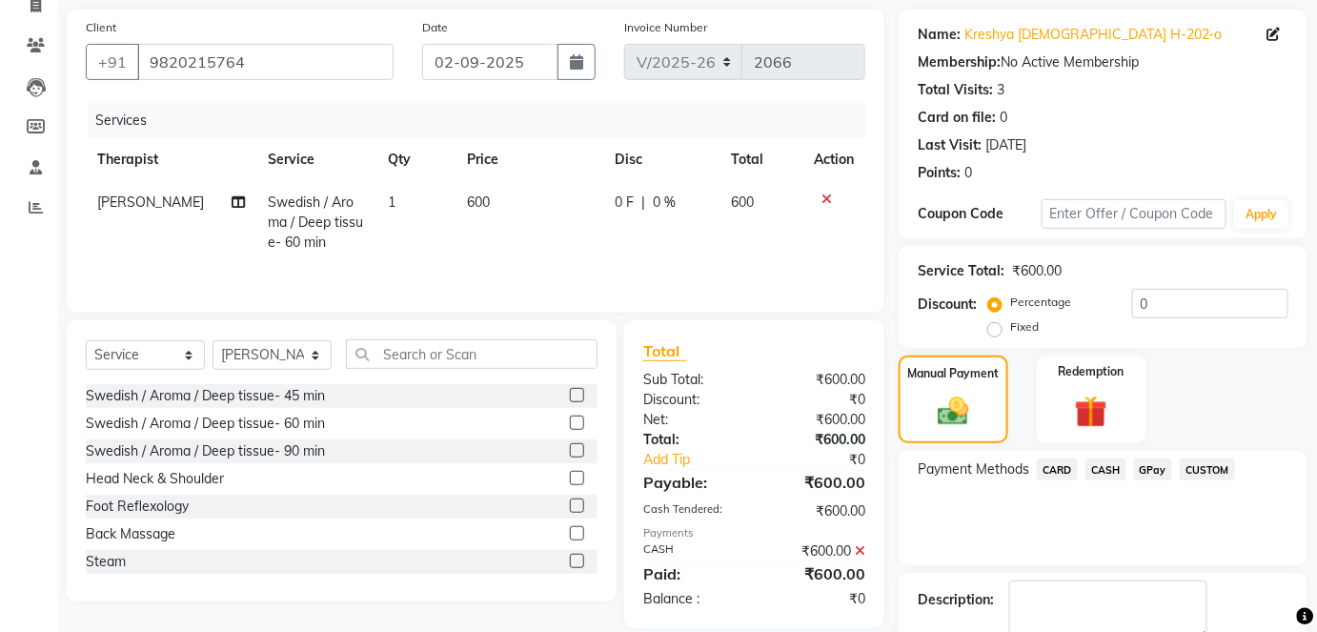
scroll to position [240, 0]
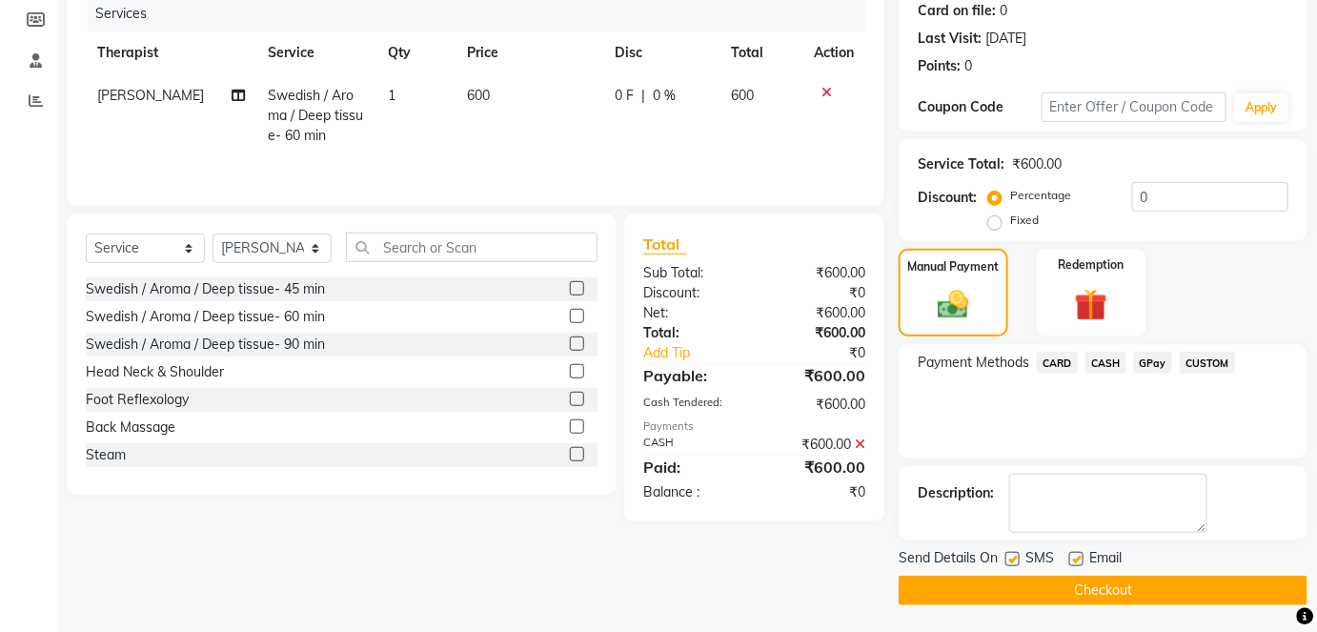
click at [1168, 581] on button "Checkout" at bounding box center [1103, 591] width 409 height 30
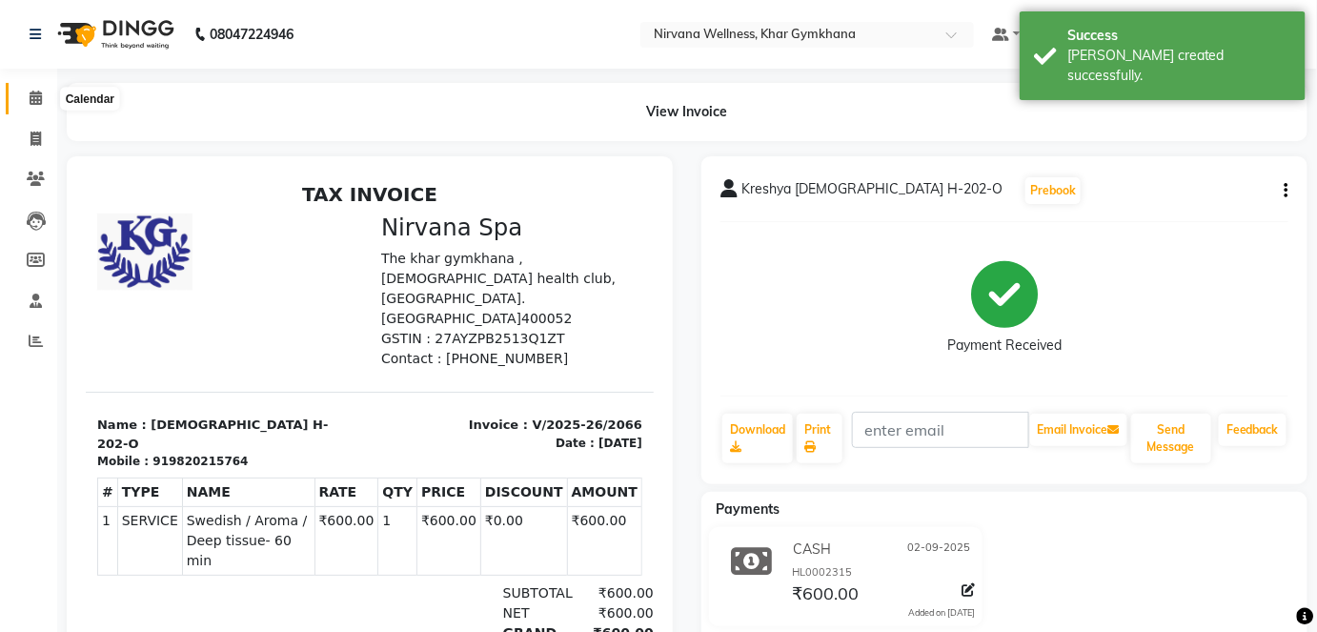
click at [45, 106] on span at bounding box center [35, 99] width 33 height 22
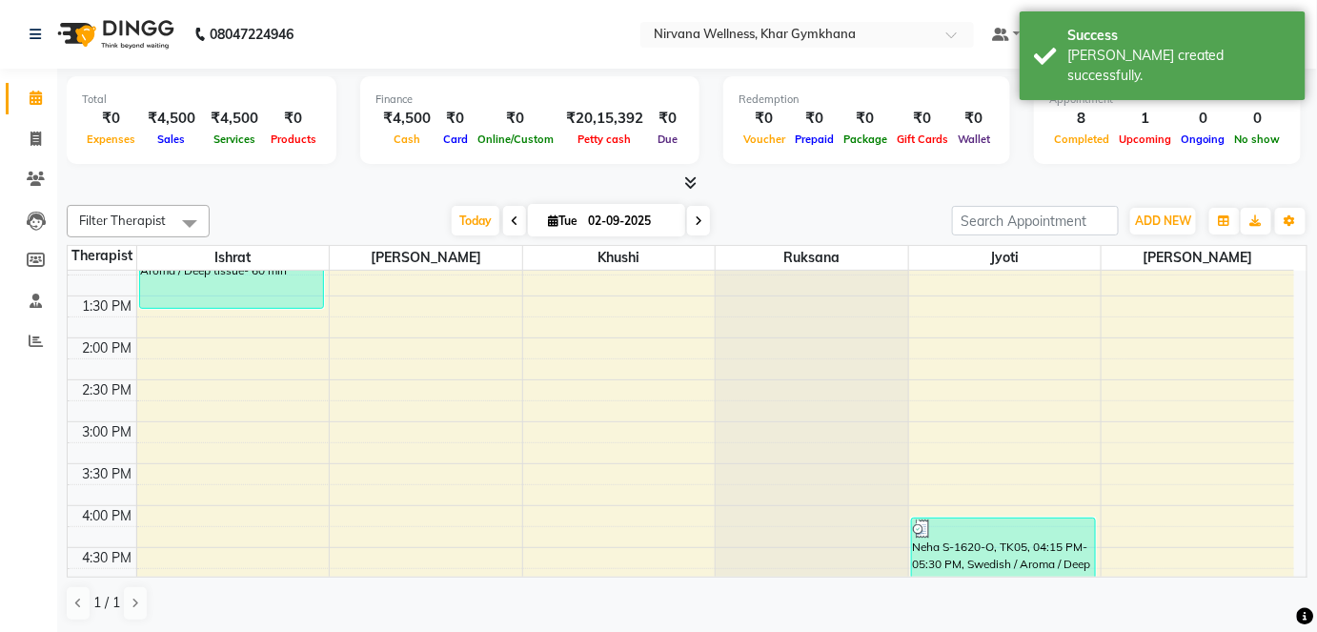
scroll to position [953, 0]
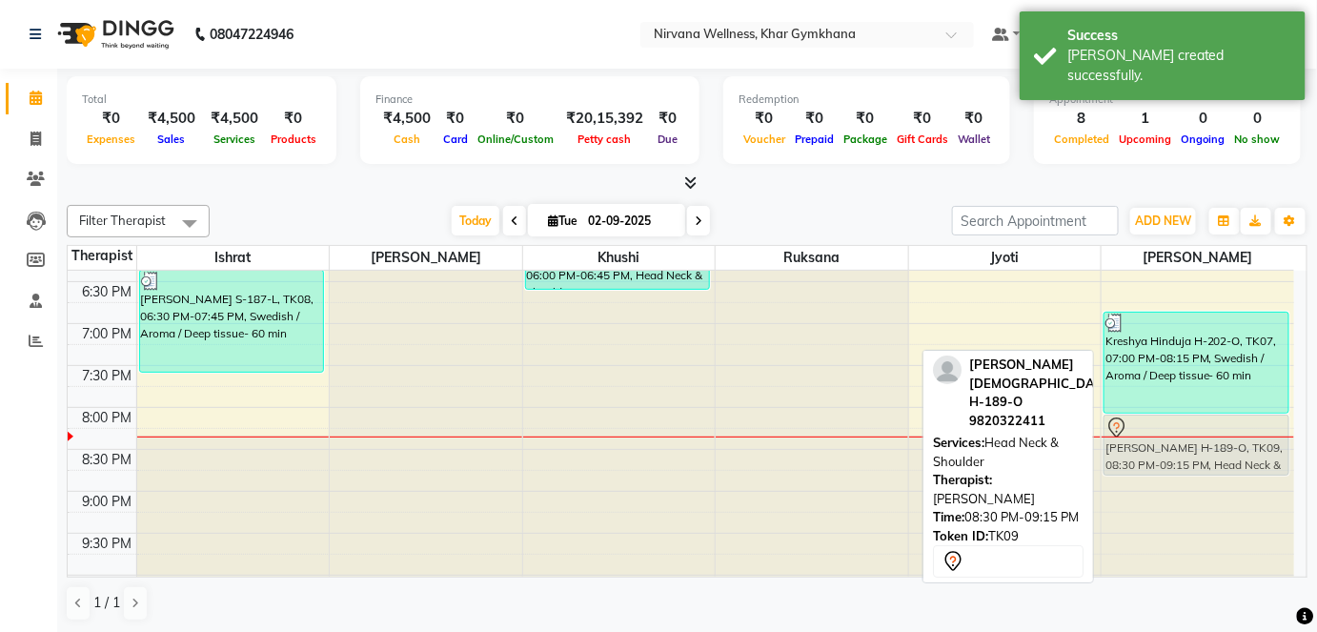
drag, startPoint x: 1246, startPoint y: 457, endPoint x: 1247, endPoint y: 438, distance: 19.1
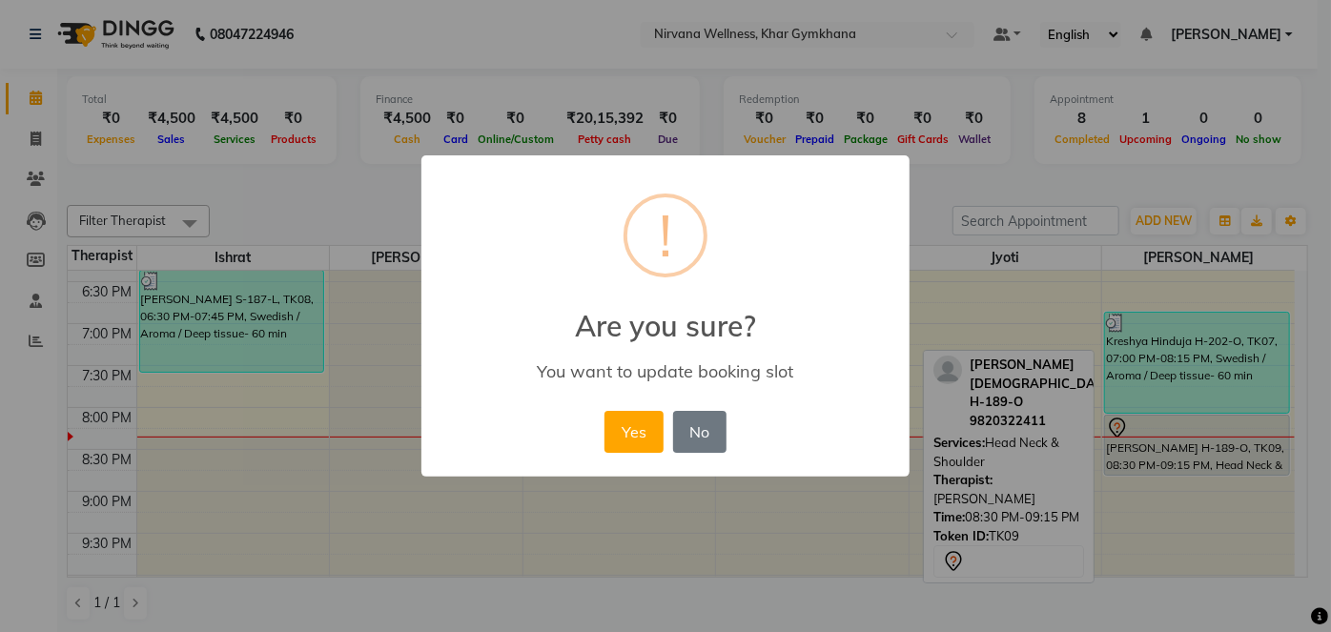
drag, startPoint x: 613, startPoint y: 434, endPoint x: 643, endPoint y: 439, distance: 29.9
click at [615, 435] on button "Yes" at bounding box center [633, 432] width 58 height 42
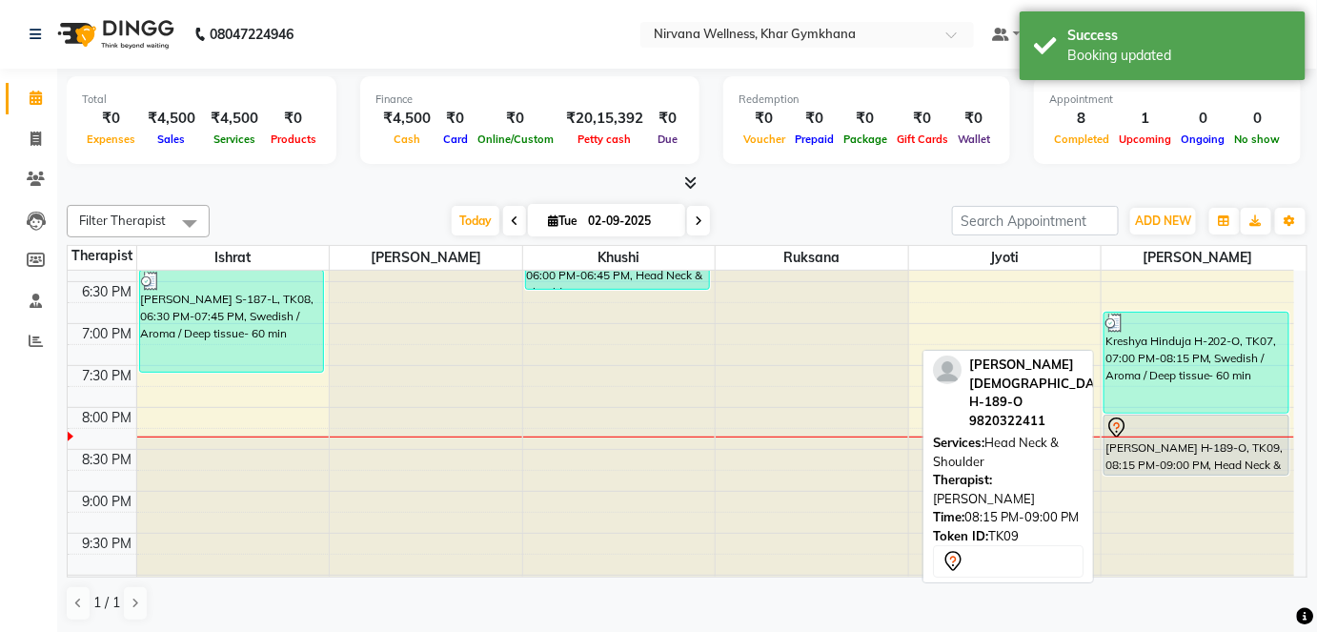
click at [1167, 453] on div "[PERSON_NAME] H-189-O, TK09, 08:15 PM-09:00 PM, Head Neck & Shoulder" at bounding box center [1197, 445] width 184 height 59
click at [1218, 450] on div "[PERSON_NAME] H-189-O, TK09, 08:15 PM-09:00 PM, Head Neck & Shoulder" at bounding box center [1197, 445] width 184 height 59
select select "7"
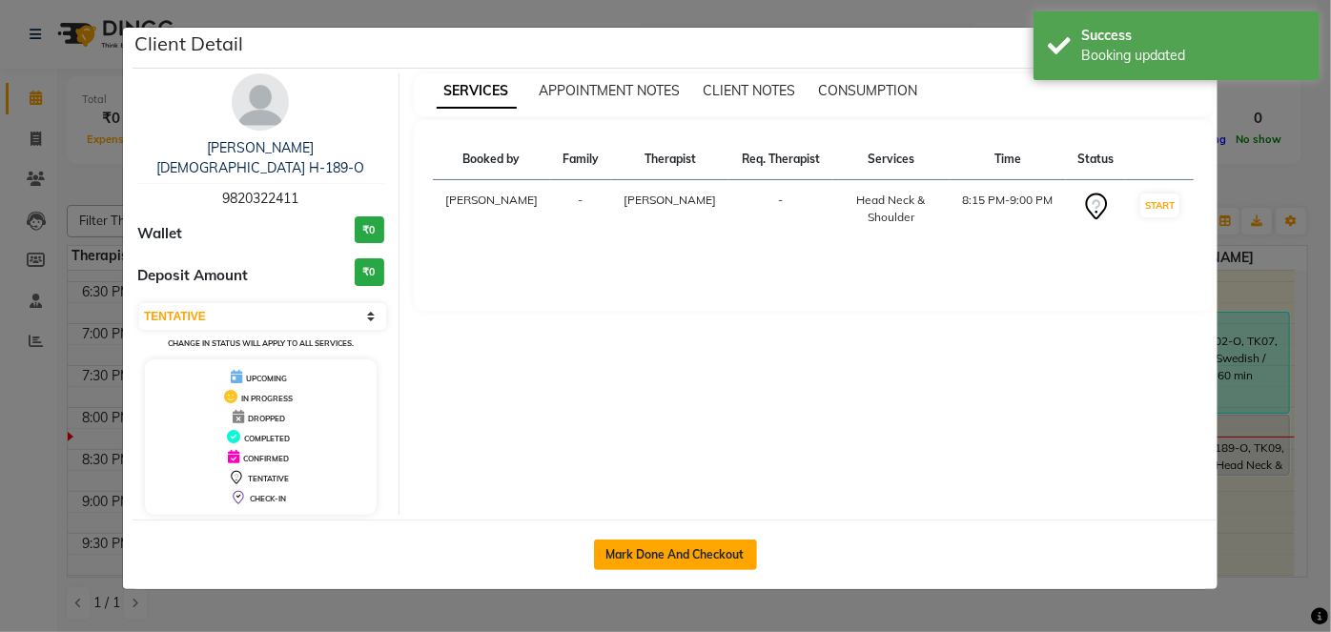
click at [671, 540] on button "Mark Done And Checkout" at bounding box center [675, 555] width 163 height 31
select select "service"
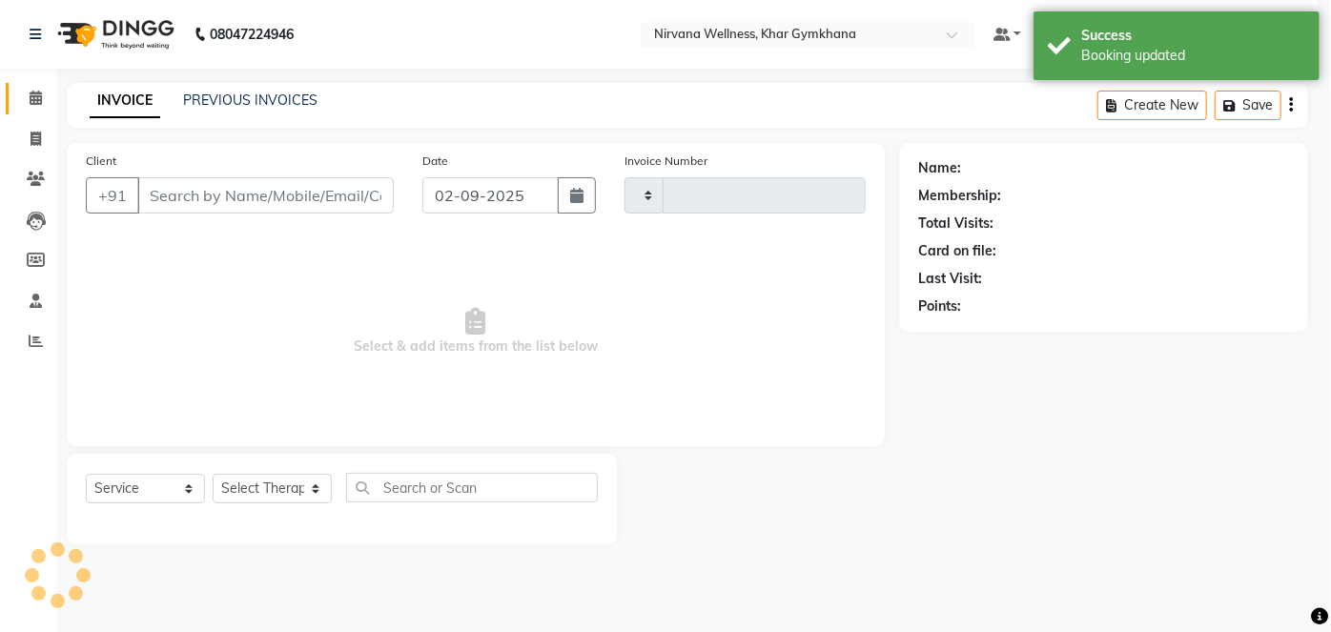
select select "3"
type input "2067"
type input "9820322411"
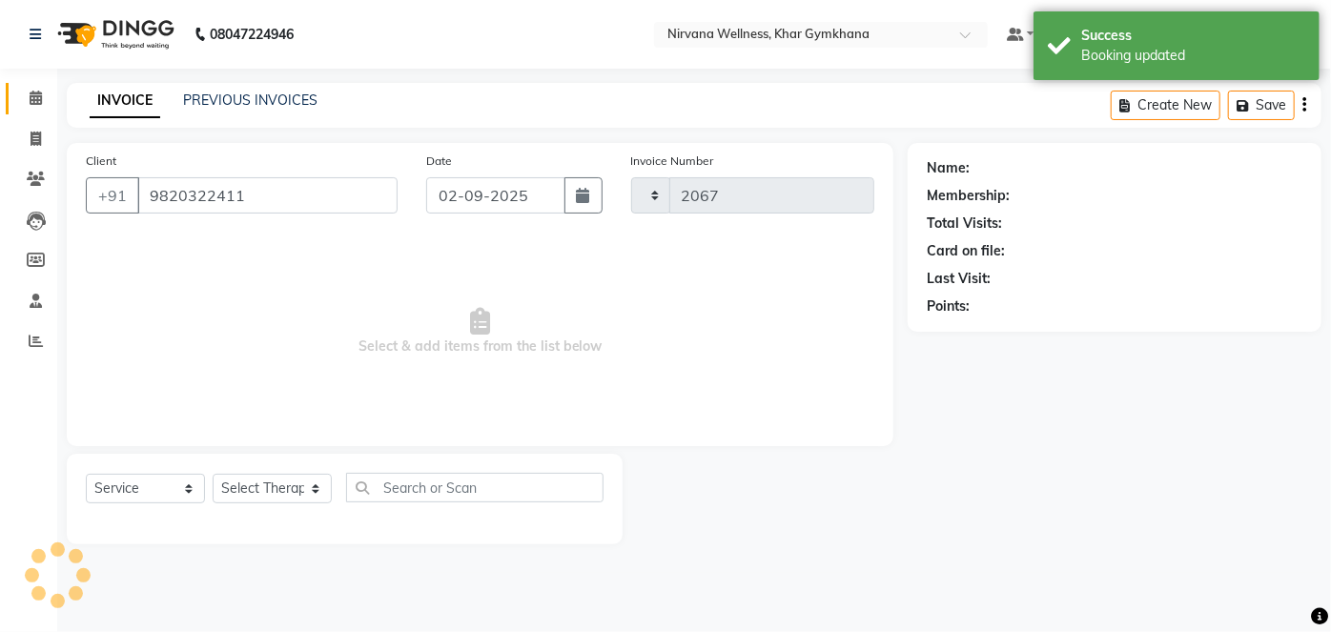
select select "6844"
select select "79305"
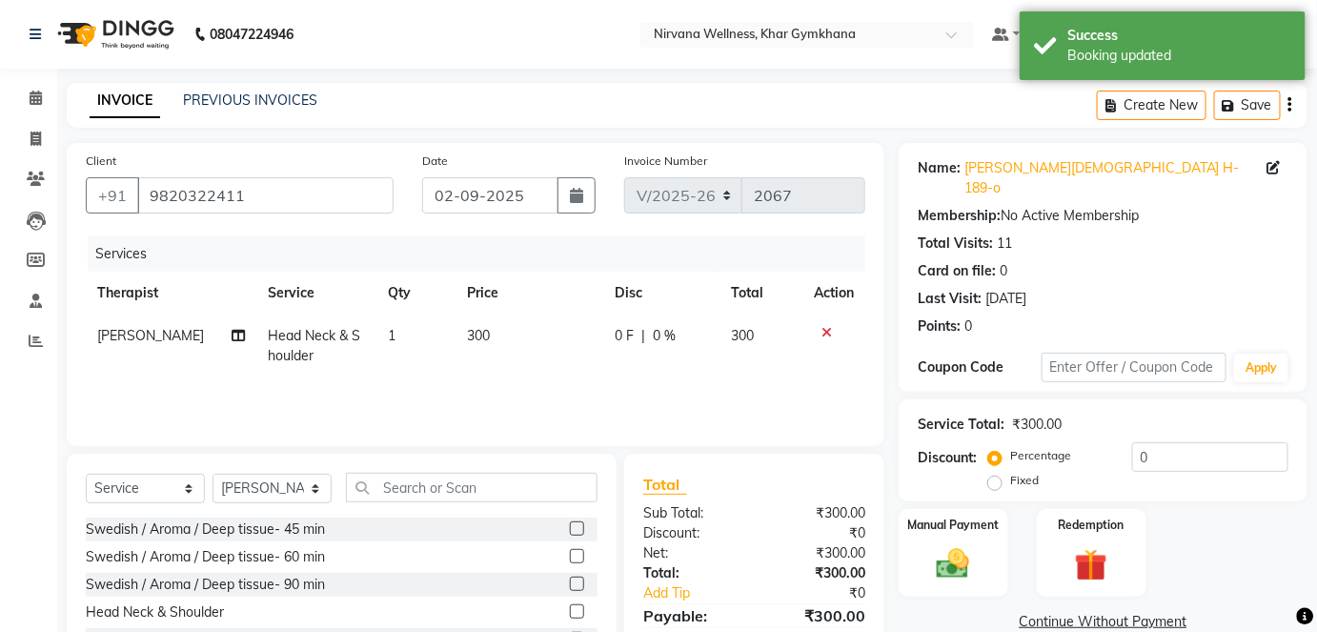
click at [966, 517] on label "Manual Payment" at bounding box center [954, 525] width 92 height 17
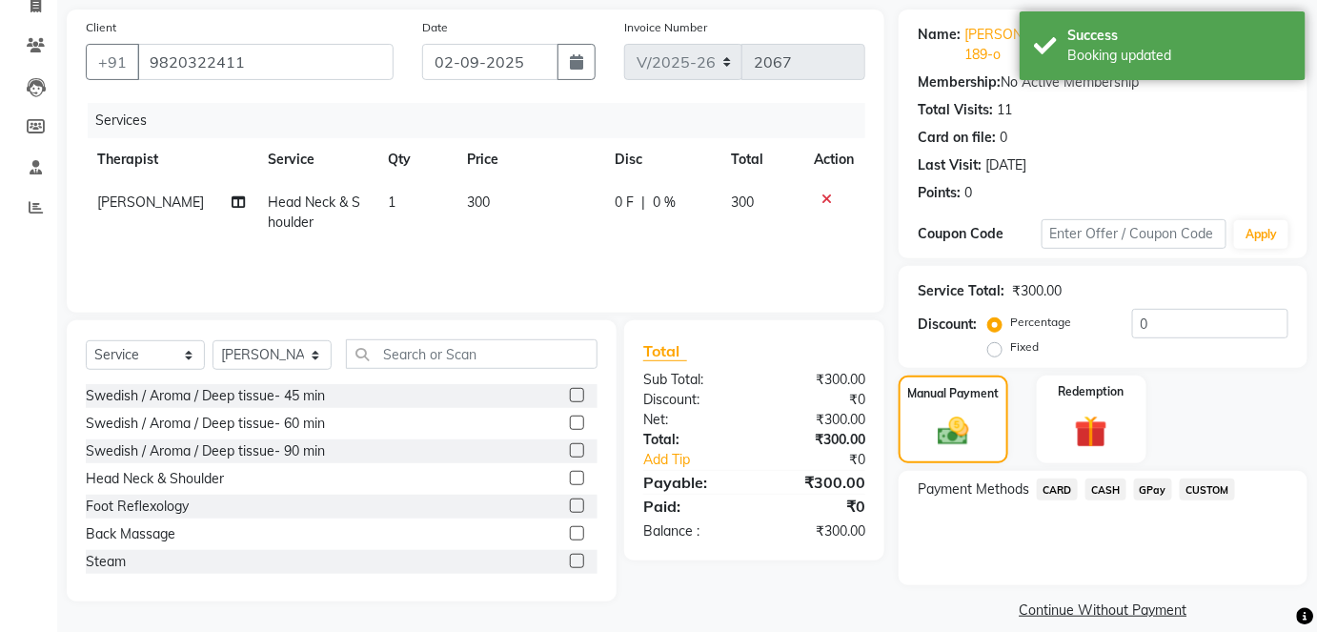
click at [1098, 479] on span "CASH" at bounding box center [1106, 490] width 41 height 22
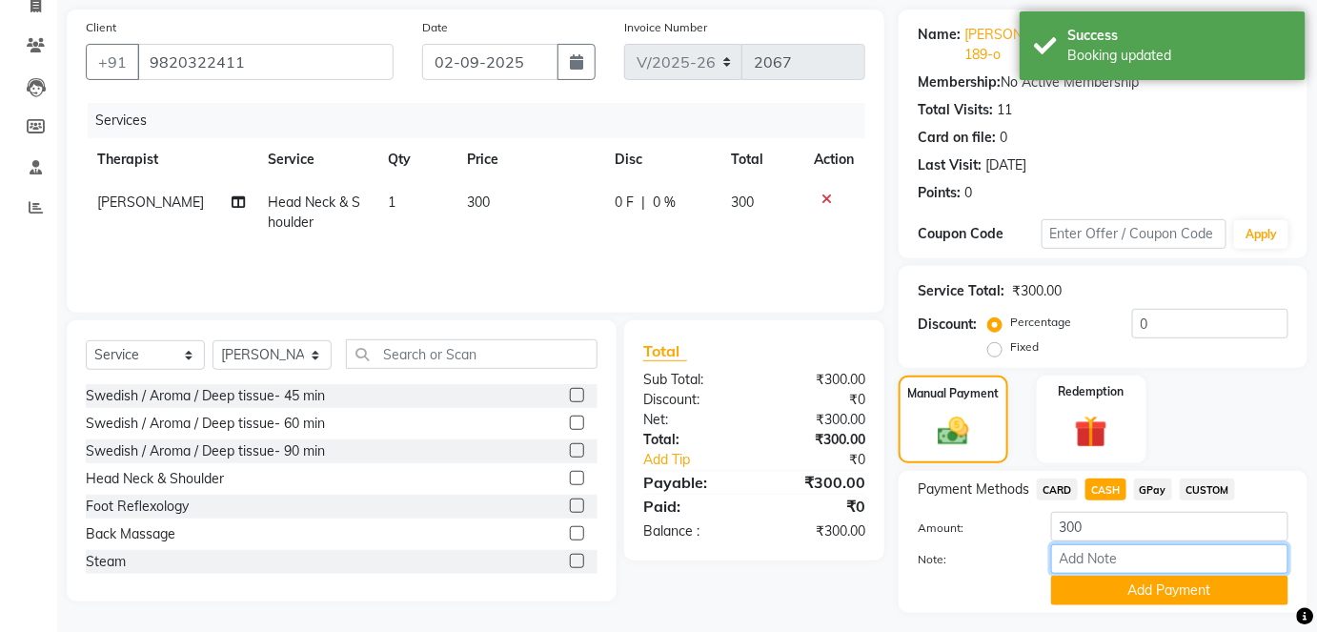
paste input "HL0002316"
type input "HL0002316"
click at [1190, 580] on button "Add Payment" at bounding box center [1169, 591] width 237 height 30
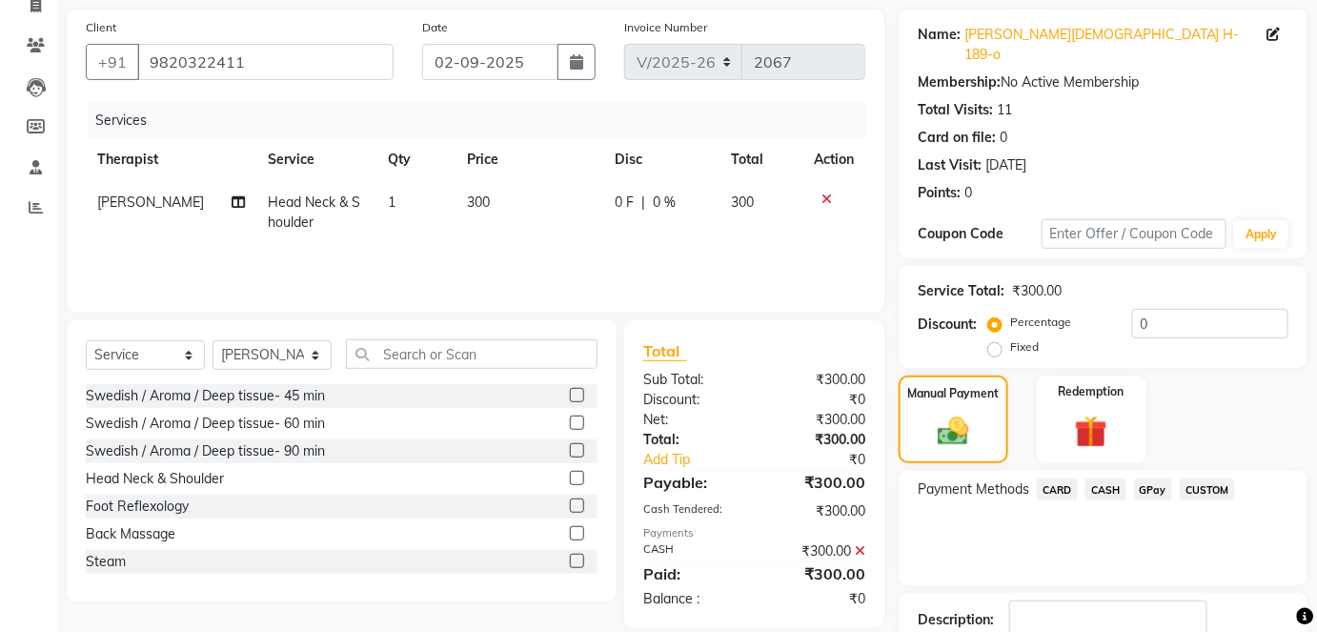
scroll to position [240, 0]
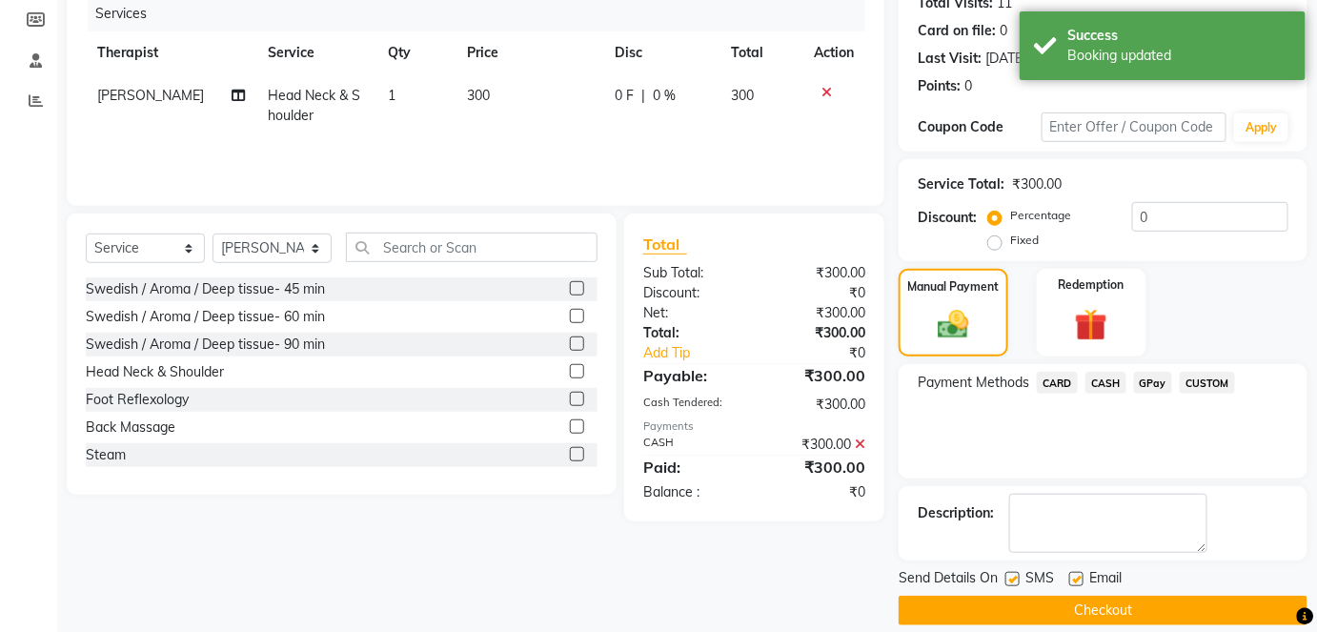
click at [1193, 605] on main "INVOICE PREVIOUS INVOICES Create New Save Client [PHONE_NUMBER] Date [DATE] Inv…" at bounding box center [687, 248] width 1260 height 811
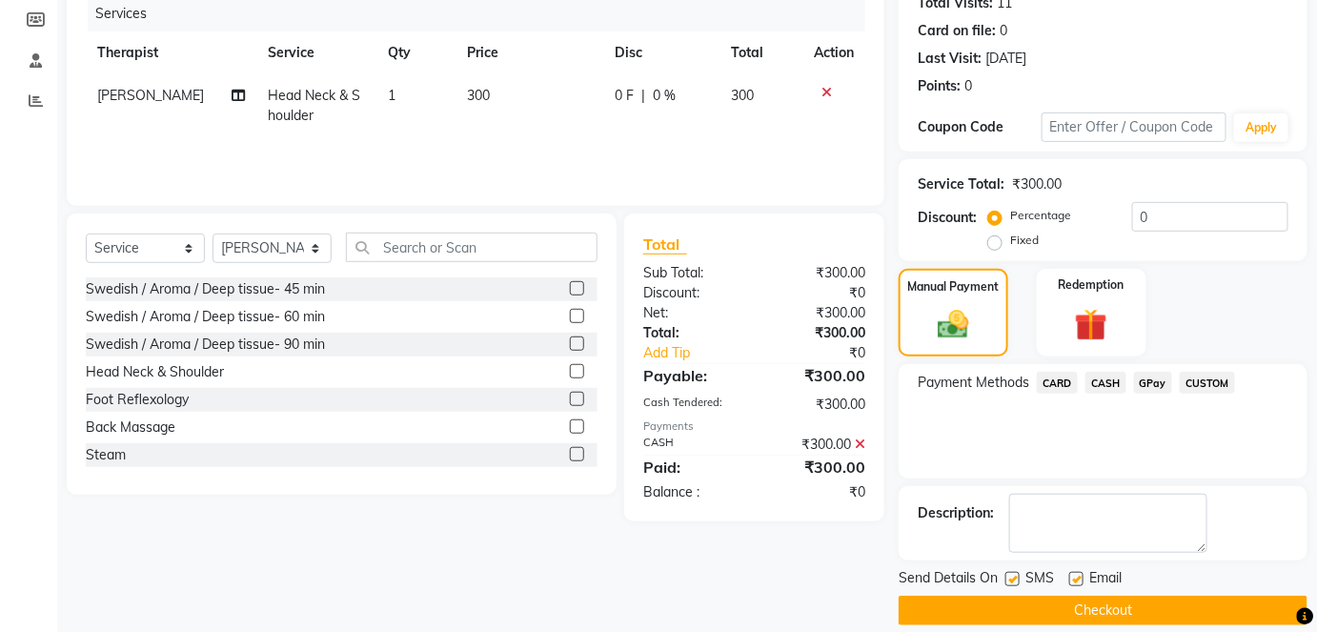
click at [1188, 596] on button "Checkout" at bounding box center [1103, 611] width 409 height 30
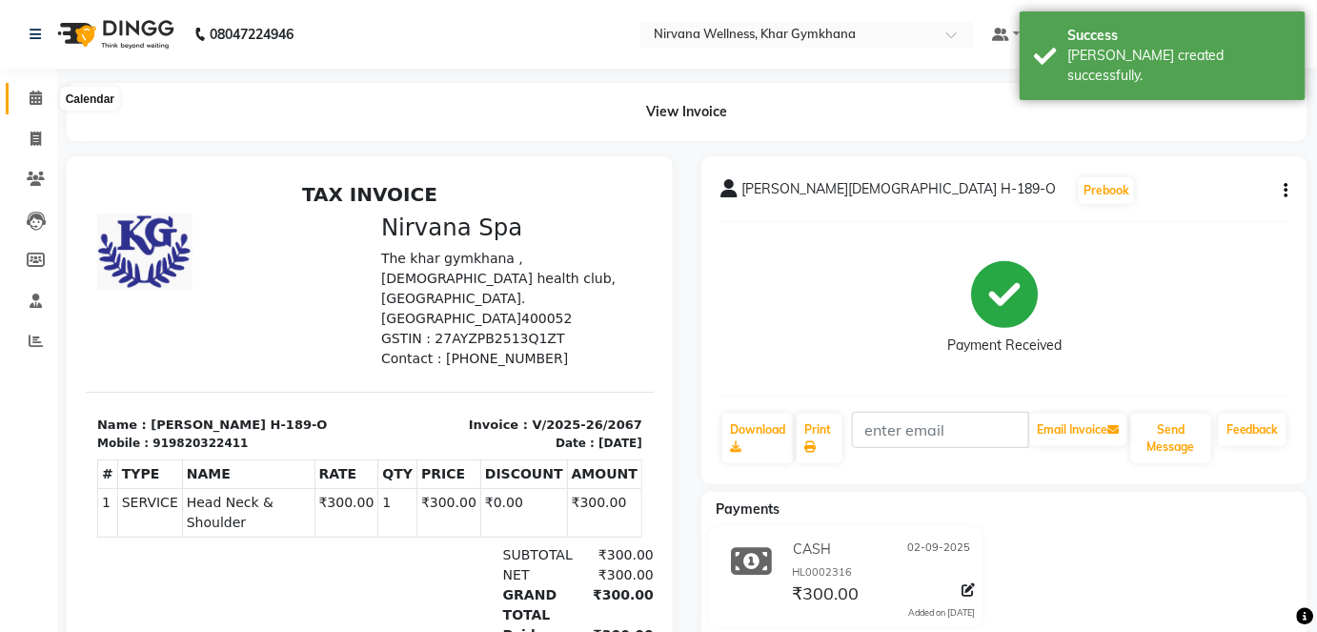
click at [38, 92] on icon at bounding box center [36, 98] width 12 height 14
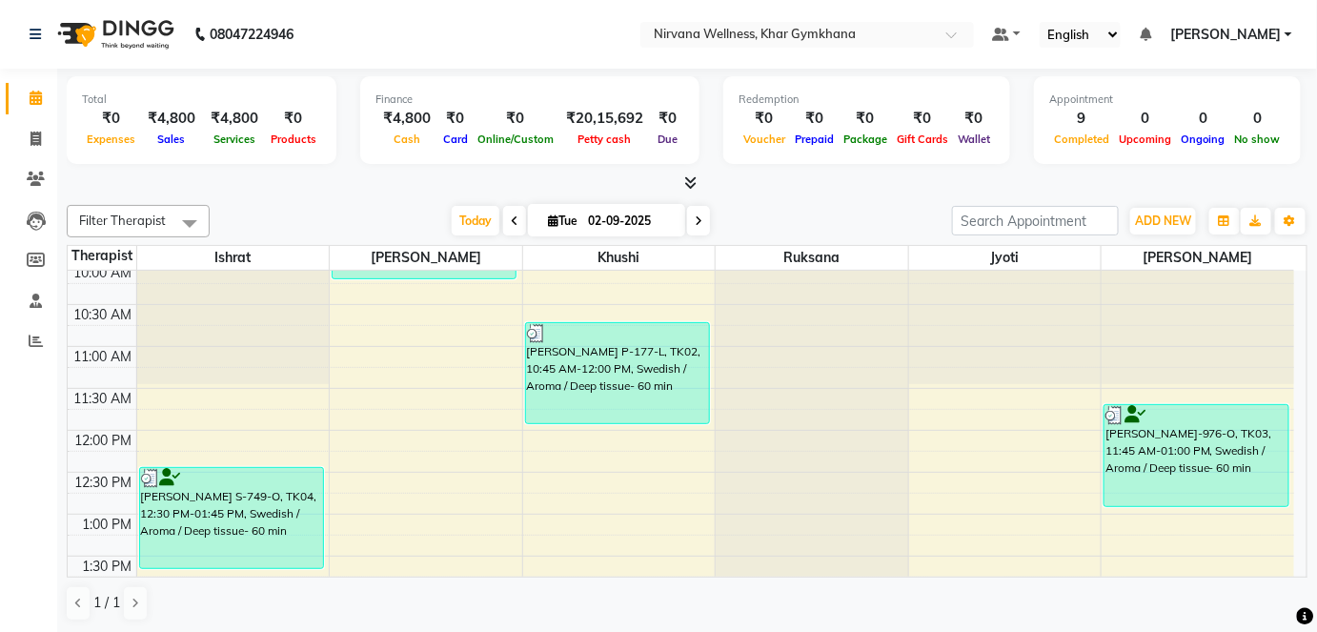
scroll to position [346, 0]
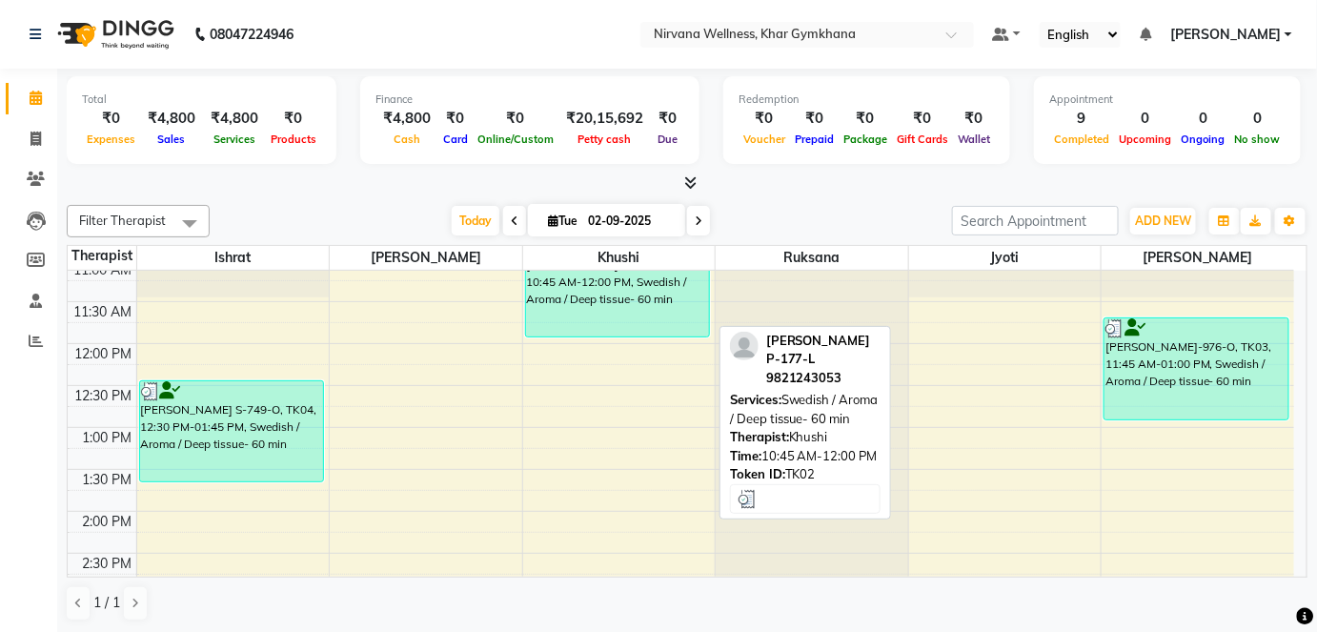
click at [570, 308] on div "[PERSON_NAME] P-177-L, TK02, 10:45 AM-12:00 PM, Swedish / Aroma / Deep tissue- …" at bounding box center [617, 286] width 183 height 100
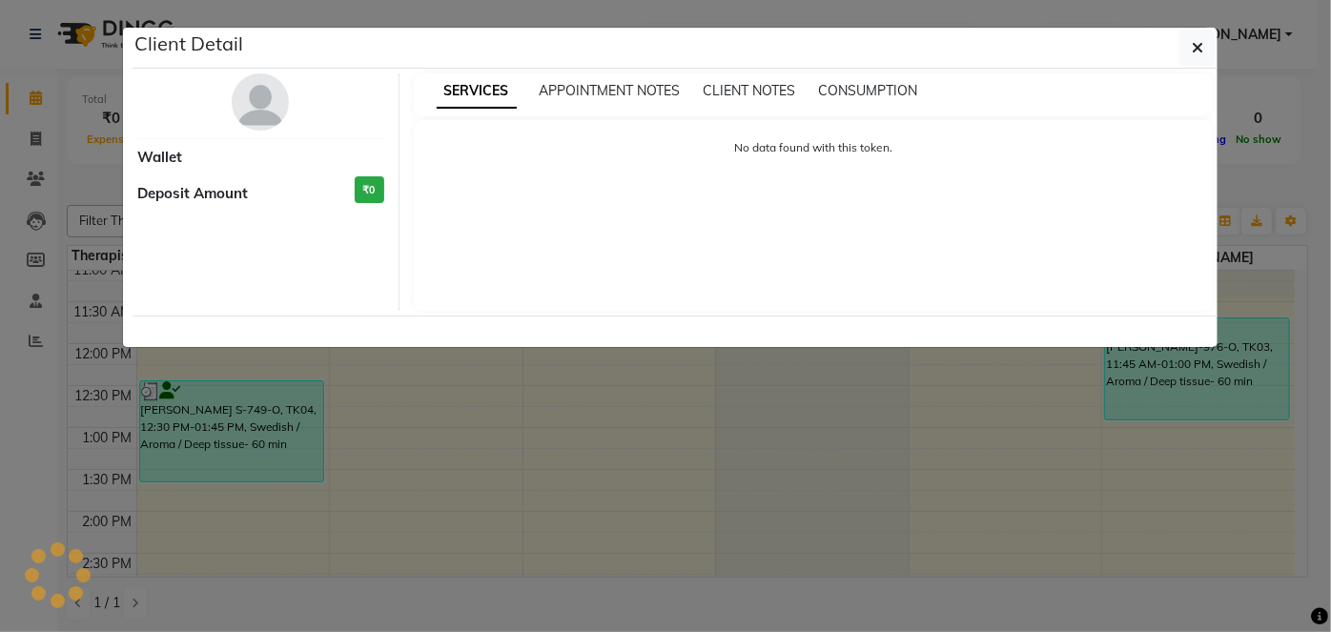
select select "3"
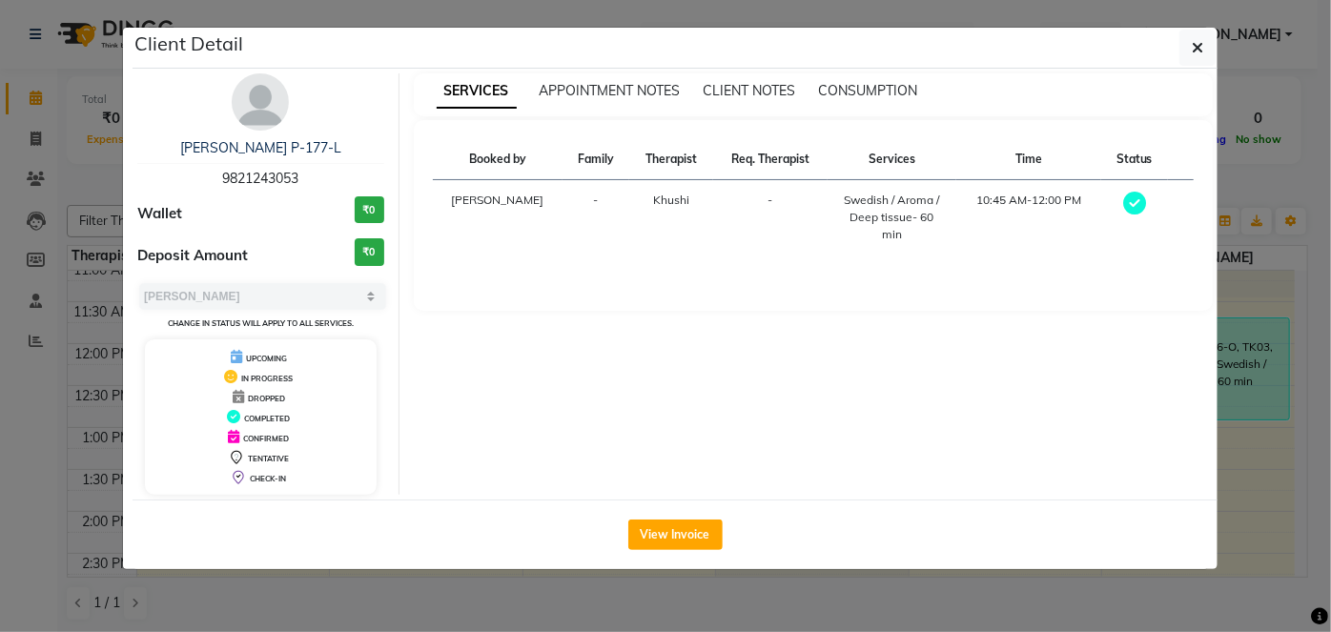
click at [264, 110] on img at bounding box center [260, 101] width 57 height 57
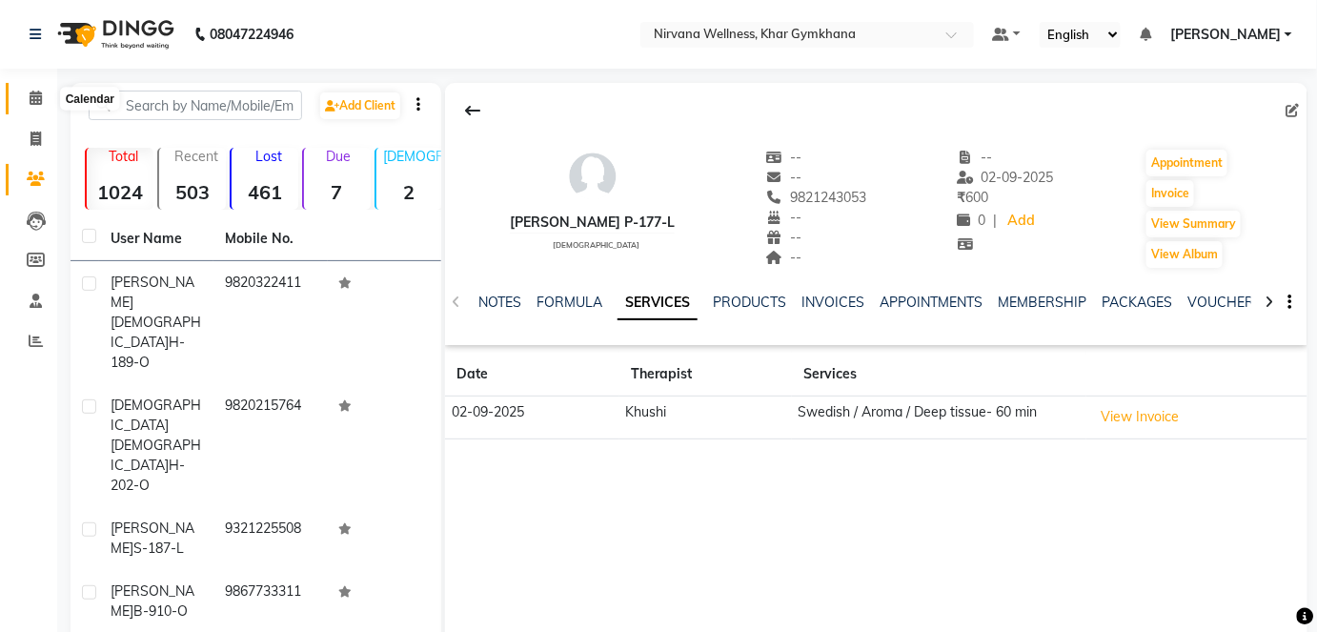
click at [38, 93] on icon at bounding box center [36, 98] width 12 height 14
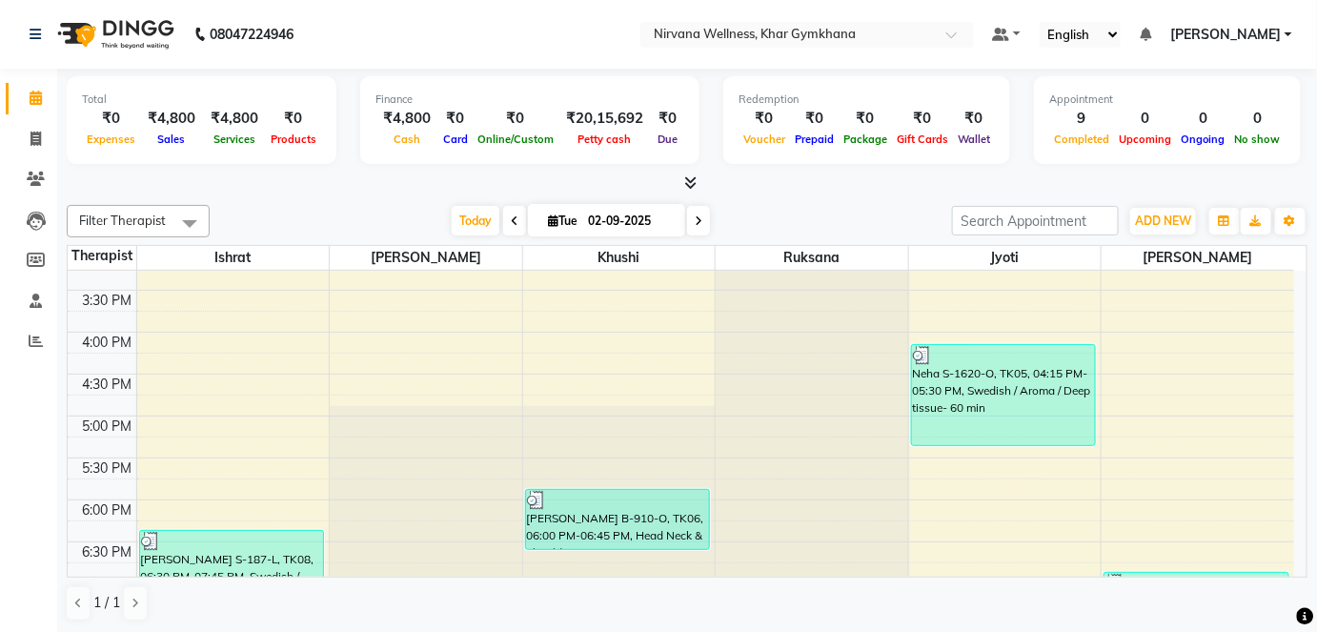
scroll to position [780, 0]
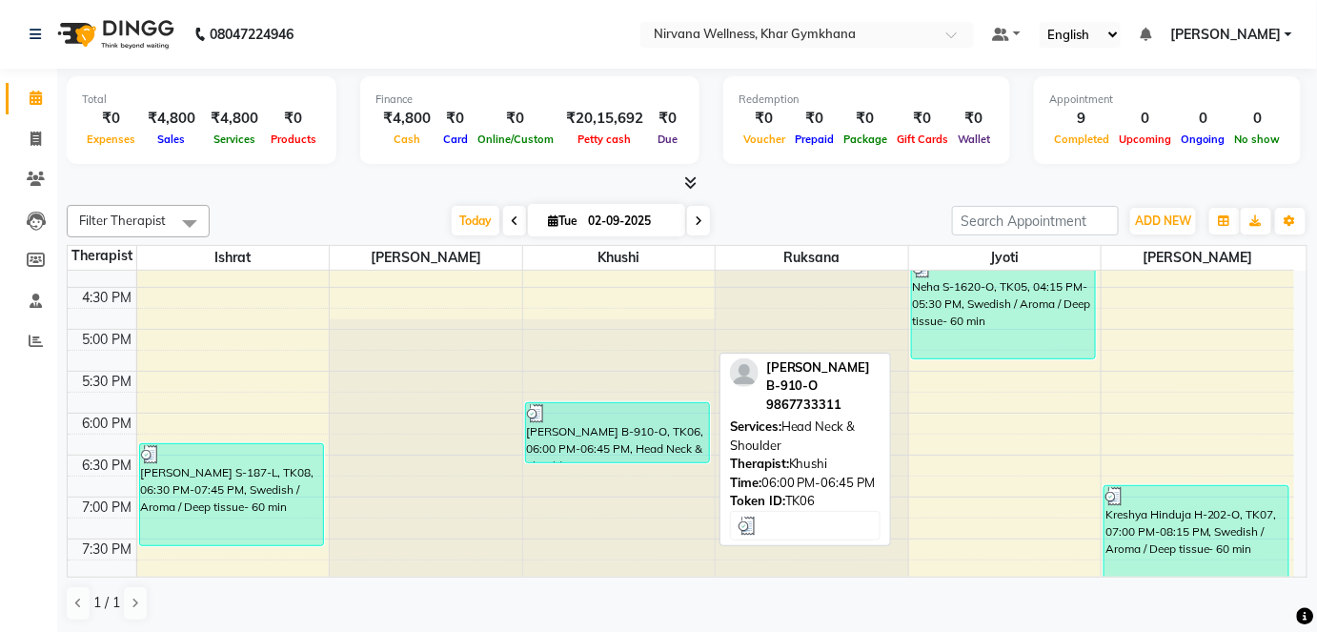
click at [584, 418] on div at bounding box center [617, 413] width 181 height 19
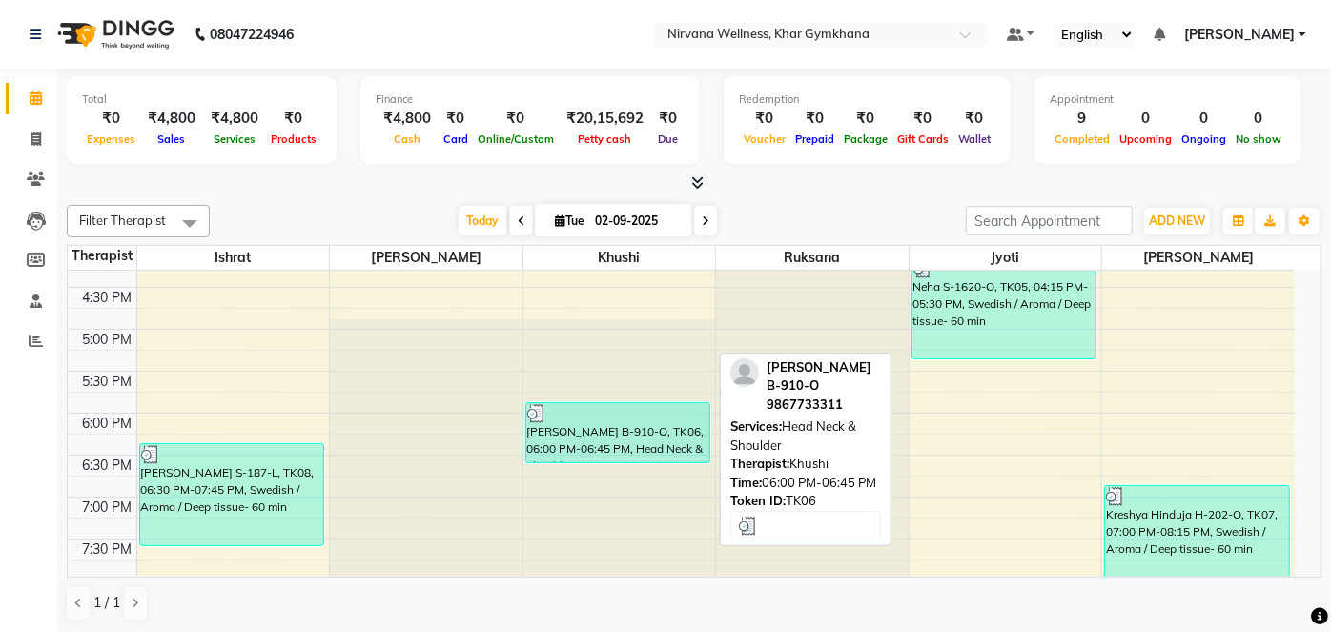
select select "3"
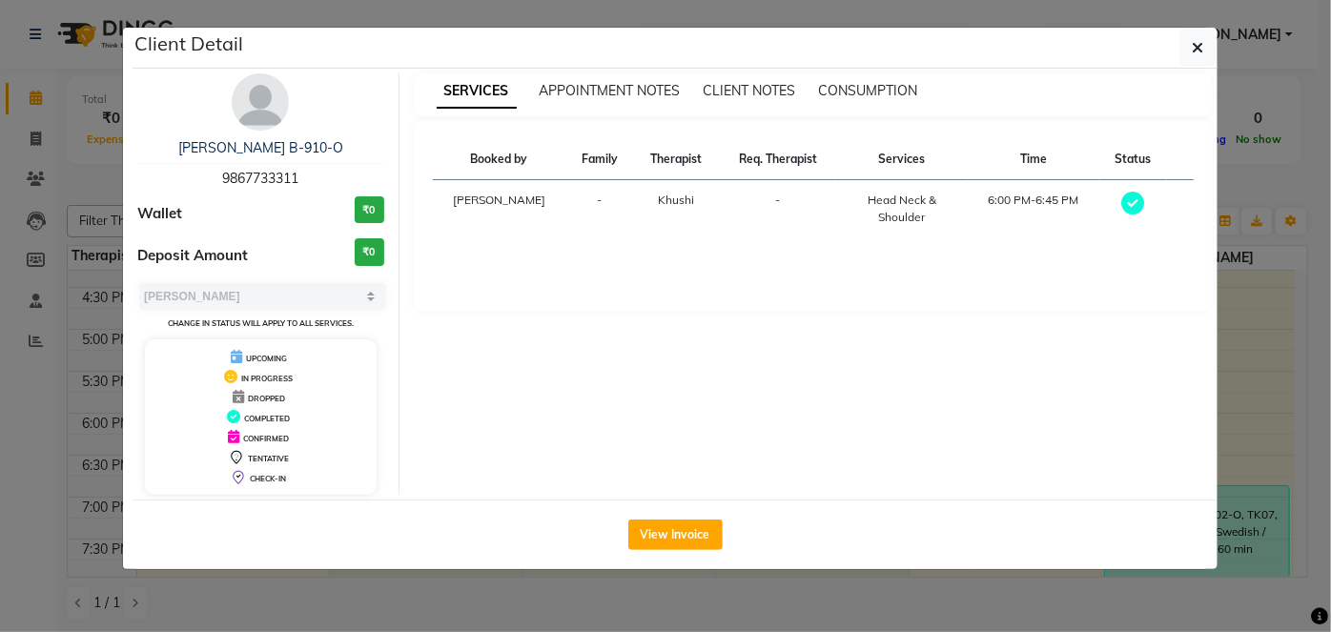
click at [253, 111] on img at bounding box center [260, 101] width 57 height 57
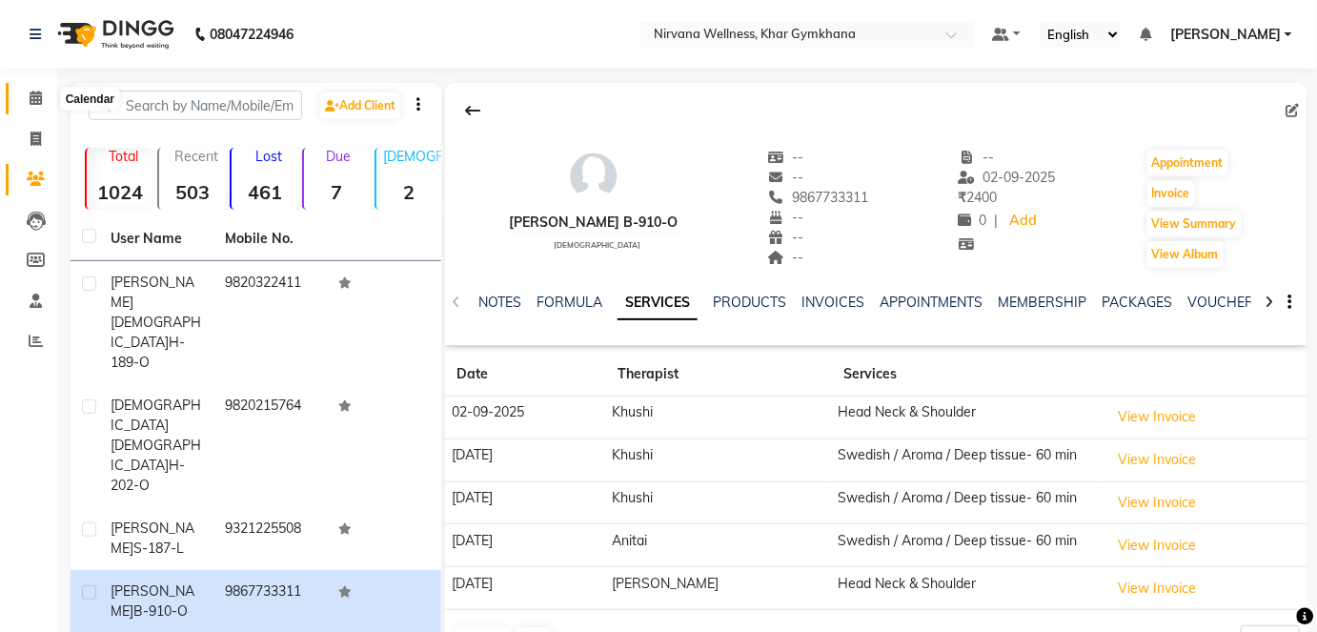
click at [32, 97] on icon at bounding box center [36, 98] width 12 height 14
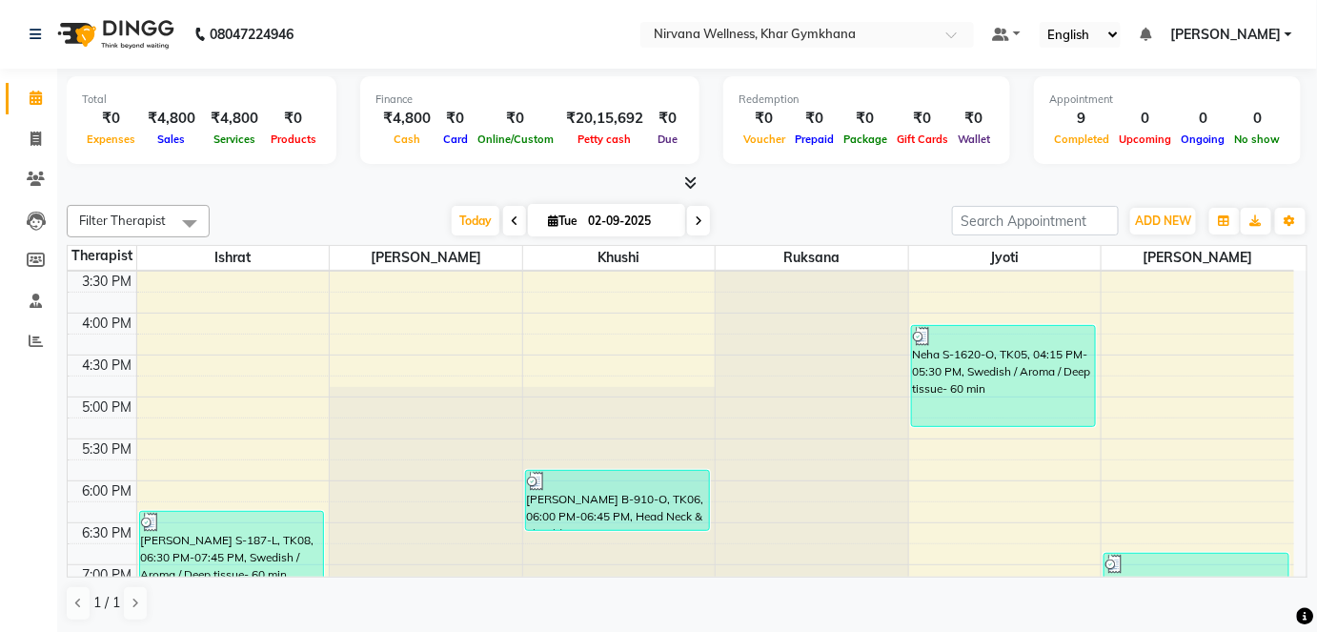
scroll to position [693, 0]
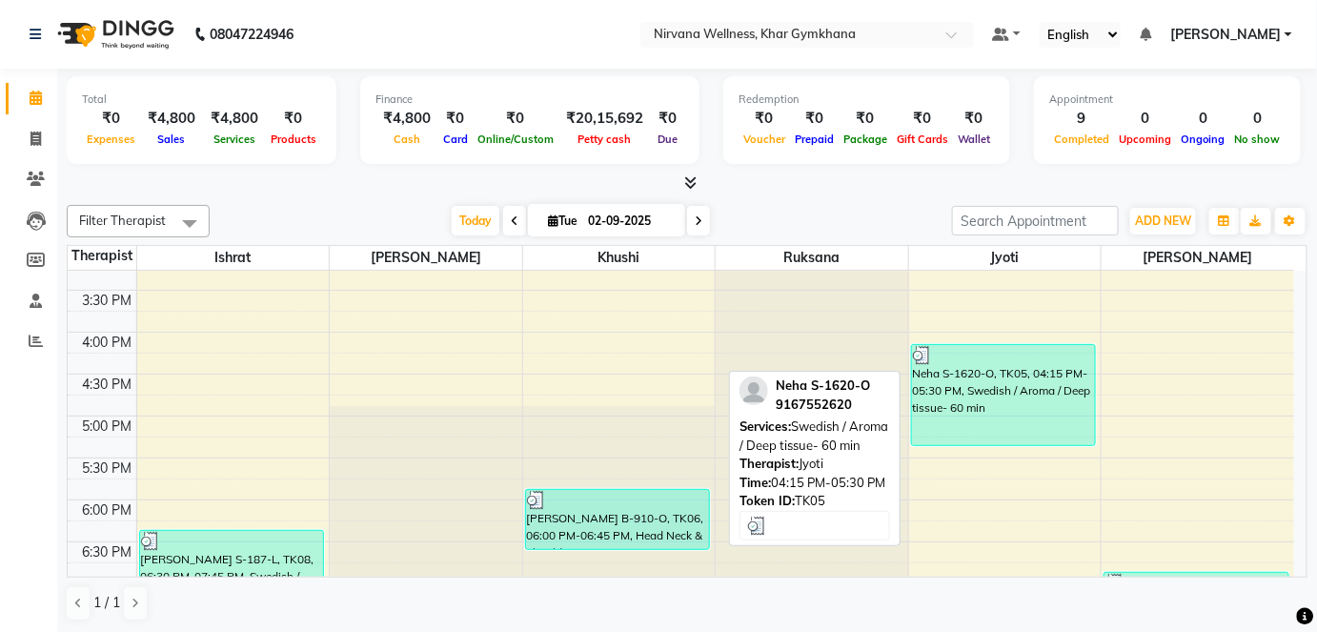
click at [922, 397] on div "Neha S-1620-O, TK05, 04:15 PM-05:30 PM, Swedish / Aroma / Deep tissue- 60 min" at bounding box center [1003, 395] width 183 height 100
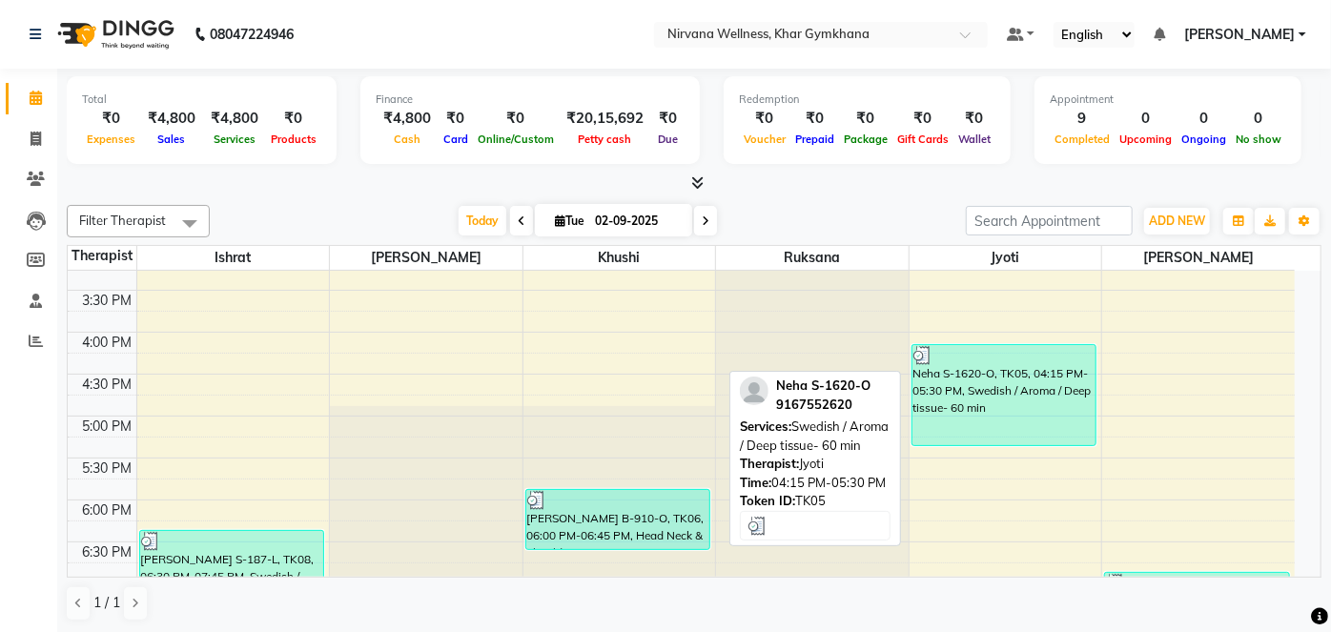
select select "3"
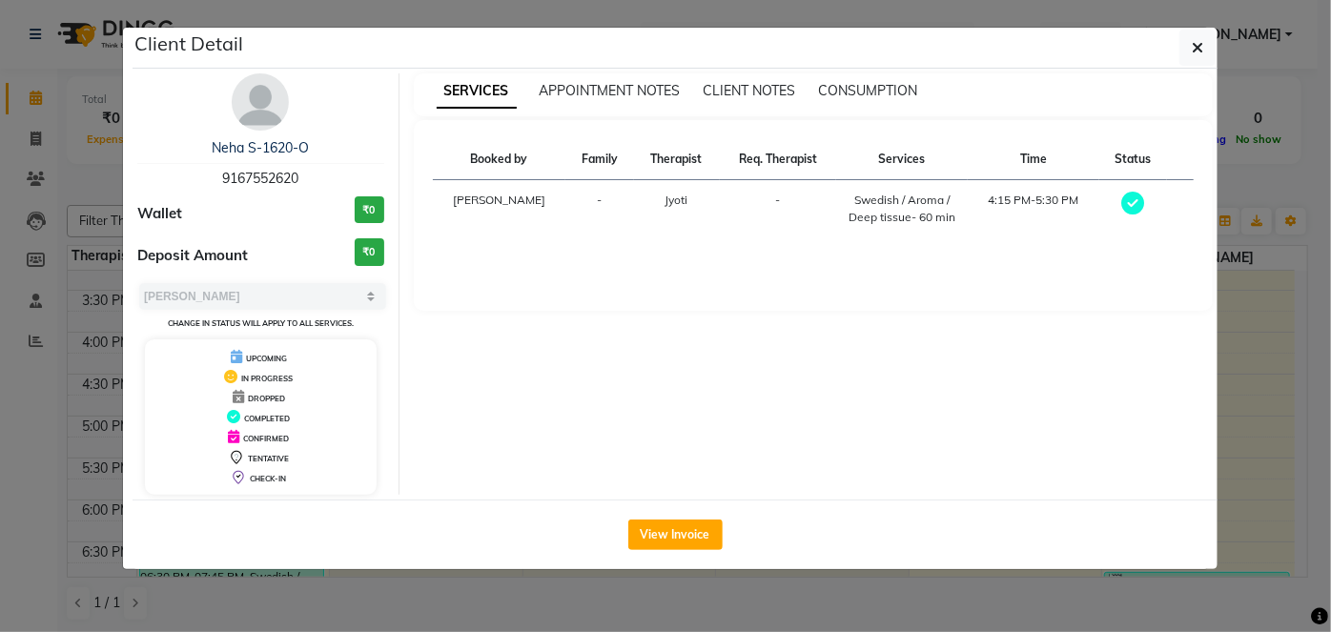
click at [253, 117] on img at bounding box center [260, 101] width 57 height 57
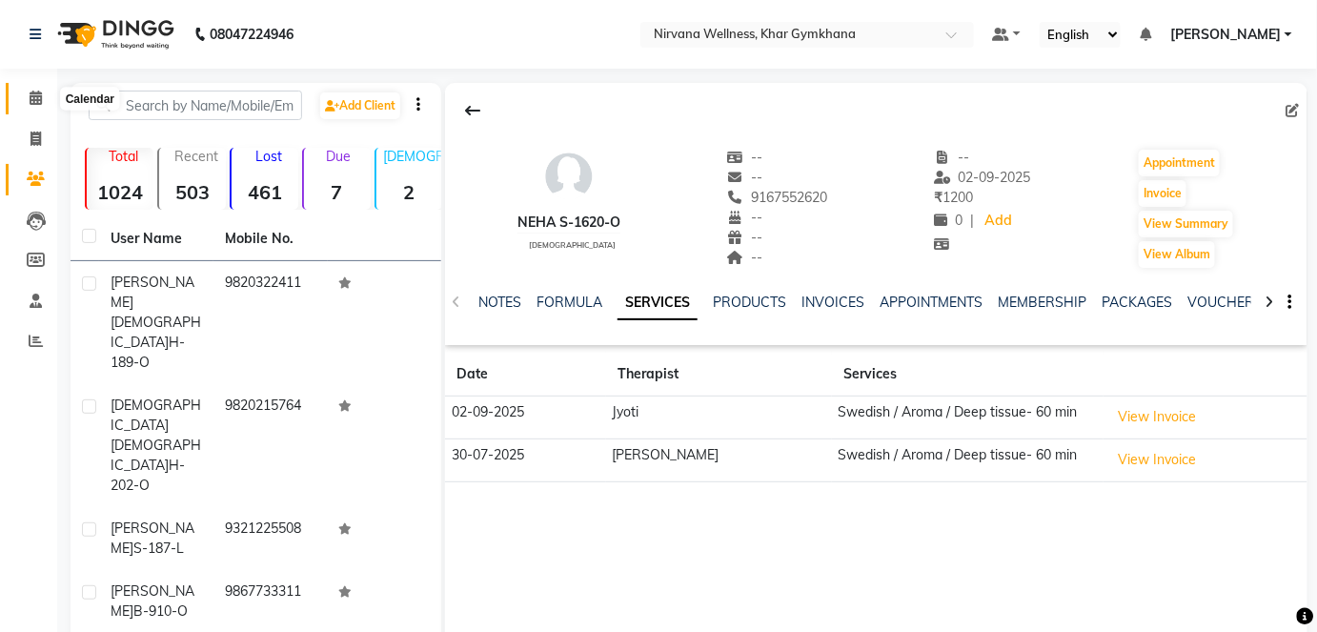
click at [46, 95] on span at bounding box center [35, 99] width 33 height 22
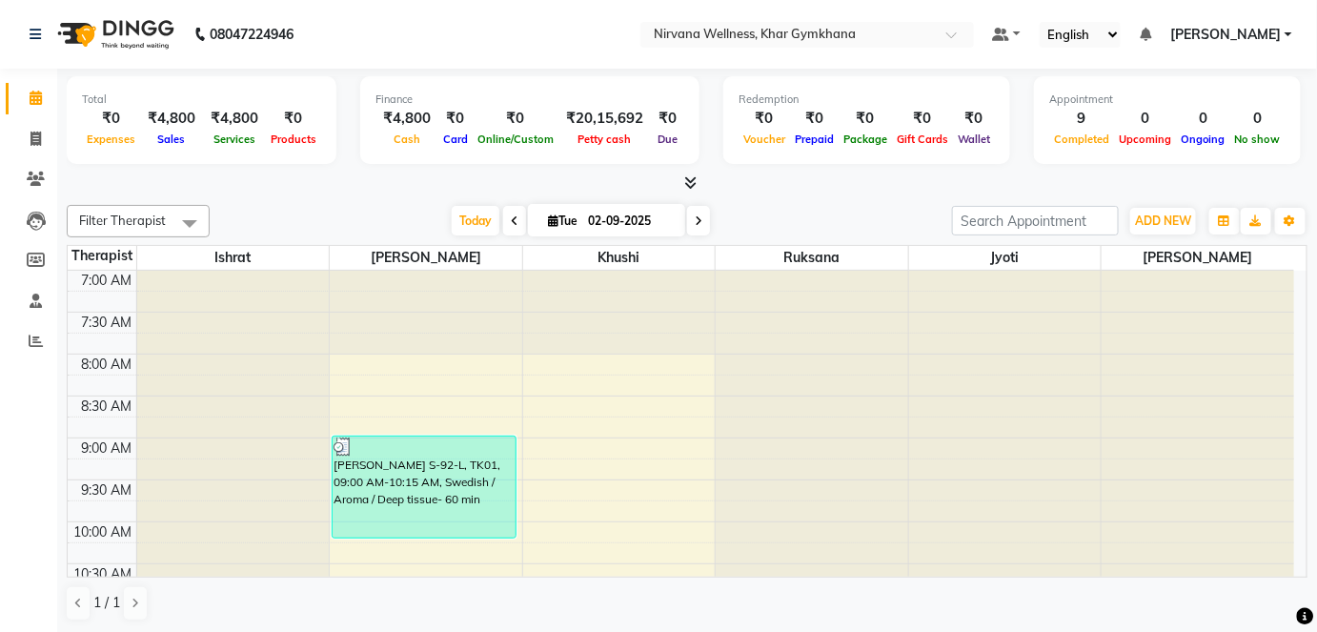
click at [1243, 32] on span "[PERSON_NAME]" at bounding box center [1226, 35] width 111 height 20
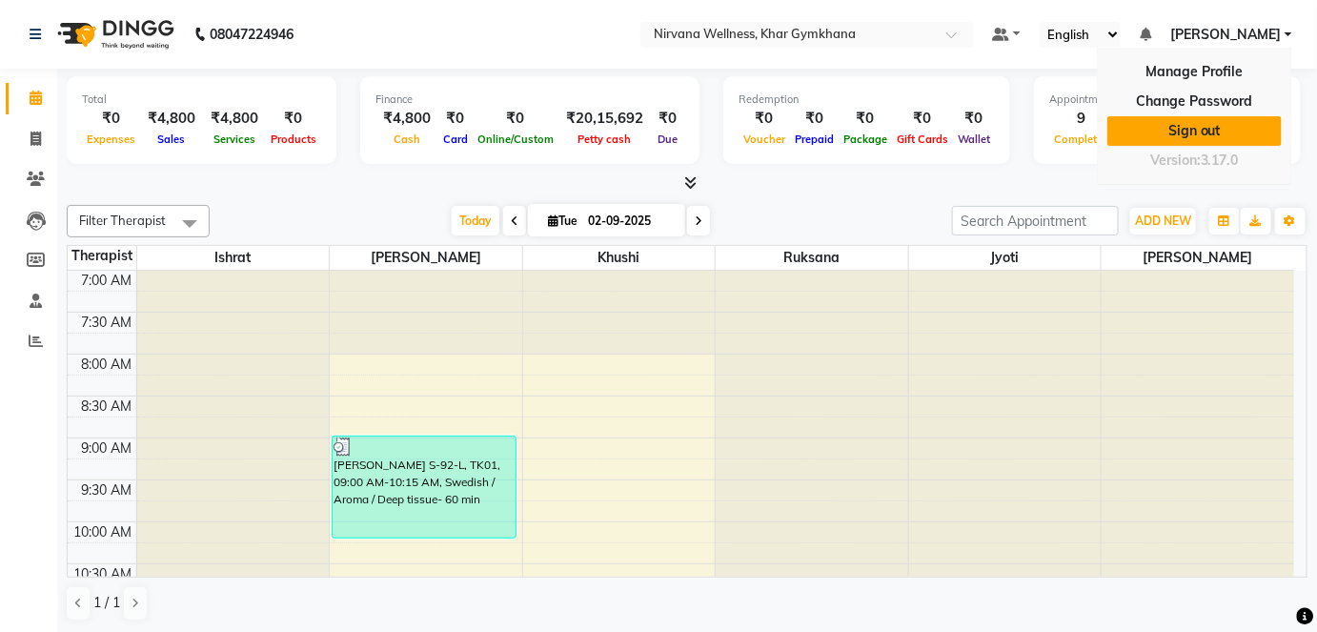
click at [1233, 117] on link "Sign out" at bounding box center [1195, 131] width 174 height 30
